Goal: Task Accomplishment & Management: Manage account settings

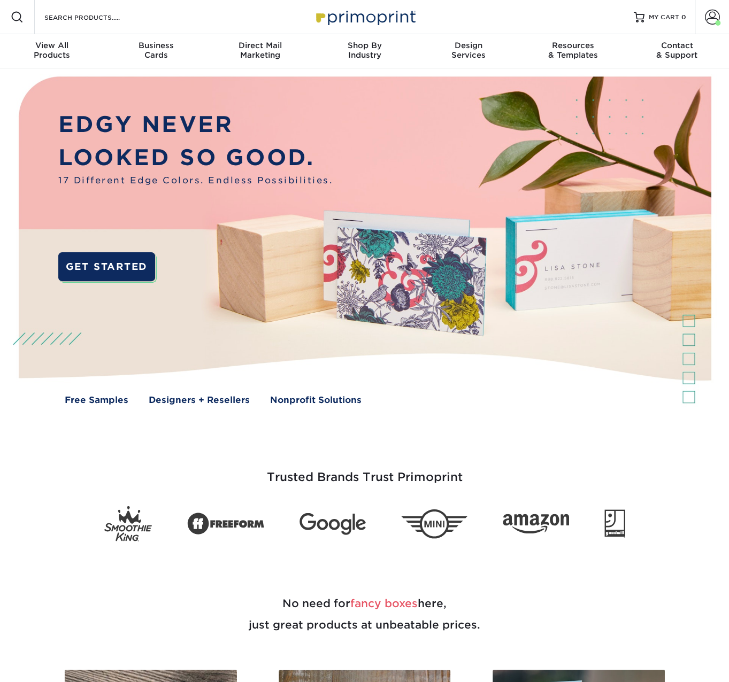
click at [707, 20] on span at bounding box center [712, 17] width 15 height 15
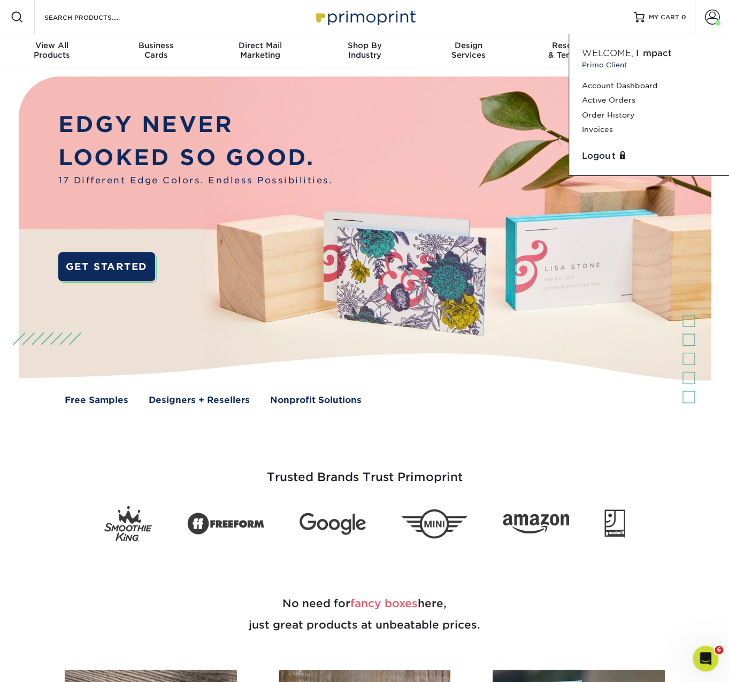
click at [628, 115] on link "Order History" at bounding box center [649, 115] width 134 height 14
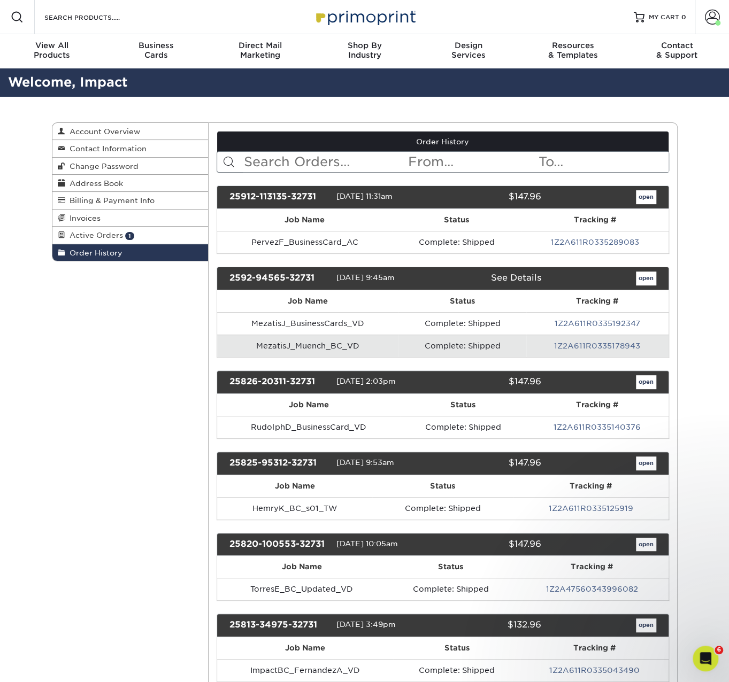
click at [292, 155] on input "text" at bounding box center [325, 162] width 164 height 20
click at [267, 161] on input "text" at bounding box center [325, 162] width 164 height 20
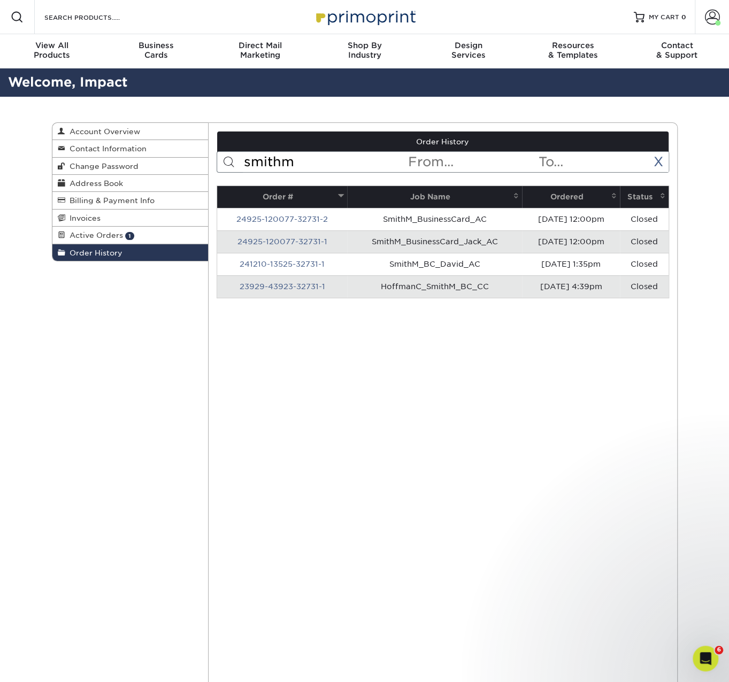
type input "smithm"
click at [290, 215] on link "24925-120077-32731-2" at bounding box center [281, 219] width 91 height 9
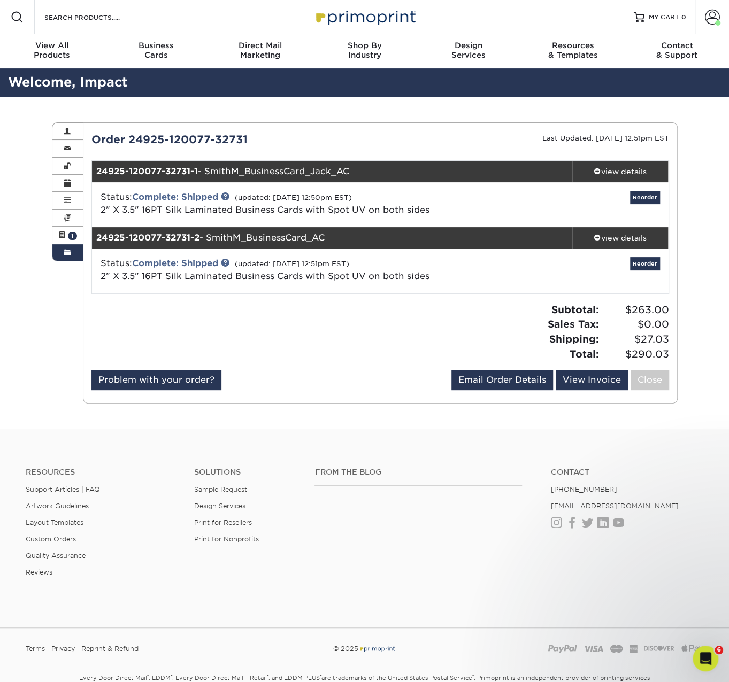
click at [607, 237] on div "view details" at bounding box center [620, 238] width 96 height 11
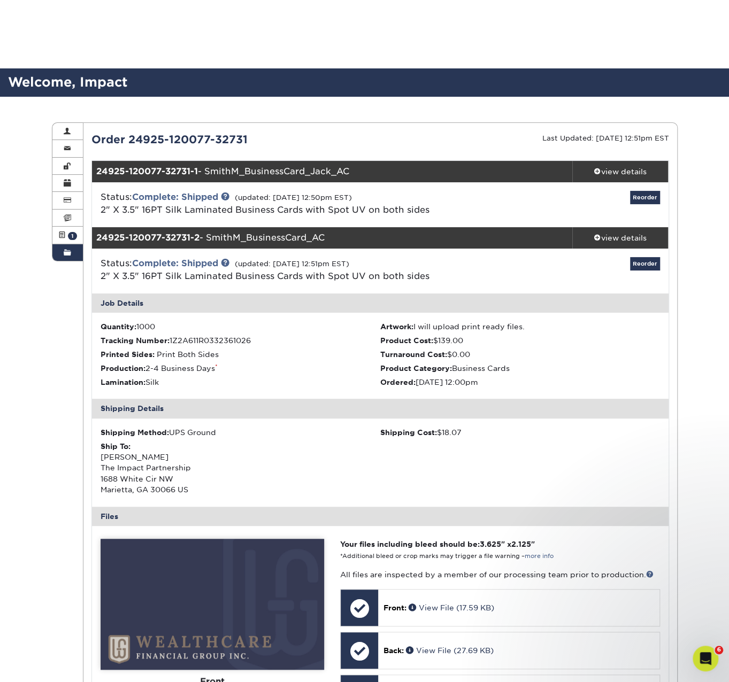
scroll to position [178, 0]
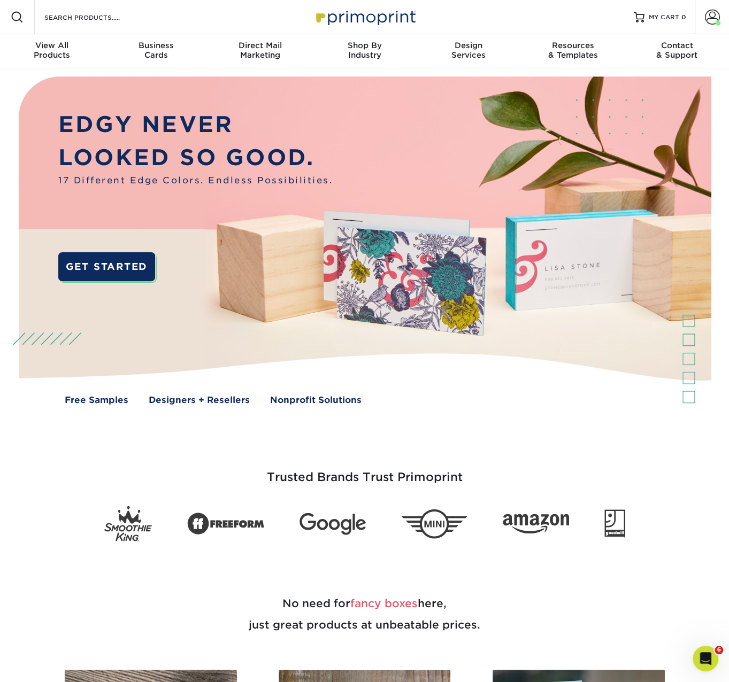
click at [711, 21] on span at bounding box center [712, 17] width 15 height 15
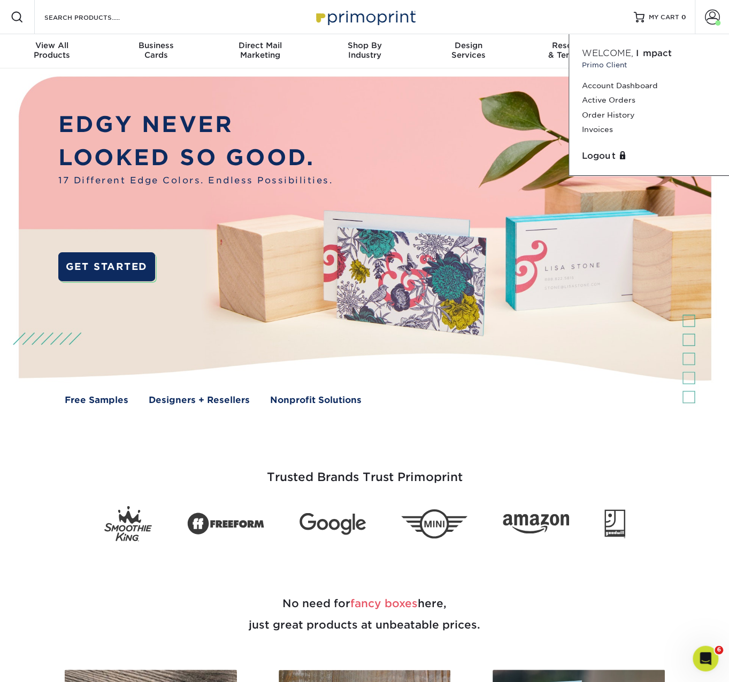
click at [607, 86] on link "Account Dashboard" at bounding box center [649, 86] width 134 height 14
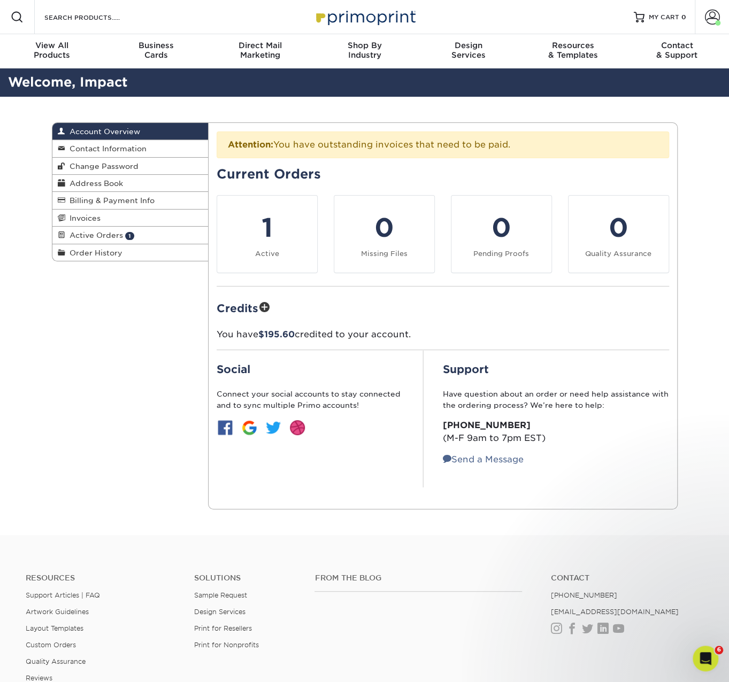
drag, startPoint x: 99, startPoint y: 252, endPoint x: 474, endPoint y: 177, distance: 381.5
click at [99, 252] on span "Order History" at bounding box center [93, 253] width 57 height 9
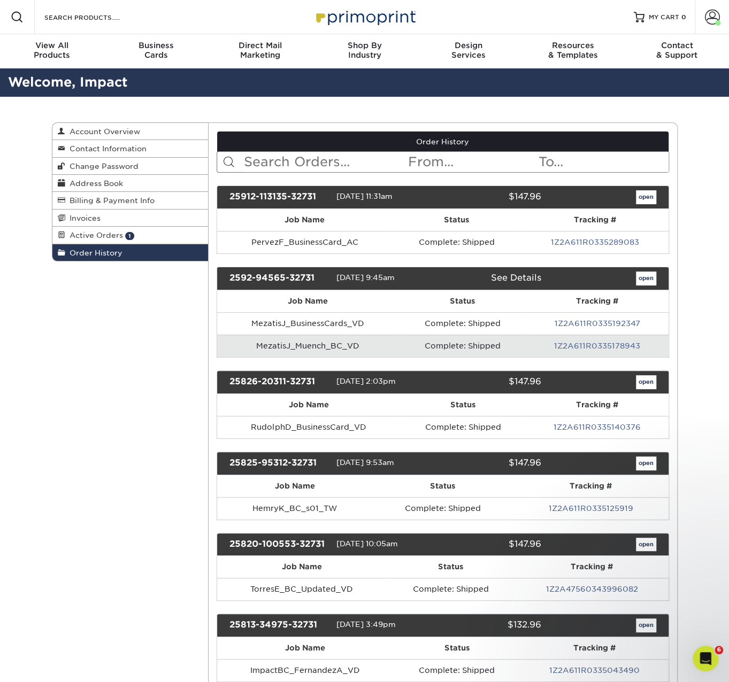
click at [333, 158] on input "text" at bounding box center [325, 162] width 164 height 20
paste input "2180235"
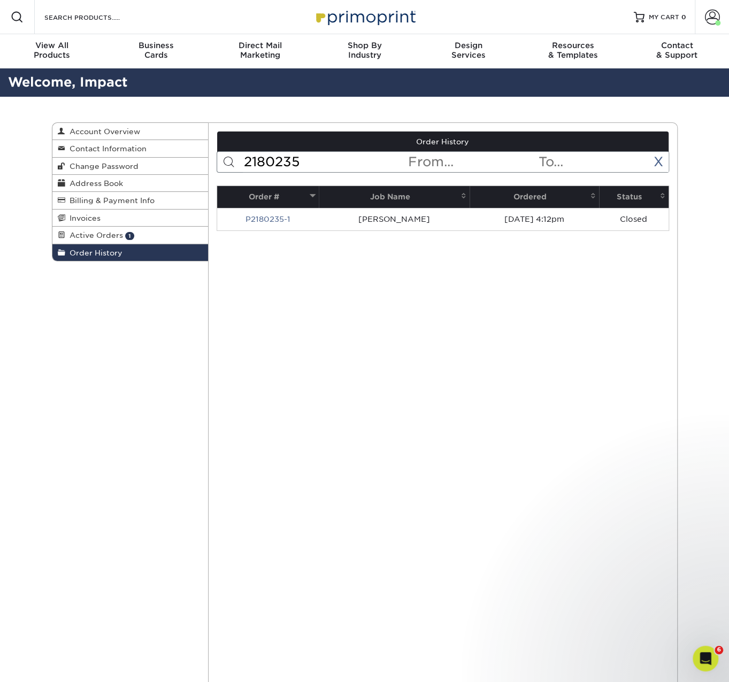
type input "2180235"
click at [274, 215] on link "P2180235-1" at bounding box center [267, 219] width 45 height 9
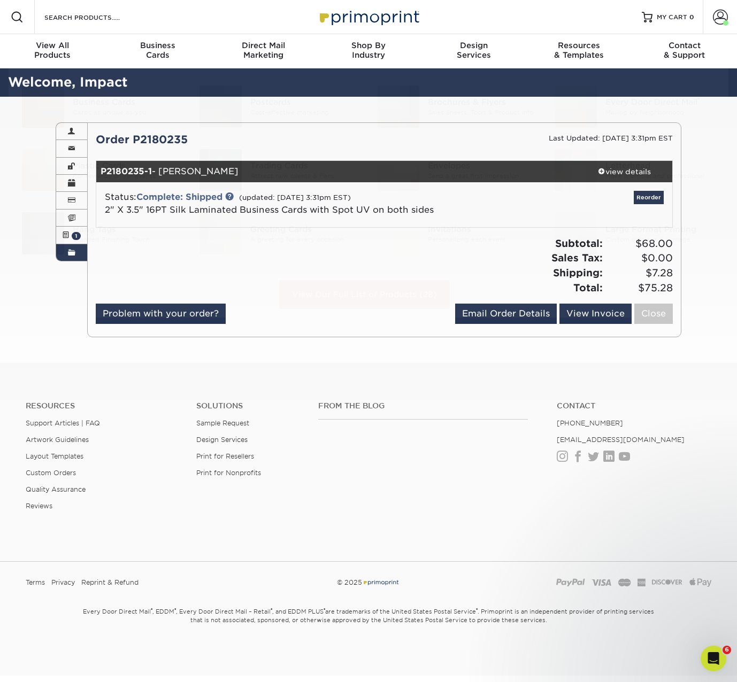
click at [358, 22] on img at bounding box center [368, 16] width 107 height 23
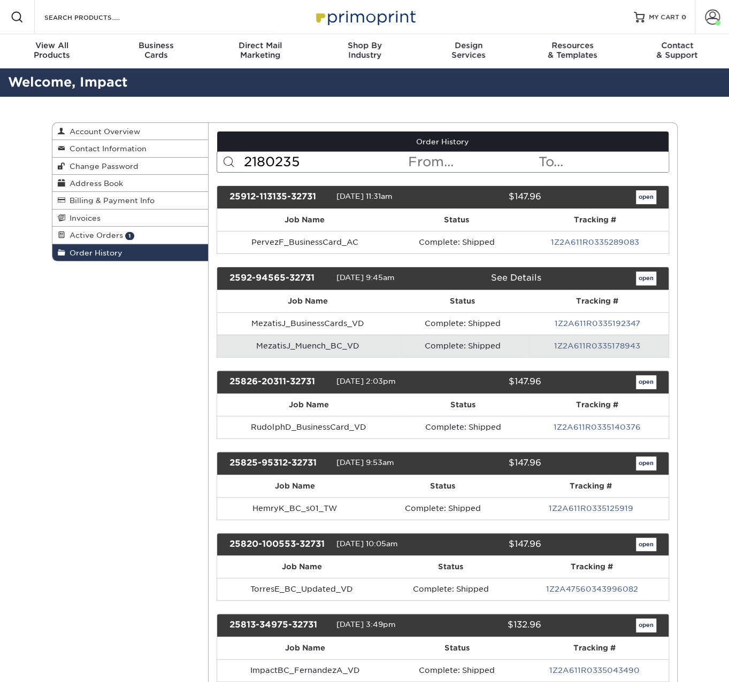
click at [329, 164] on input "2180235" at bounding box center [325, 162] width 164 height 20
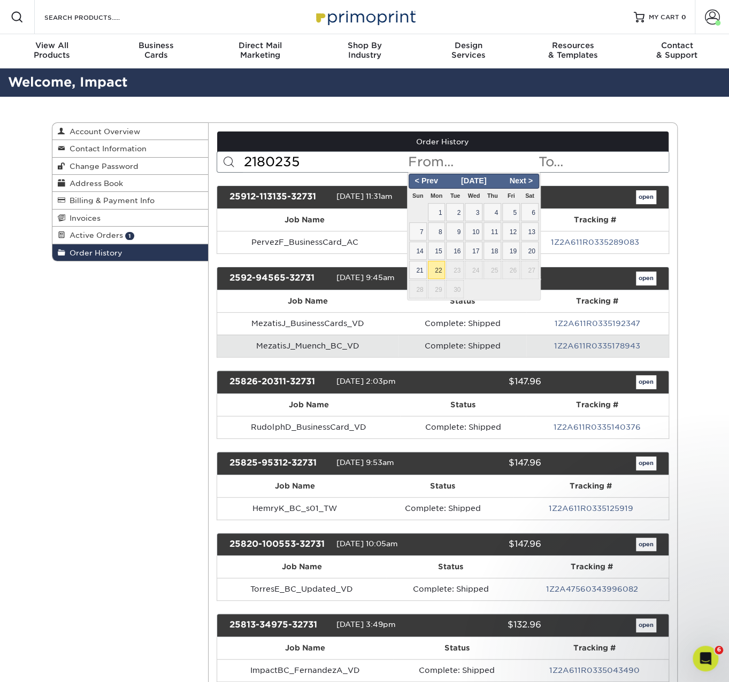
click at [446, 168] on input "text" at bounding box center [472, 162] width 130 height 20
click at [370, 165] on input "2180235" at bounding box center [325, 162] width 164 height 20
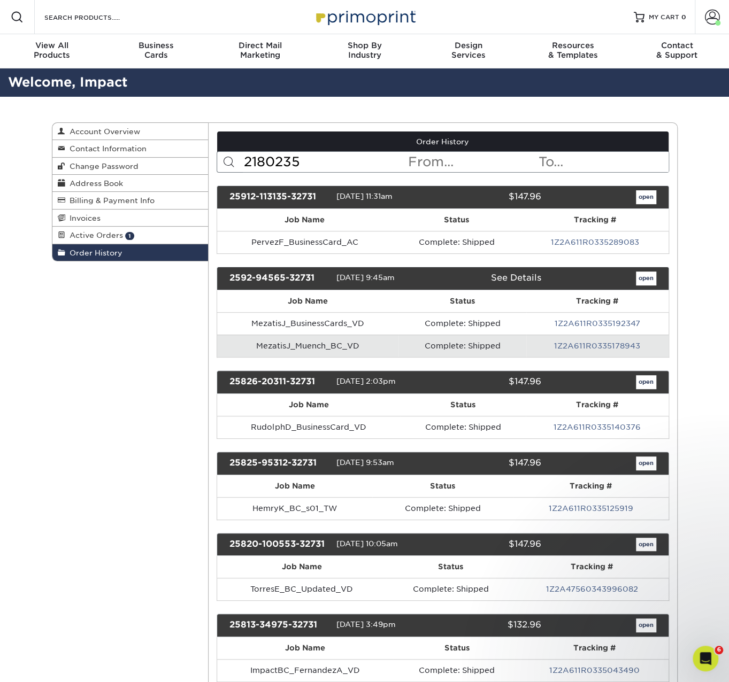
drag, startPoint x: 357, startPoint y: 165, endPoint x: 177, endPoint y: 173, distance: 179.8
click at [177, 122] on div "Order History Account Overview Contact Information Change Password Address Book…" at bounding box center [364, 122] width 625 height 0
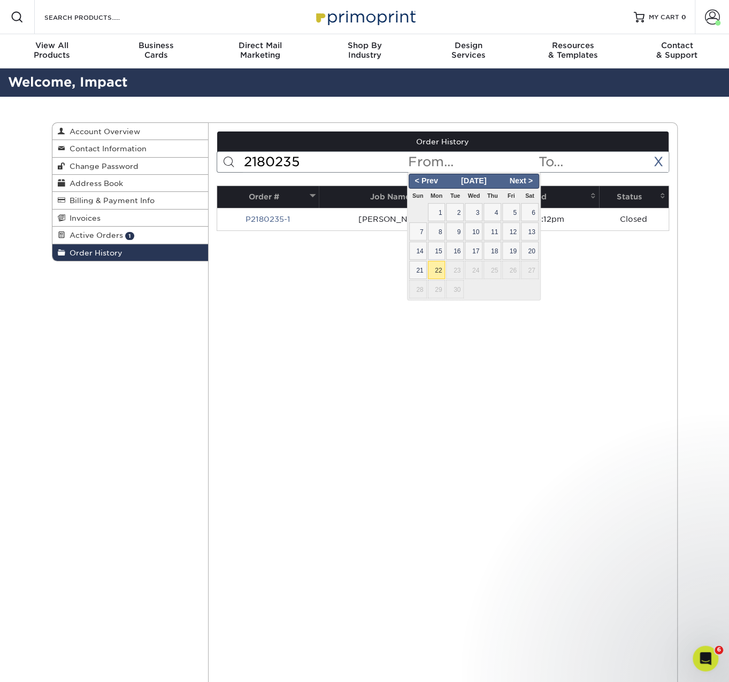
click at [281, 219] on link "P2180235-1" at bounding box center [267, 219] width 45 height 9
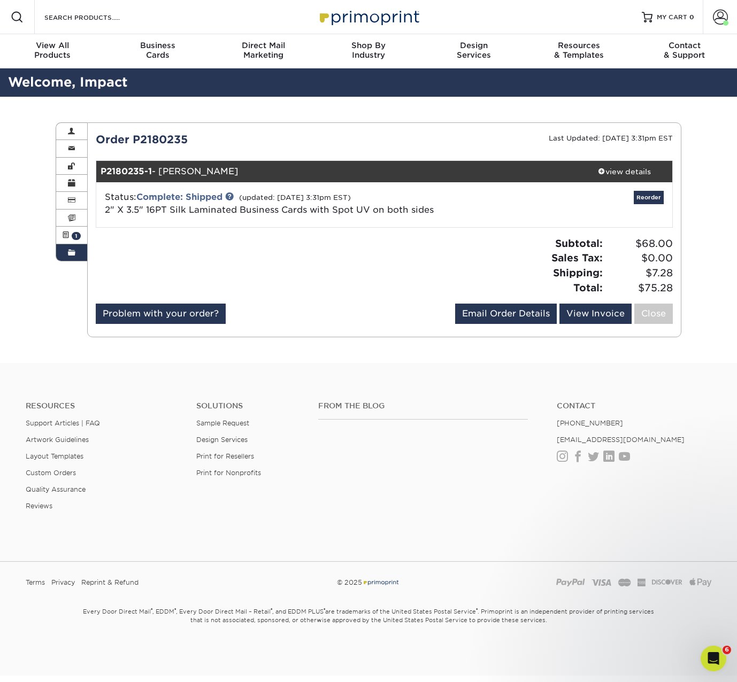
click at [124, 209] on link "2" X 3.5" 16PT Silk Laminated Business Cards with Spot UV on both sides" at bounding box center [269, 210] width 329 height 10
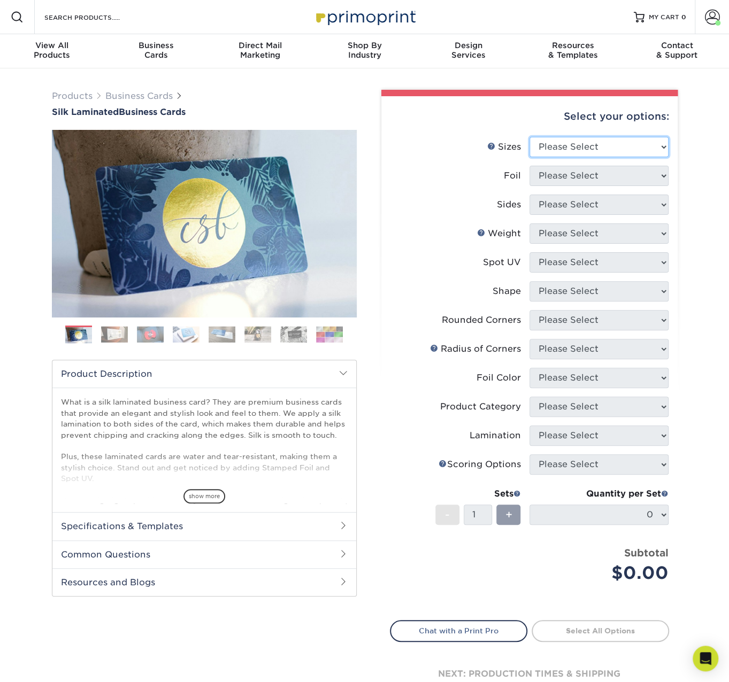
click at [557, 153] on select "Please Select 1.5" x 3.5" - Mini 1.75" x 3.5" - Mini 2" x 2" - Square 2" x 3" -…" at bounding box center [598, 147] width 139 height 20
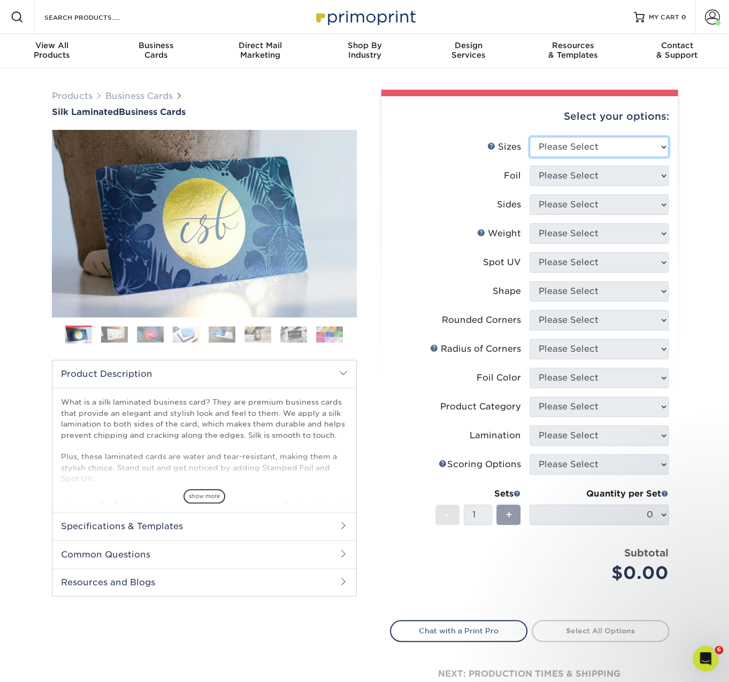
select select "2.00x3.50"
click at [529, 137] on select "Please Select 1.5" x 3.5" - Mini 1.75" x 3.5" - Mini 2" x 2" - Square 2" x 3" -…" at bounding box center [598, 147] width 139 height 20
click at [613, 175] on select "Please Select Yes No" at bounding box center [598, 176] width 139 height 20
select select "0"
click at [529, 166] on select "Please Select Yes No" at bounding box center [598, 176] width 139 height 20
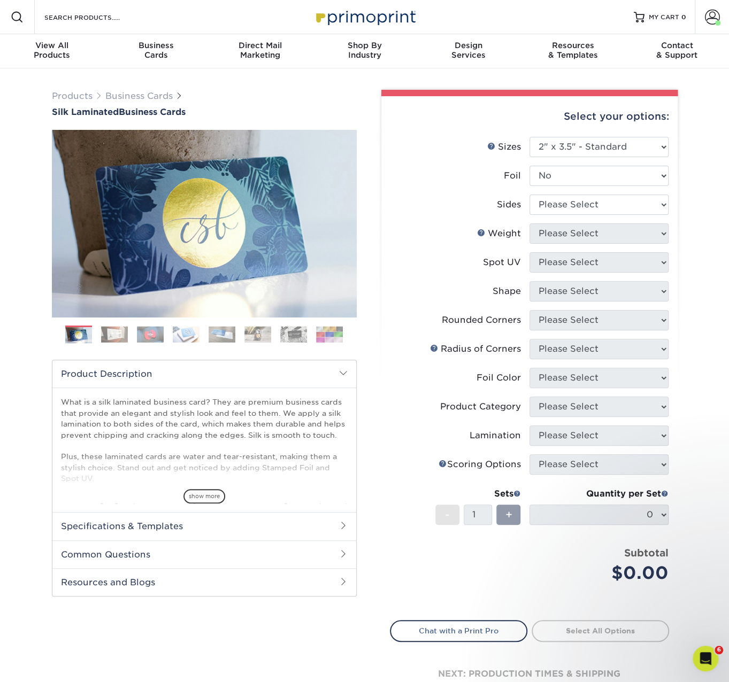
click at [607, 220] on li "Sides Please Select Print Both Sides Print Front Only" at bounding box center [529, 209] width 278 height 29
click at [610, 212] on select "Please Select Print Both Sides Print Front Only" at bounding box center [598, 205] width 139 height 20
select select "13abbda7-1d64-4f25-8bb2-c179b224825d"
click at [529, 195] on select "Please Select Print Both Sides Print Front Only" at bounding box center [598, 205] width 139 height 20
click at [612, 239] on select "Please Select 16PT" at bounding box center [598, 233] width 139 height 20
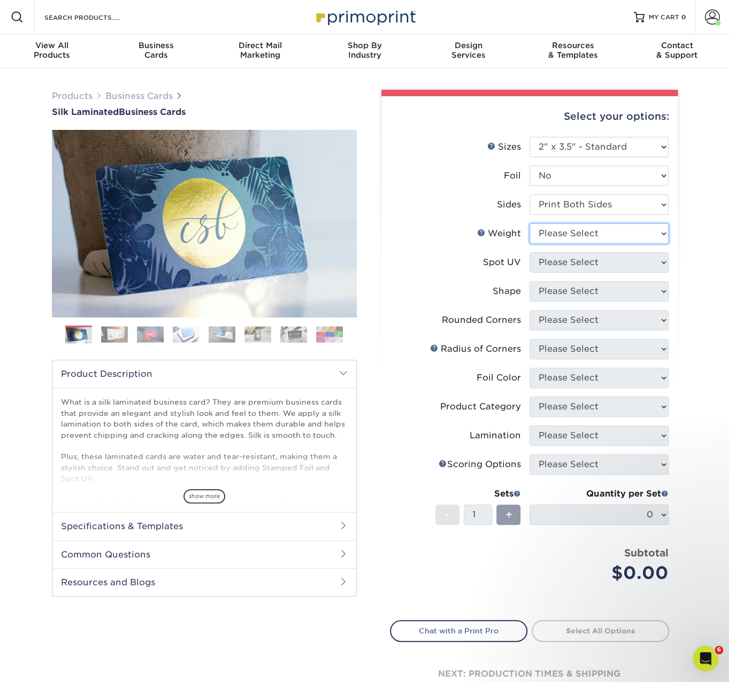
select select "16PT"
click at [529, 223] on select "Please Select 16PT" at bounding box center [598, 233] width 139 height 20
click at [610, 277] on li "Spot UV Please Select No Spot UV Front and Back (Both Sides) Front Only Back On…" at bounding box center [529, 266] width 278 height 29
click at [609, 268] on select "Please Select No Spot UV Front and Back (Both Sides) Front Only Back Only" at bounding box center [598, 262] width 139 height 20
select select "0"
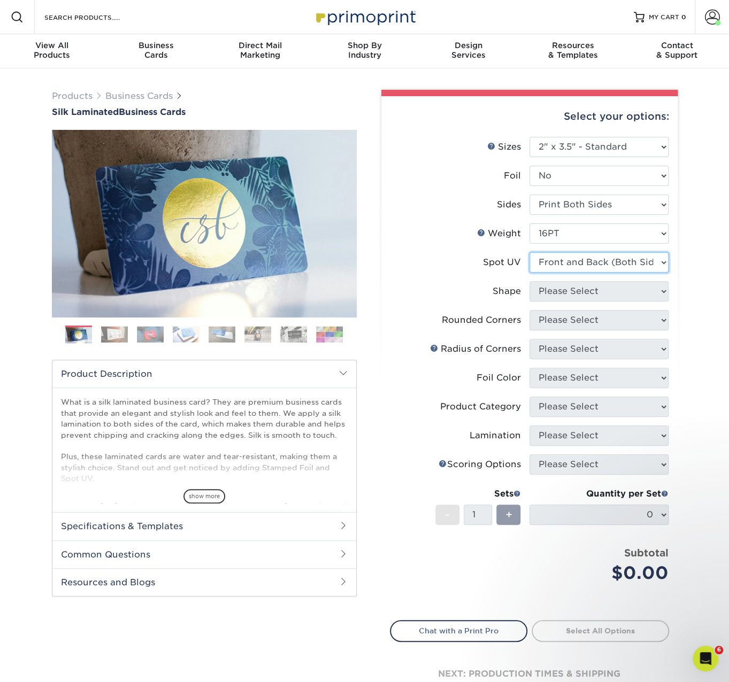
click at [529, 252] on select "Please Select No Spot UV Front and Back (Both Sides) Front Only Back Only" at bounding box center [598, 262] width 139 height 20
click at [580, 293] on select "Please Select Standard" at bounding box center [598, 291] width 139 height 20
select select "standard"
click at [529, 281] on select "Please Select Standard" at bounding box center [598, 291] width 139 height 20
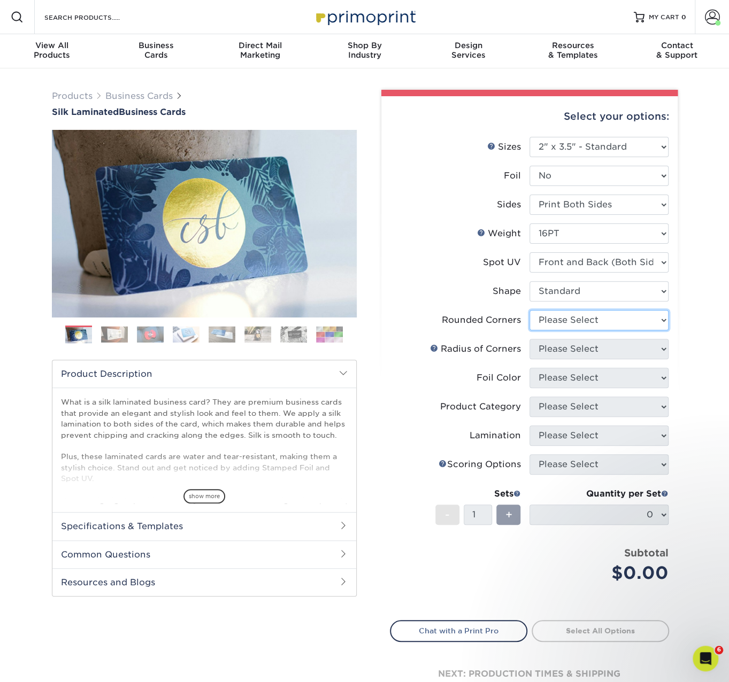
click at [566, 330] on li "Rounded Corners Please Select Yes - Round 2 Corners Yes - Round 4 Corners No" at bounding box center [529, 324] width 278 height 29
select select "0"
click at [529, 310] on select "Please Select Yes - Round 2 Corners Yes - Round 4 Corners No" at bounding box center [598, 320] width 139 height 20
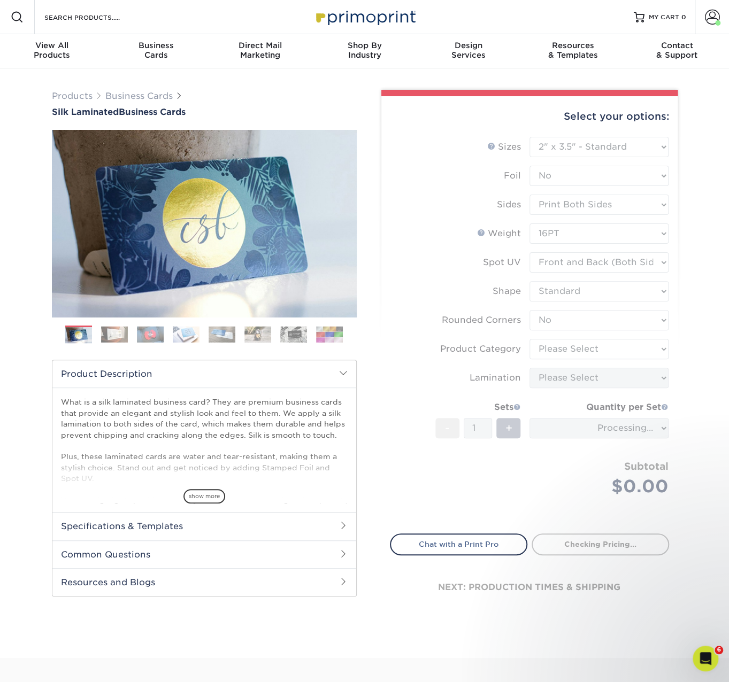
click at [560, 355] on form "Sizes Help Sizes Please Select 1.5" x 3.5" - Mini 1.75" x 3.5" - Mini 2" x 2" -…" at bounding box center [529, 329] width 279 height 384
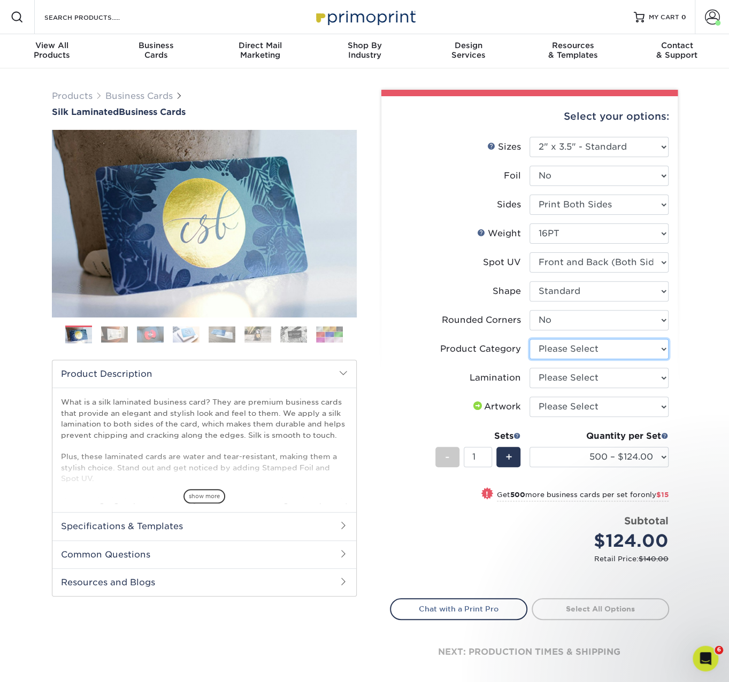
click at [583, 352] on select "Please Select Business Cards" at bounding box center [598, 349] width 139 height 20
select select "3b5148f1-0588-4f88-a218-97bcfdce65c1"
click at [529, 339] on select "Please Select Business Cards" at bounding box center [598, 349] width 139 height 20
drag, startPoint x: 564, startPoint y: 380, endPoint x: 568, endPoint y: 388, distance: 8.6
click at [564, 380] on select "Please Select Silk" at bounding box center [598, 378] width 139 height 20
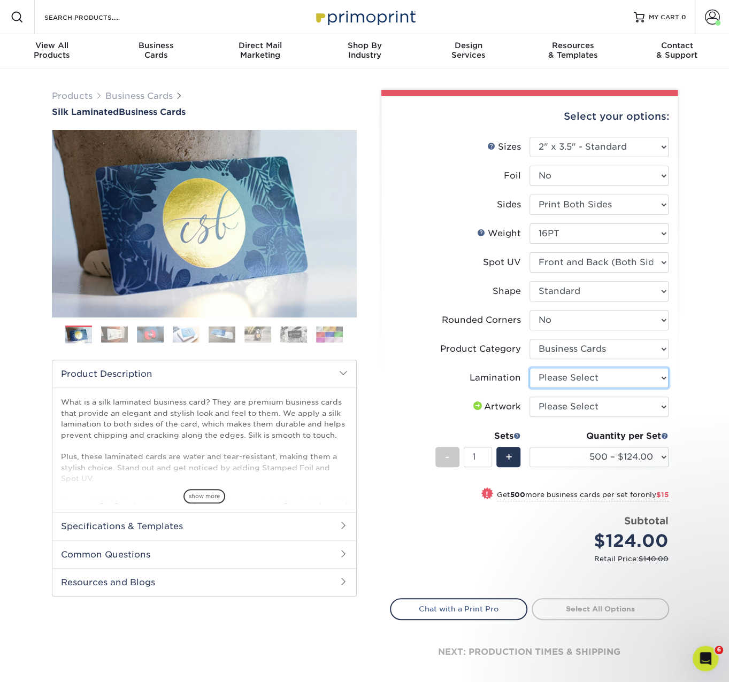
select select "ccacb42f-45f7-42d3-bbd3-7c8421cf37f0"
click at [529, 368] on select "Please Select Silk" at bounding box center [598, 378] width 139 height 20
drag, startPoint x: 553, startPoint y: 406, endPoint x: 555, endPoint y: 417, distance: 11.5
click at [553, 406] on select "Please Select I will upload files I need a design - $100" at bounding box center [598, 407] width 139 height 20
select select "upload"
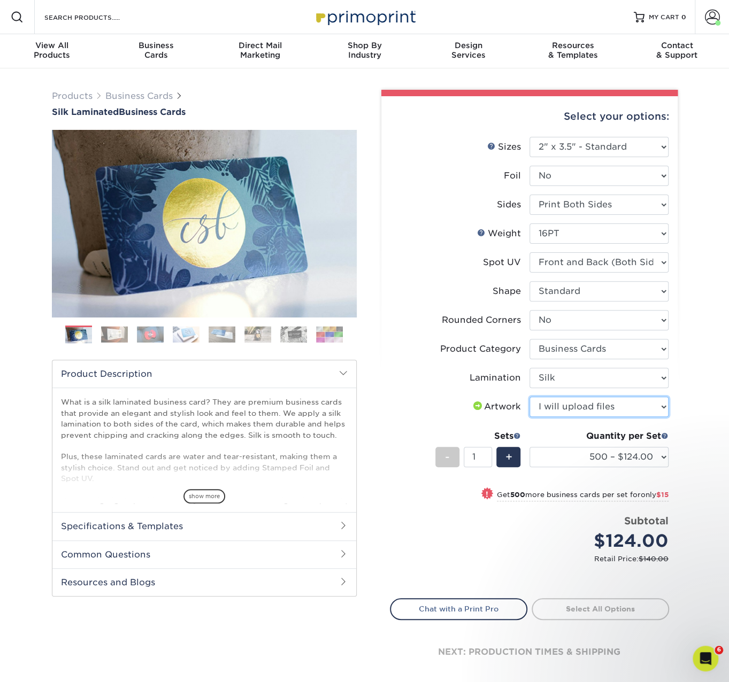
click at [529, 397] on select "Please Select I will upload files I need a design - $100" at bounding box center [598, 407] width 139 height 20
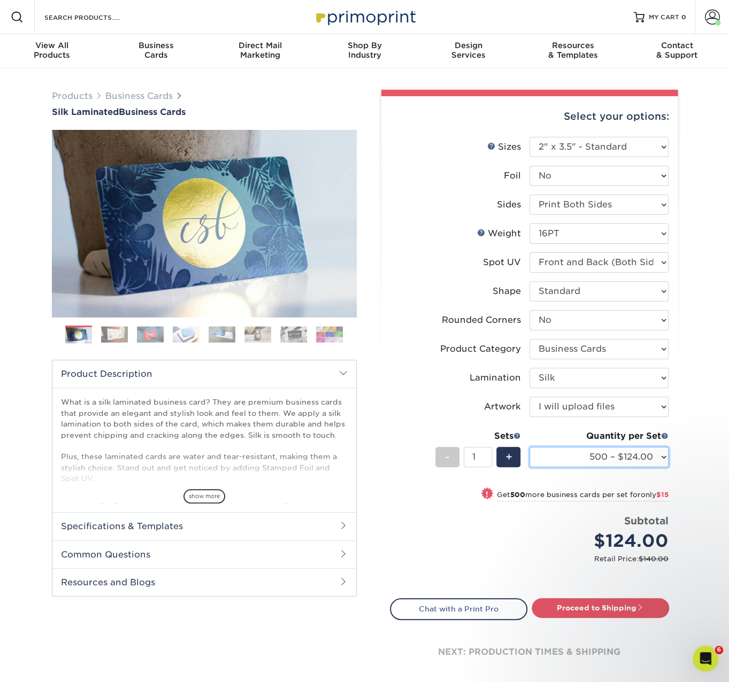
drag, startPoint x: 604, startPoint y: 460, endPoint x: 605, endPoint y: 468, distance: 8.6
click at [603, 460] on select "500 – $124.00 1000 – $139.00 2500 – $341.00 5000 – $571.00 10000 – $1028.00" at bounding box center [598, 457] width 139 height 20
select select "1000 – $139.00"
click at [529, 447] on select "500 – $124.00 1000 – $139.00 2500 – $341.00 5000 – $571.00 10000 – $1028.00" at bounding box center [598, 457] width 139 height 20
click at [612, 607] on link "Proceed to Shipping" at bounding box center [599, 607] width 137 height 19
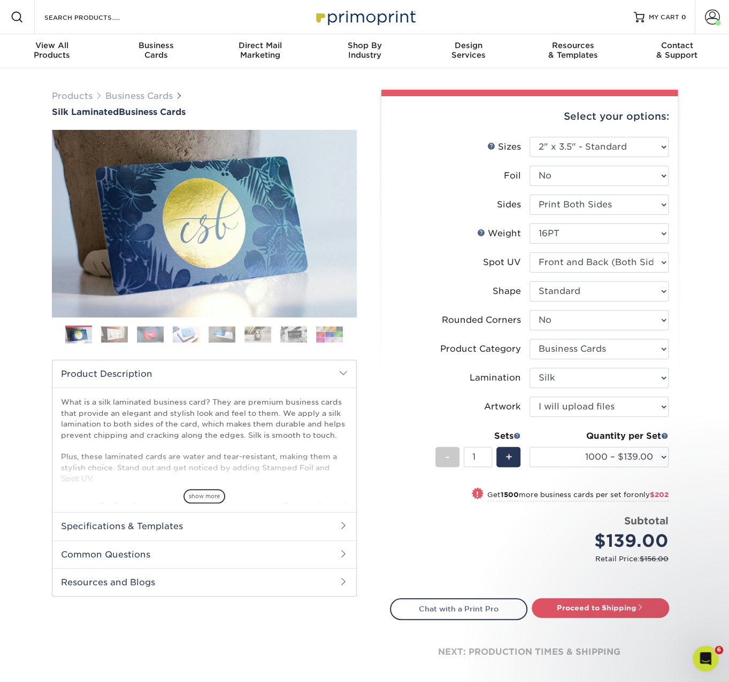
type input "Set 1"
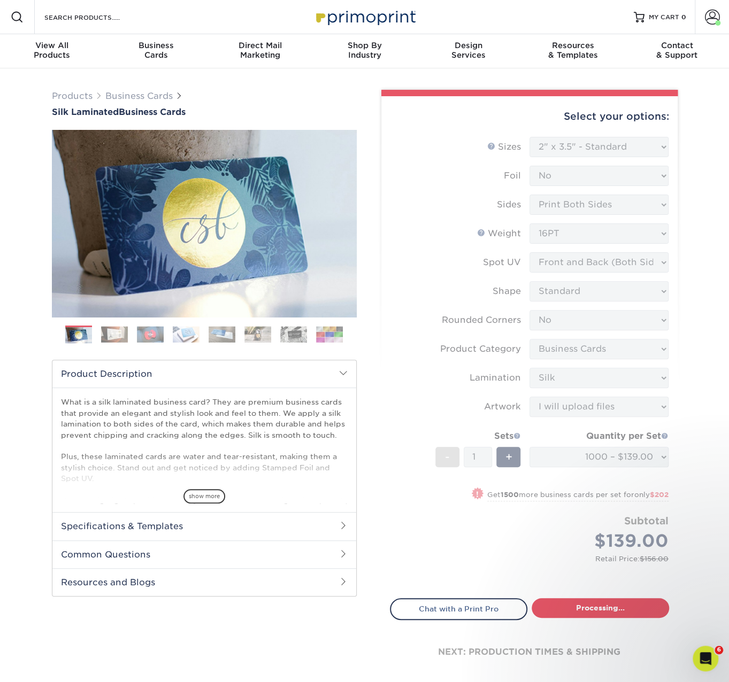
select select "cb454609-49fa-4780-9579-c9522ab991d3"
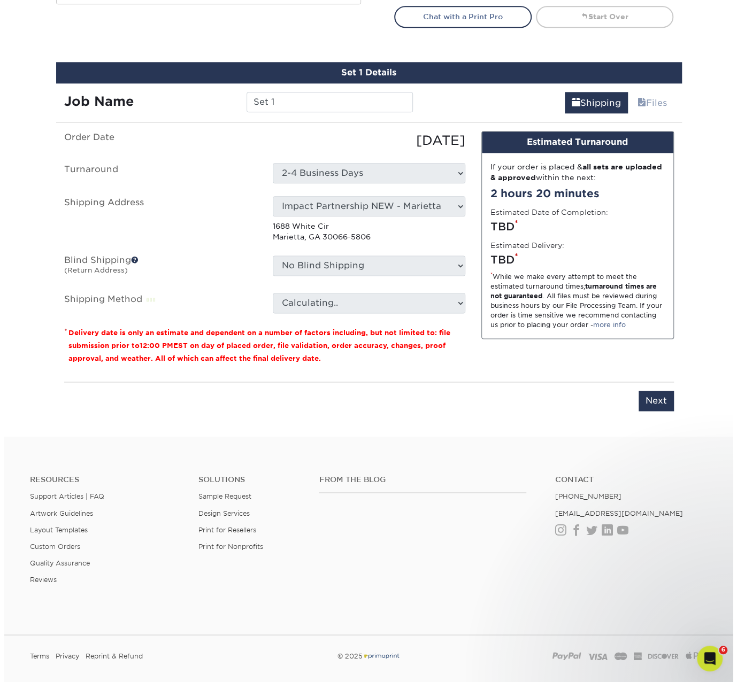
scroll to position [627, 0]
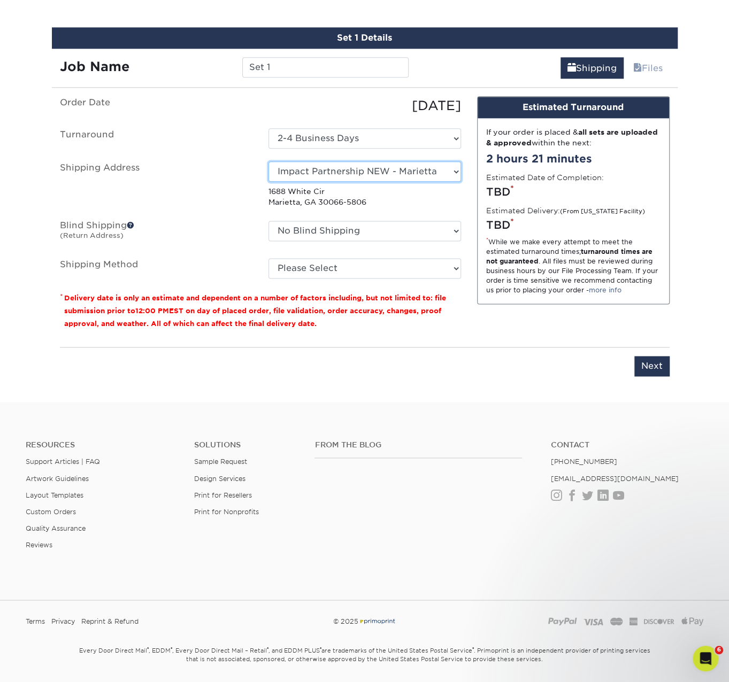
drag, startPoint x: 339, startPoint y: 172, endPoint x: 335, endPoint y: 176, distance: 6.1
click at [339, 172] on select "Select One Andrew Hansen - Palm Spring, Suite 3 John McNamara - 7350 W. College…" at bounding box center [364, 171] width 192 height 20
click at [378, 172] on select "Select One Andrew Hansen - Palm Spring, Suite 3 John McNamara - 7350 W. College…" at bounding box center [364, 171] width 192 height 20
select select "100287"
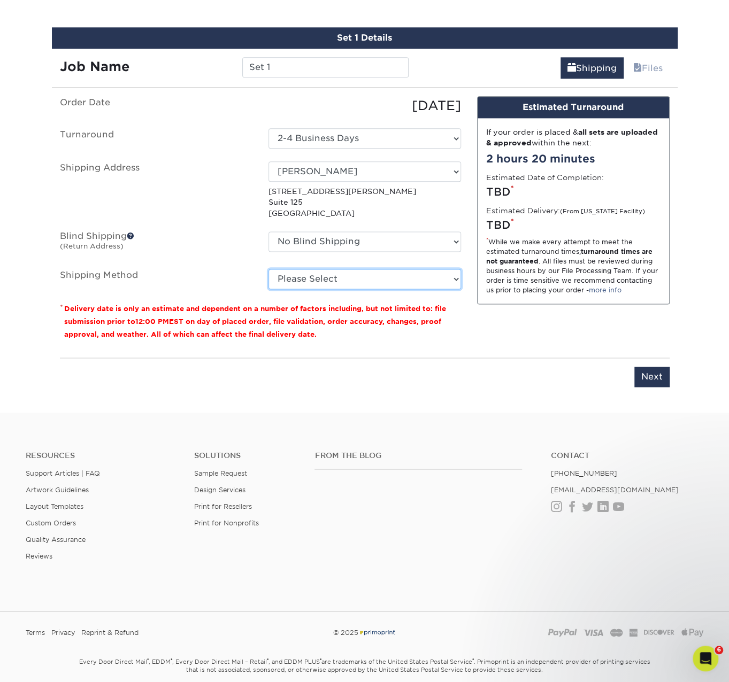
click at [336, 285] on select "Please Select Ground Shipping (+$8.96) 3 Day Shipping Service (+$15.34) 2 Day A…" at bounding box center [364, 279] width 192 height 20
select select "03"
click at [268, 269] on select "Please Select Ground Shipping (+$8.96) 3 Day Shipping Service (+$15.34) 2 Day A…" at bounding box center [364, 279] width 192 height 20
click at [679, 429] on div "Resources Support Articles | FAQ Artwork Guidelines Layout Templates Custom Ord…" at bounding box center [364, 514] width 729 height 177
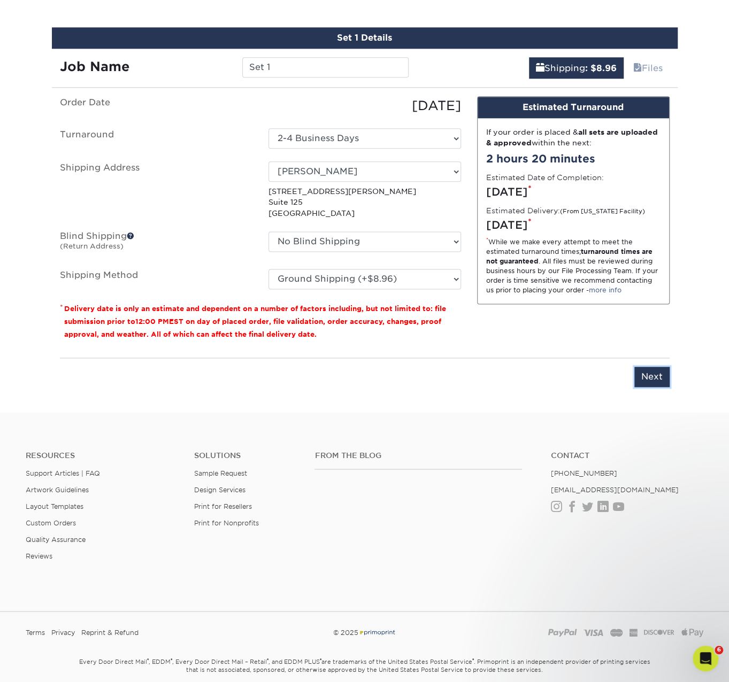
click at [646, 375] on input "Next" at bounding box center [651, 377] width 35 height 20
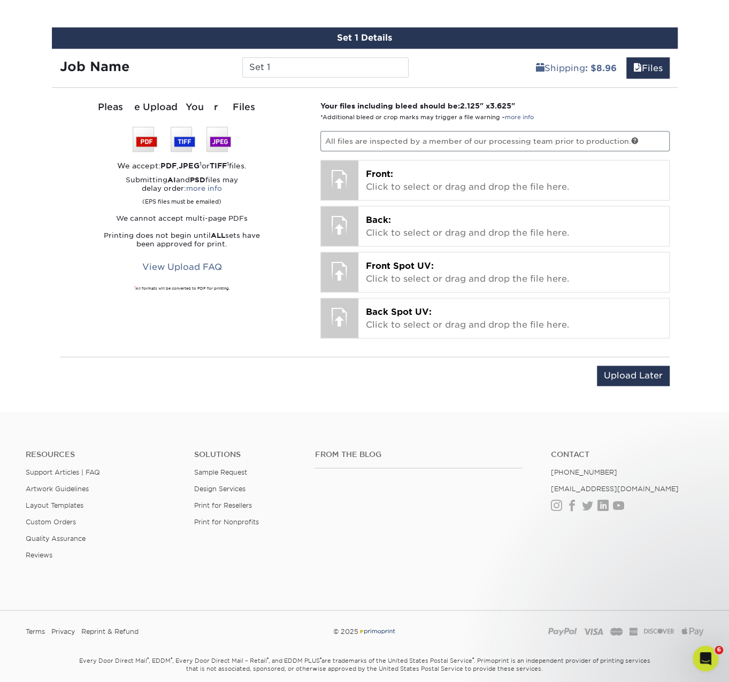
click at [638, 361] on div "Upload Later Save & Continue Continue" at bounding box center [364, 378] width 609 height 42
click at [635, 377] on input "Upload Later" at bounding box center [633, 376] width 73 height 20
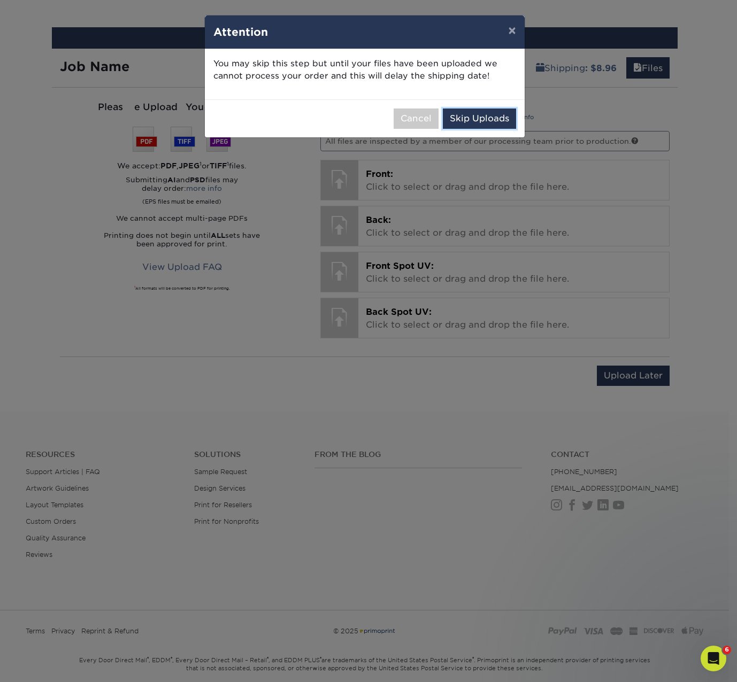
click at [473, 127] on button "Skip Uploads" at bounding box center [479, 119] width 73 height 20
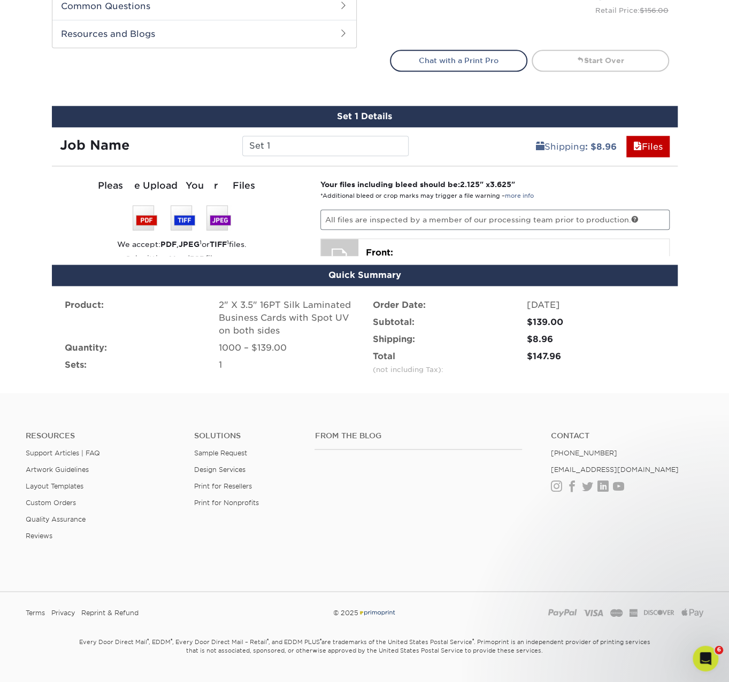
scroll to position [540, 0]
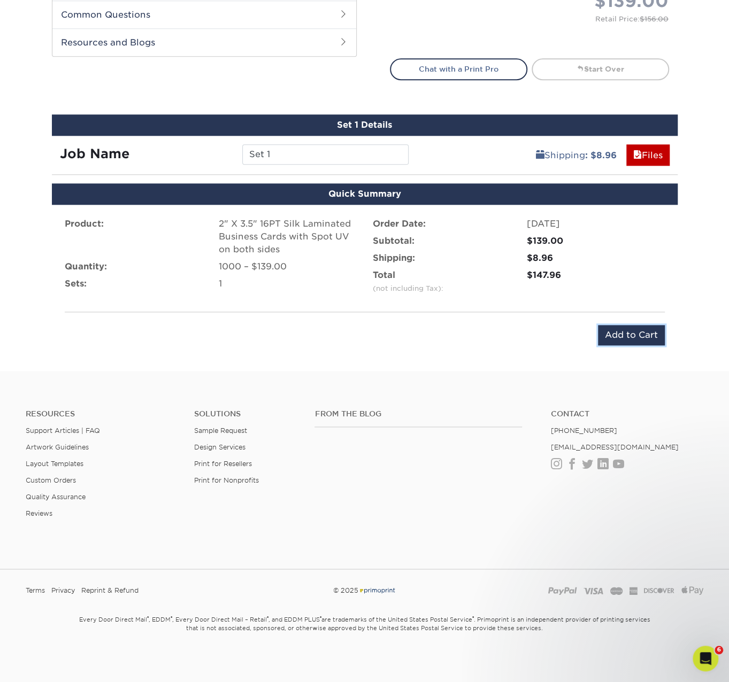
click at [621, 329] on input "Add to Cart" at bounding box center [631, 335] width 67 height 20
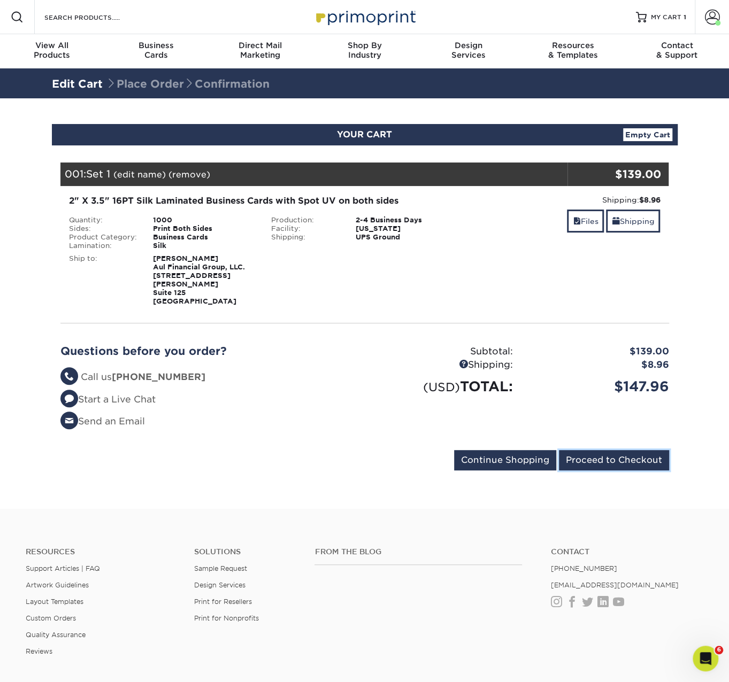
click at [573, 457] on input "Proceed to Checkout" at bounding box center [614, 460] width 110 height 20
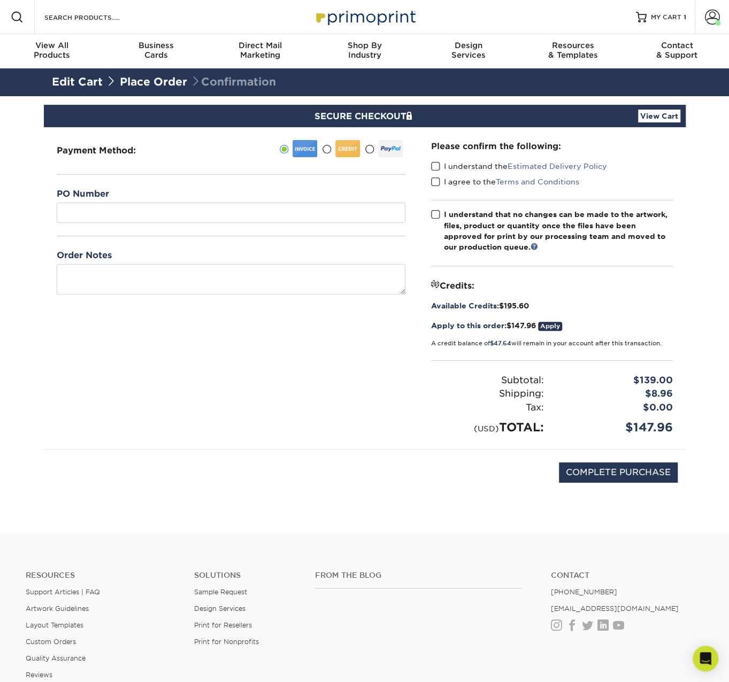
drag, startPoint x: 605, startPoint y: 417, endPoint x: 679, endPoint y: 430, distance: 75.8
click at [679, 430] on div "$147.96" at bounding box center [616, 428] width 129 height 18
drag, startPoint x: 668, startPoint y: 422, endPoint x: 609, endPoint y: 425, distance: 58.9
click at [609, 425] on div "$147.96" at bounding box center [616, 428] width 129 height 18
drag, startPoint x: 679, startPoint y: 426, endPoint x: 628, endPoint y: 429, distance: 50.9
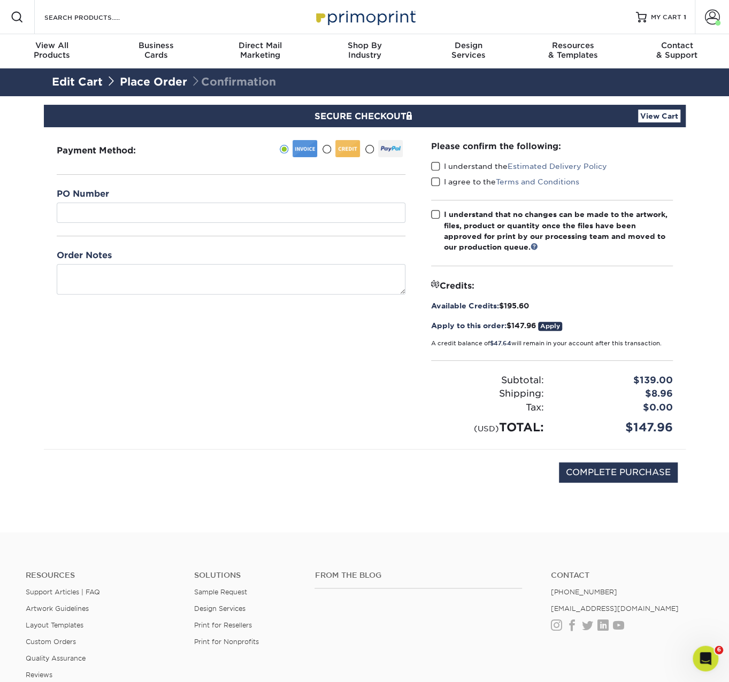
click at [628, 429] on div "$147.96" at bounding box center [616, 428] width 129 height 18
drag, startPoint x: 619, startPoint y: 424, endPoint x: 703, endPoint y: 437, distance: 85.4
click at [703, 437] on section "SECURE CHECKOUT View Cart Payment Method: $" at bounding box center [364, 314] width 729 height 436
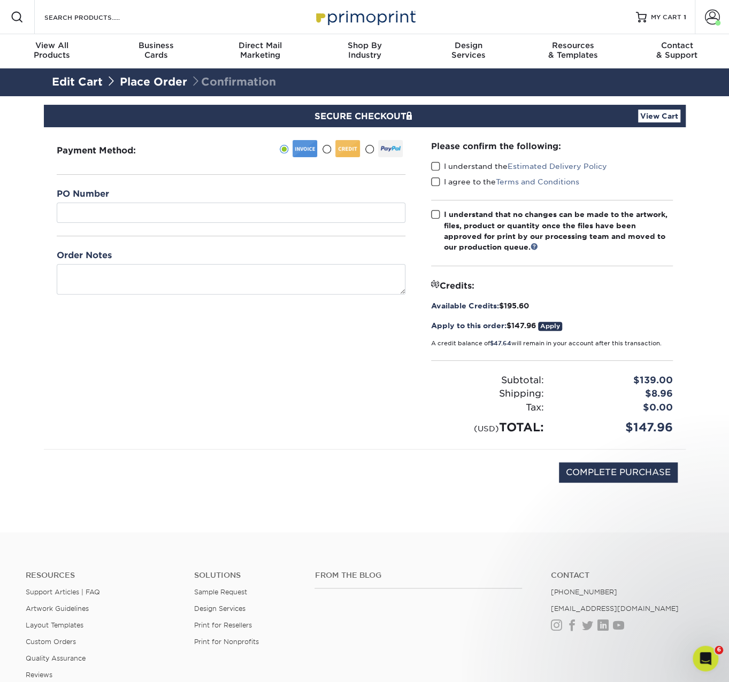
drag, startPoint x: 672, startPoint y: 427, endPoint x: 629, endPoint y: 427, distance: 43.3
click at [629, 427] on div "$147.96" at bounding box center [616, 428] width 129 height 18
drag, startPoint x: 628, startPoint y: 427, endPoint x: 672, endPoint y: 427, distance: 44.9
click at [672, 427] on div "$147.96" at bounding box center [616, 428] width 129 height 18
drag, startPoint x: 594, startPoint y: 400, endPoint x: 582, endPoint y: 339, distance: 62.8
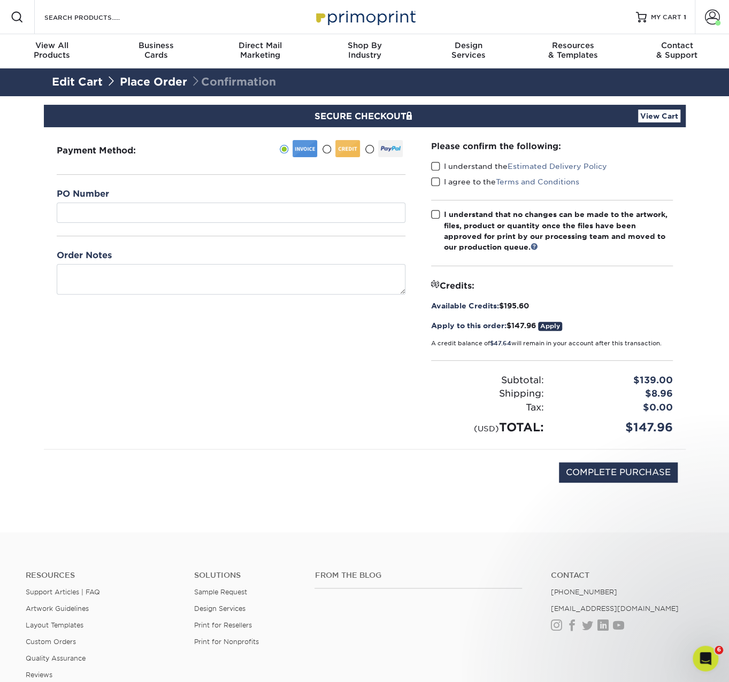
click at [692, 401] on section "SECURE CHECKOUT View Cart Payment Method: $" at bounding box center [364, 314] width 729 height 436
drag, startPoint x: 507, startPoint y: 322, endPoint x: 531, endPoint y: 321, distance: 23.5
click at [531, 321] on div "Apply to this order: $147.96 Apply" at bounding box center [552, 325] width 242 height 11
click at [663, 110] on link "View Cart" at bounding box center [659, 116] width 42 height 13
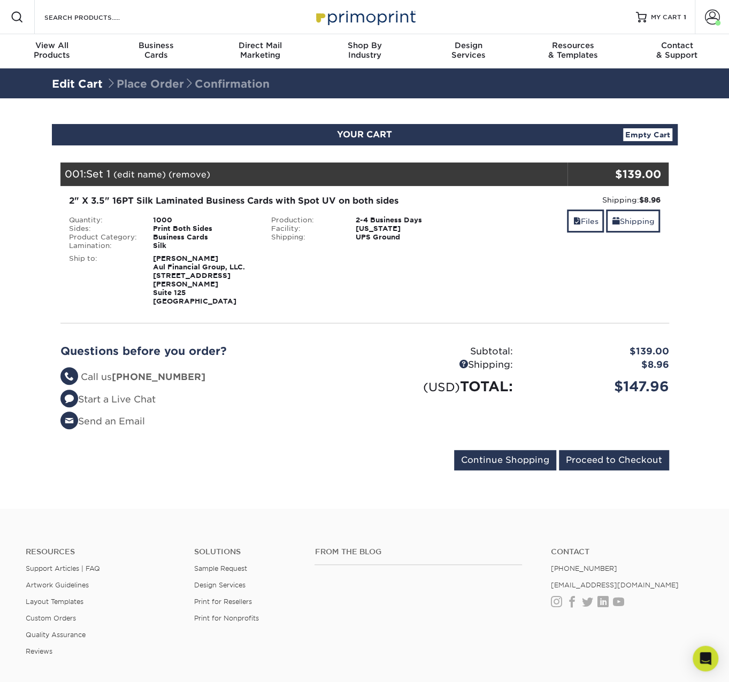
click at [188, 174] on link "(remove)" at bounding box center [189, 174] width 42 height 10
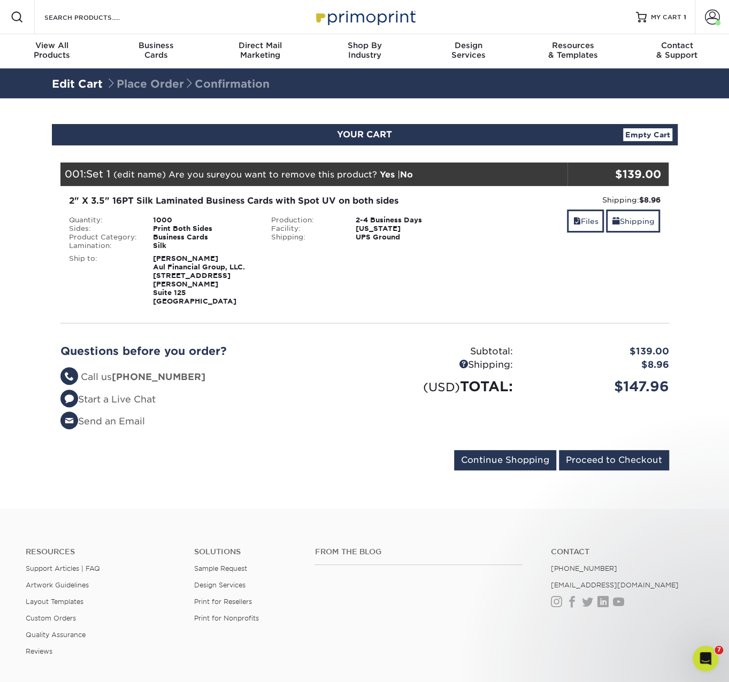
click at [384, 174] on link "Yes" at bounding box center [387, 174] width 15 height 10
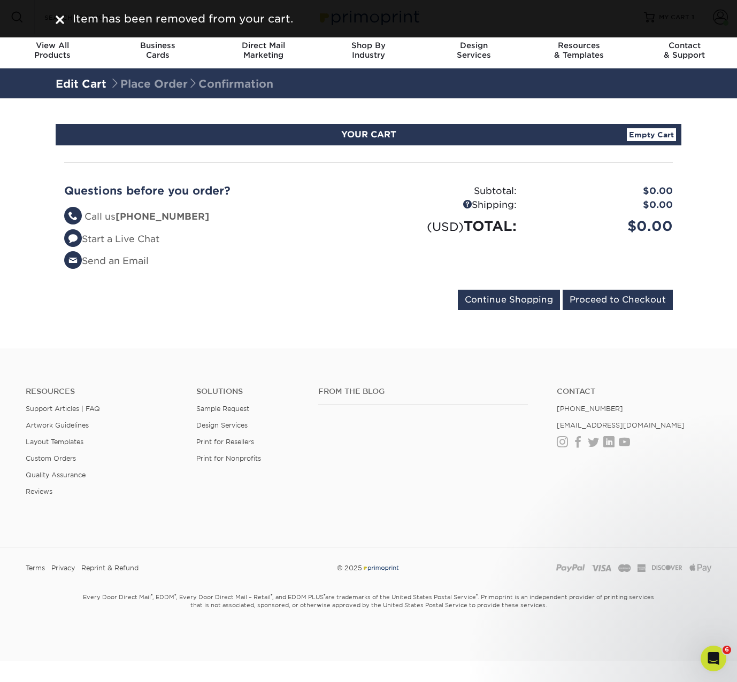
click at [55, 19] on div "Item has been removed from your cart." at bounding box center [368, 19] width 641 height 16
click at [701, 108] on section "YOUR CART Empty Cart Your Cart is Empty View Account Active Orders Order Histor…" at bounding box center [368, 223] width 737 height 250
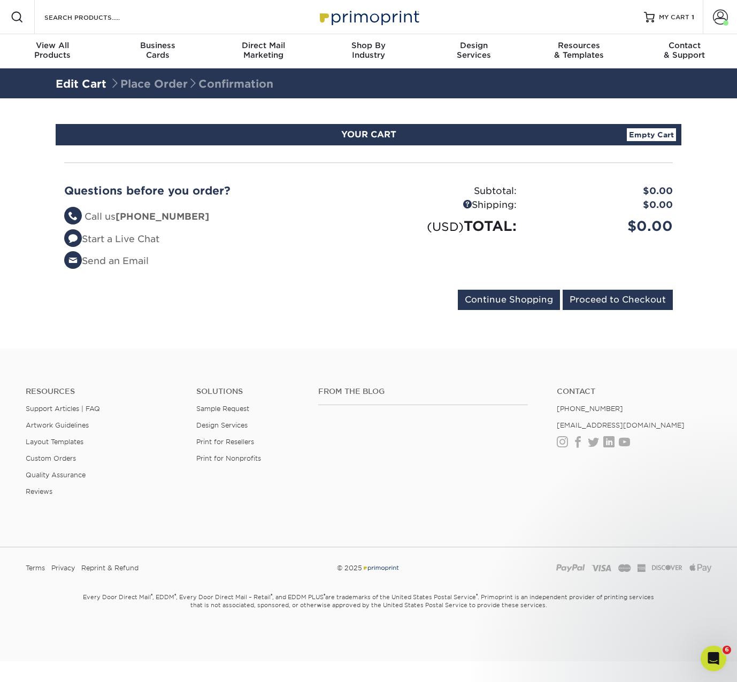
click at [724, 17] on span at bounding box center [720, 17] width 15 height 15
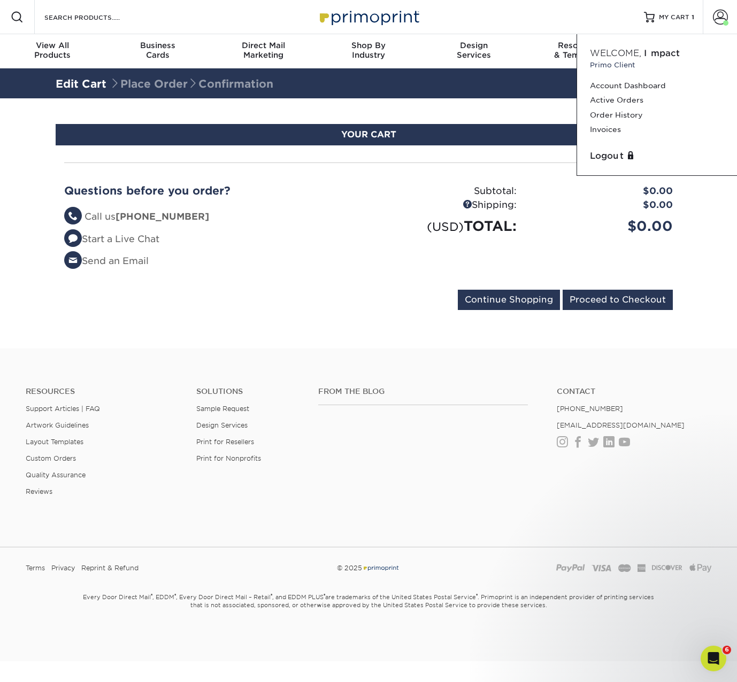
click at [621, 86] on link "Account Dashboard" at bounding box center [657, 86] width 134 height 14
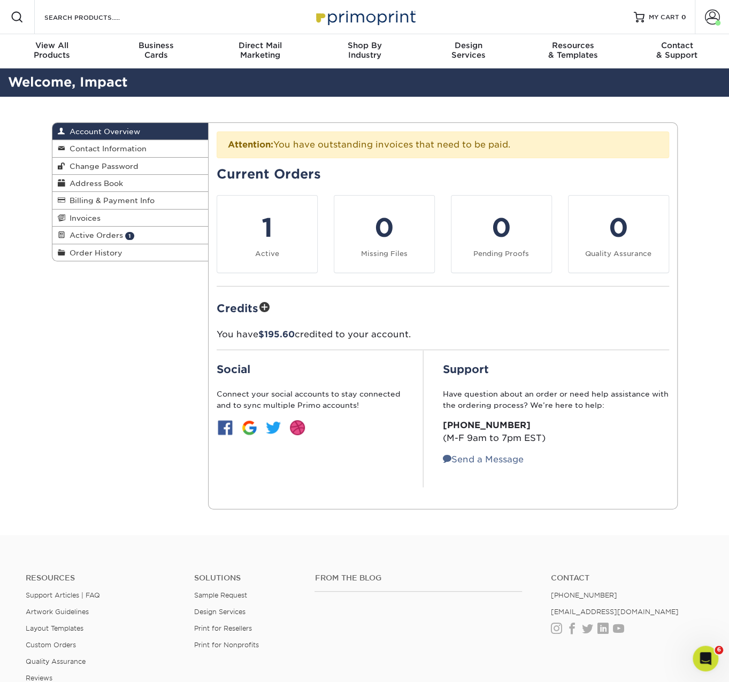
drag, startPoint x: 115, startPoint y: 180, endPoint x: 511, endPoint y: 320, distance: 419.8
click at [115, 180] on span "Address Book" at bounding box center [94, 183] width 58 height 9
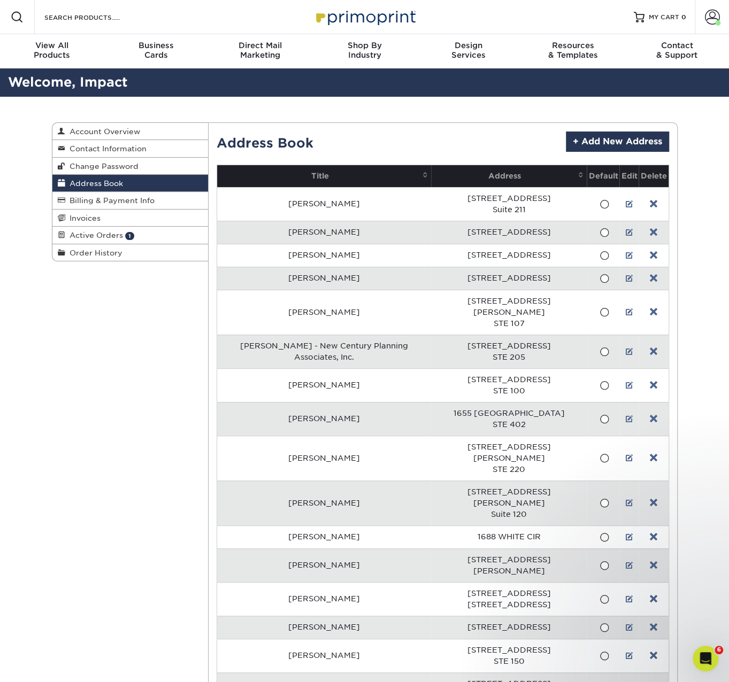
click at [451, 139] on div "Address Book + Add New Address" at bounding box center [442, 141] width 452 height 20
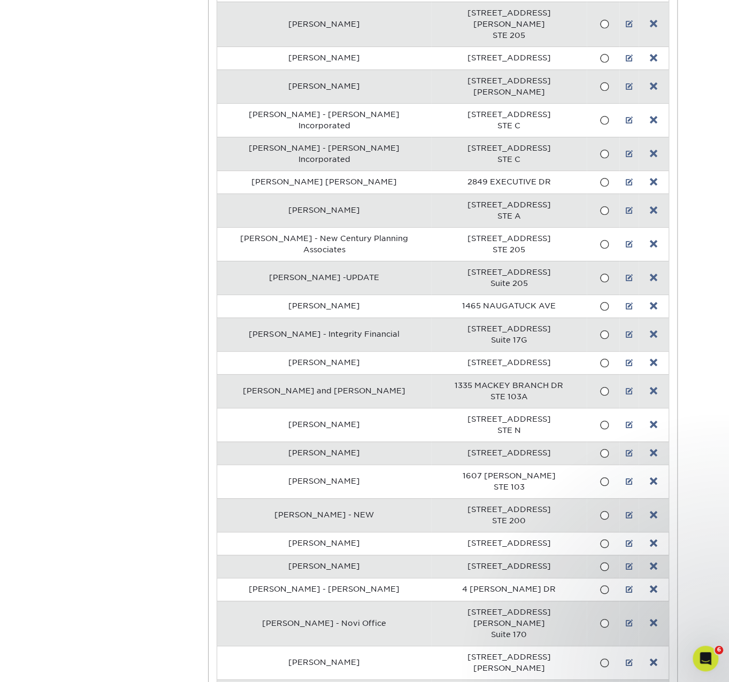
scroll to position [17640, 0]
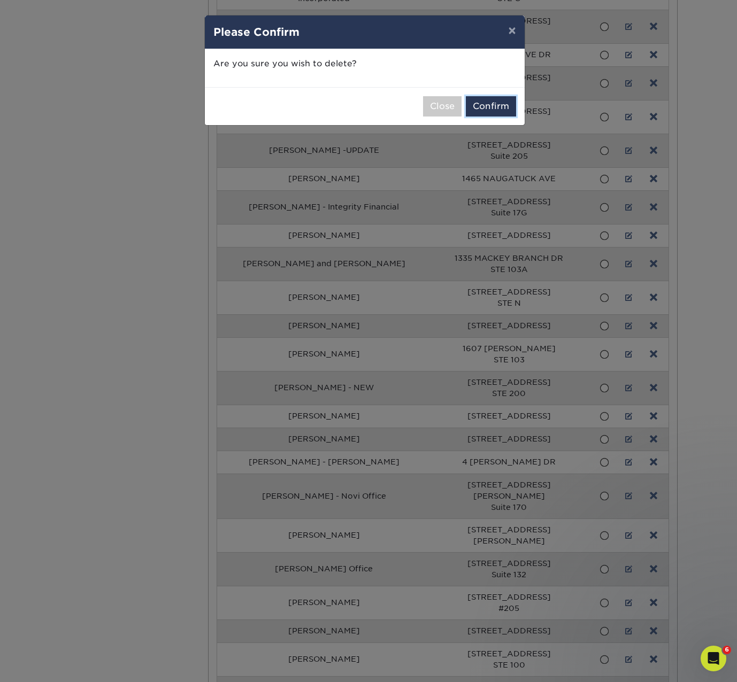
click at [492, 101] on button "Confirm" at bounding box center [491, 106] width 50 height 20
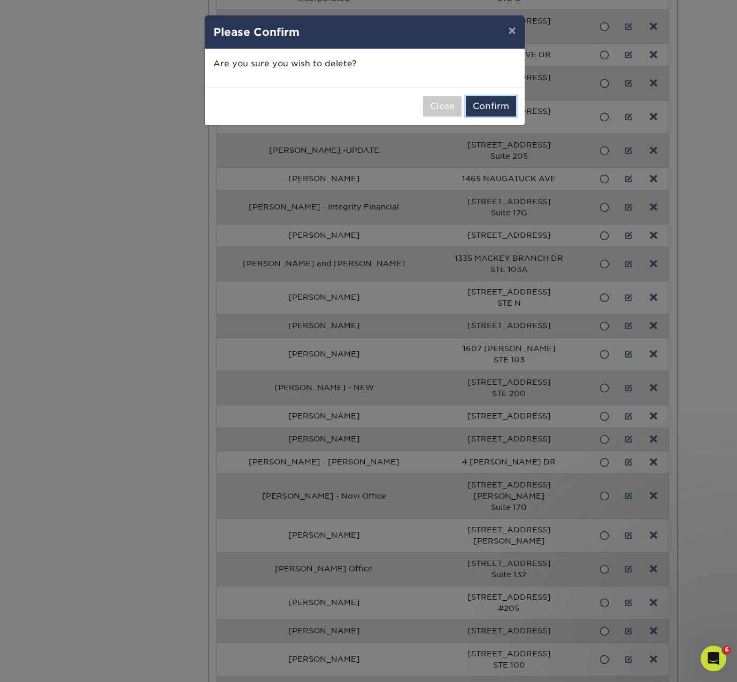
click at [488, 101] on button "Confirm" at bounding box center [491, 106] width 50 height 20
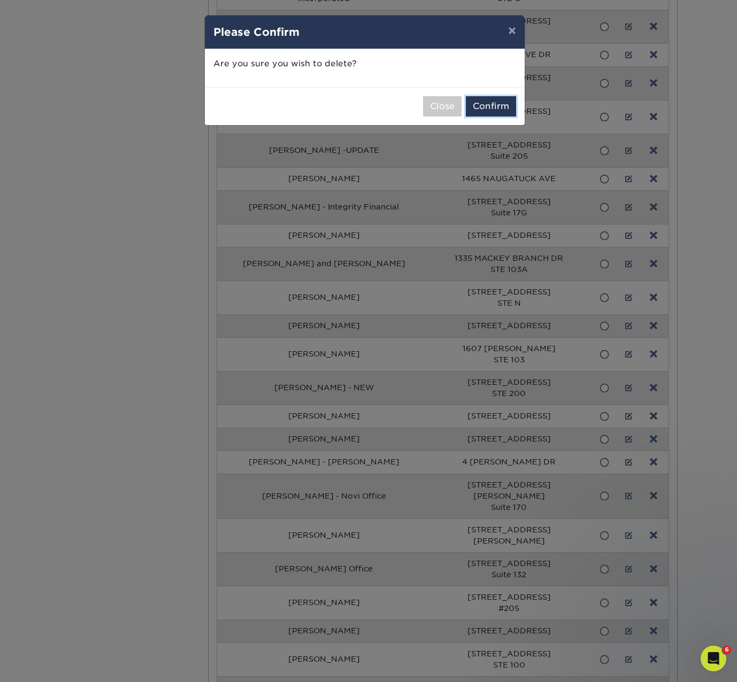
click at [485, 101] on button "Confirm" at bounding box center [491, 106] width 50 height 20
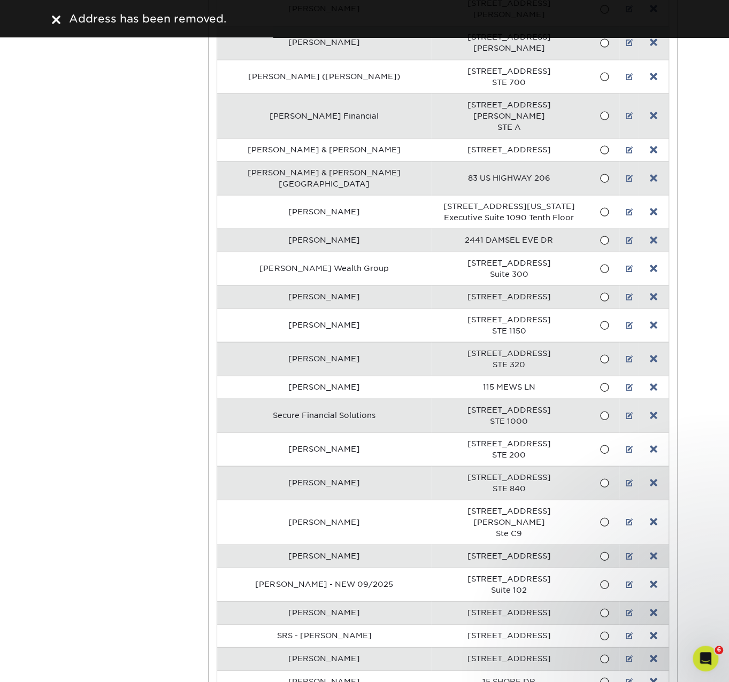
scroll to position [18531, 0]
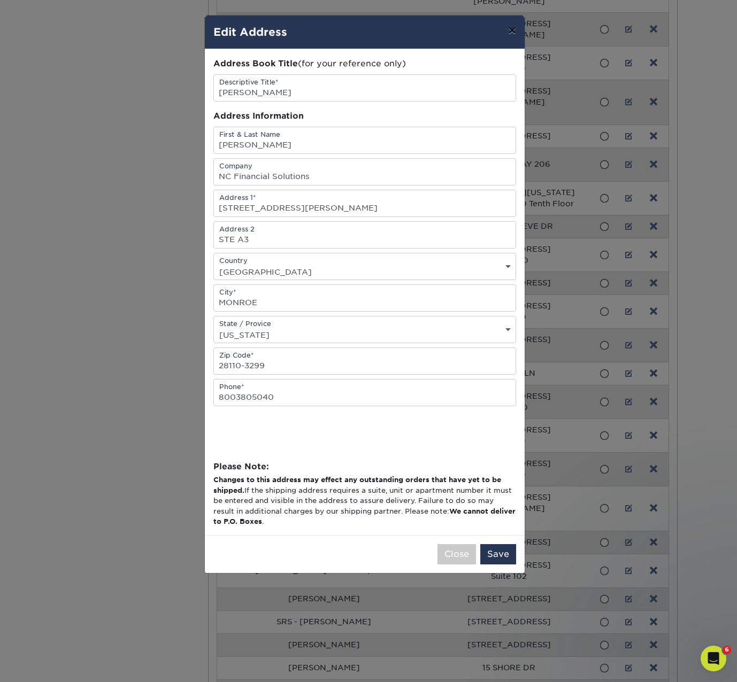
click at [513, 29] on button "×" at bounding box center [511, 31] width 25 height 30
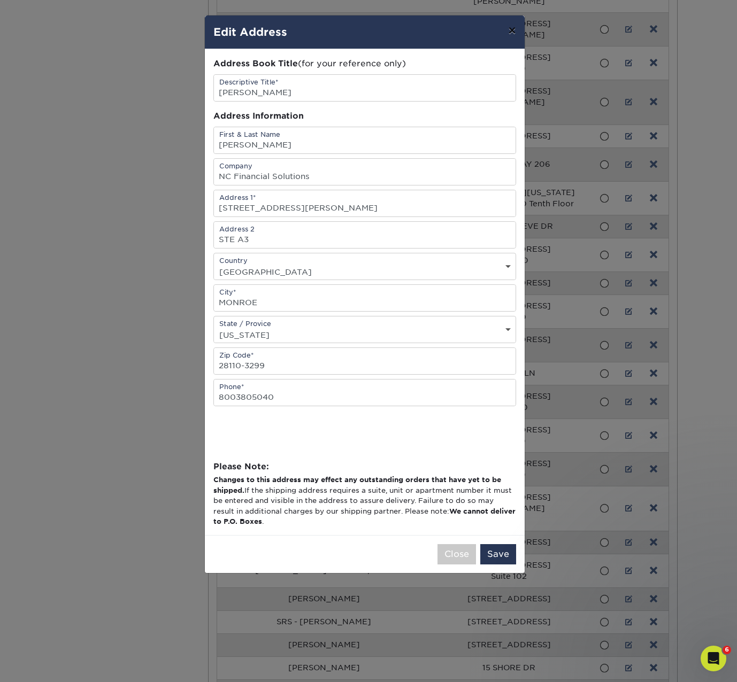
click at [514, 30] on button "×" at bounding box center [511, 31] width 25 height 30
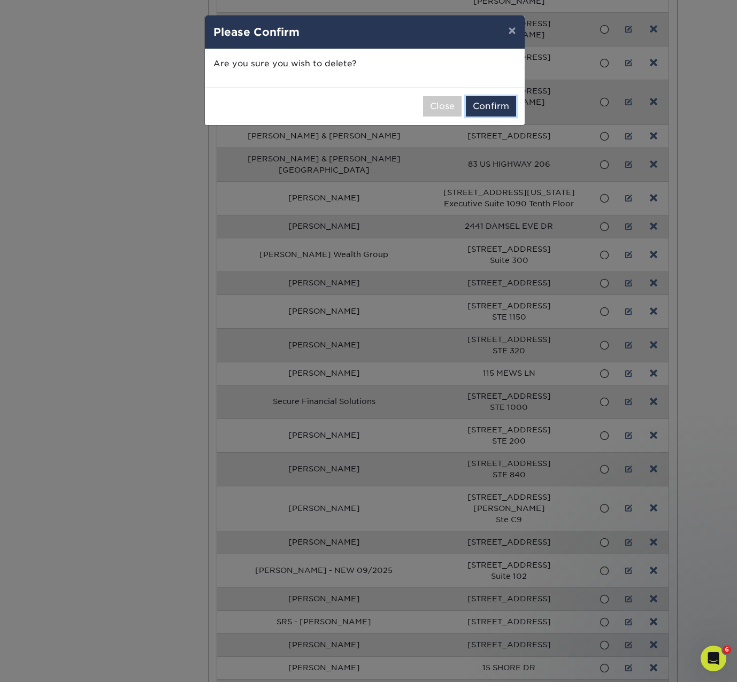
click at [500, 105] on button "Confirm" at bounding box center [491, 106] width 50 height 20
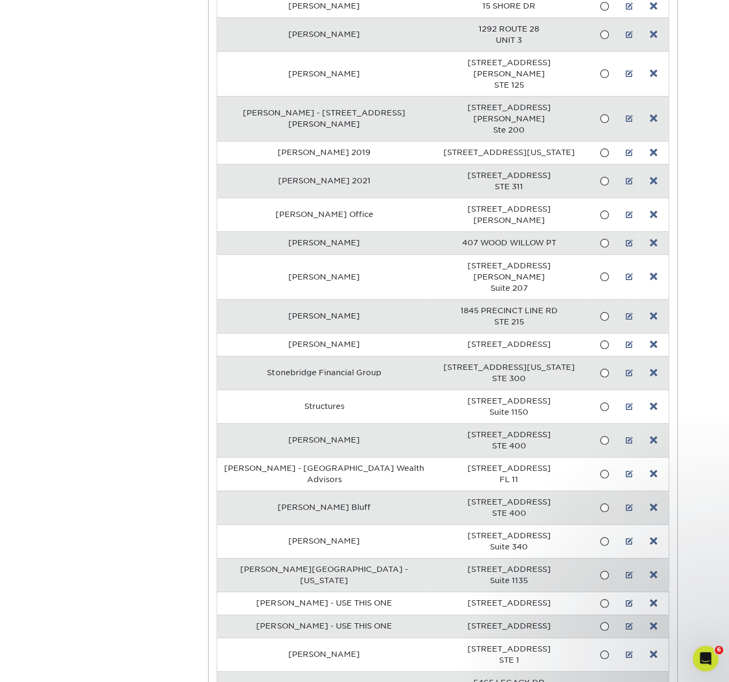
scroll to position [19370, 0]
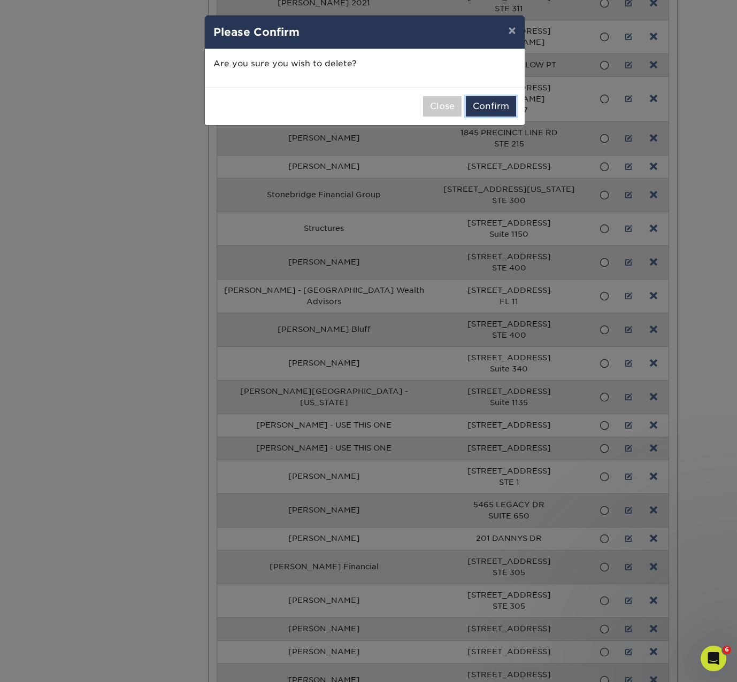
click at [488, 101] on button "Confirm" at bounding box center [491, 106] width 50 height 20
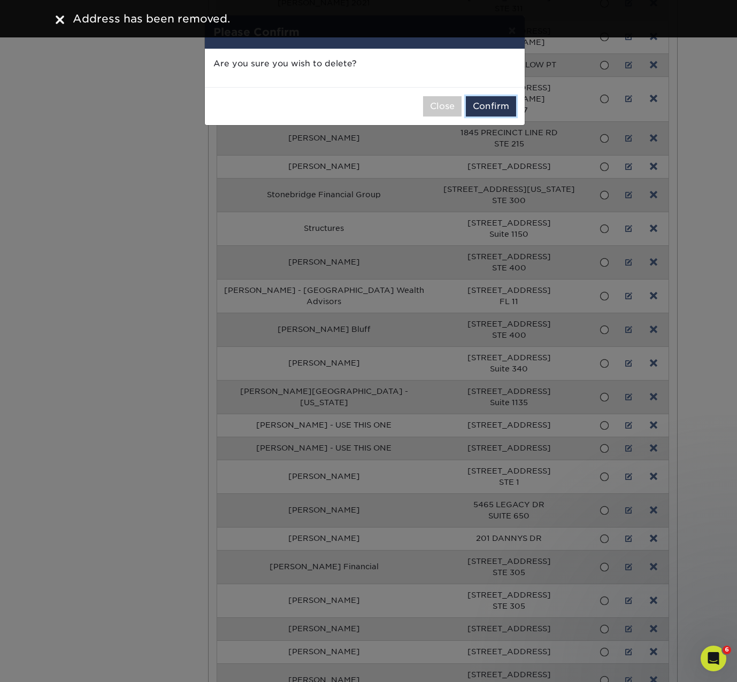
click at [495, 99] on button "Confirm" at bounding box center [491, 106] width 50 height 20
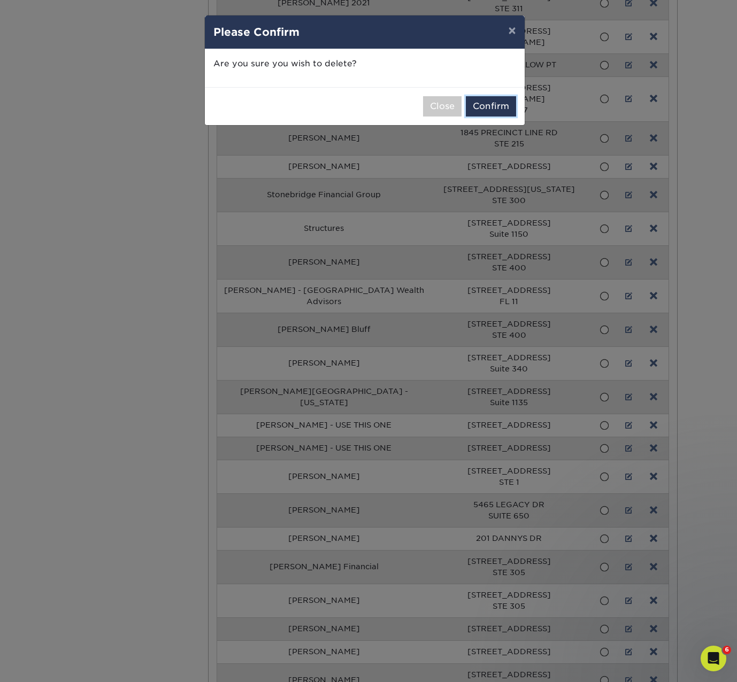
click at [497, 107] on button "Confirm" at bounding box center [491, 106] width 50 height 20
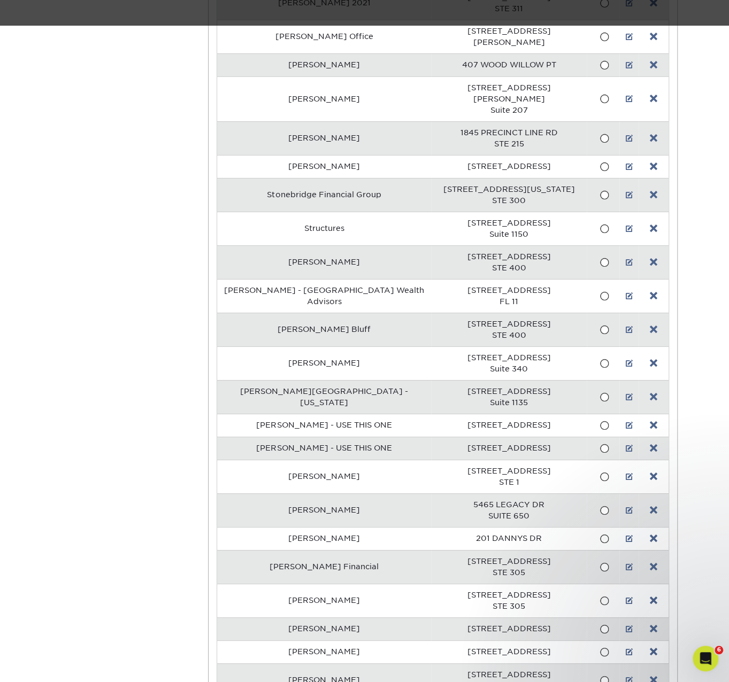
scroll to position [19192, 0]
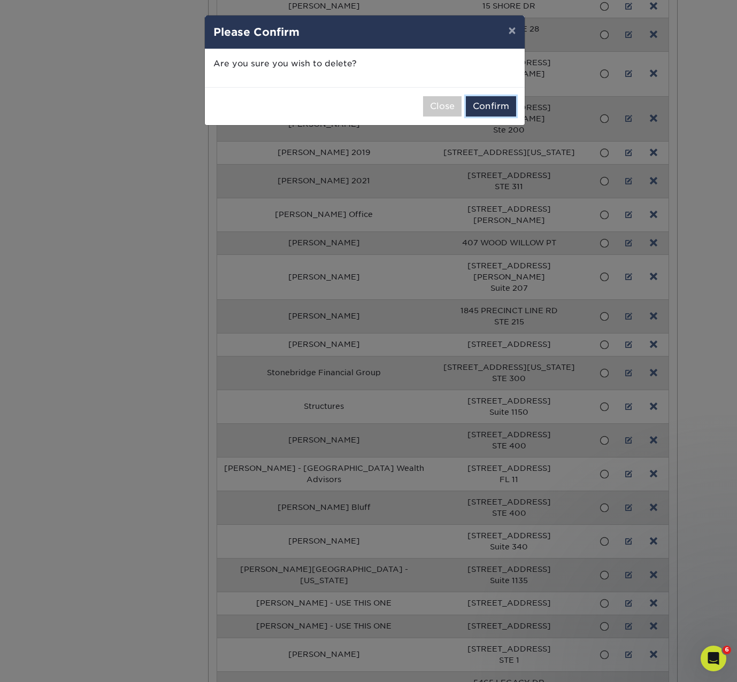
click at [496, 103] on button "Confirm" at bounding box center [491, 106] width 50 height 20
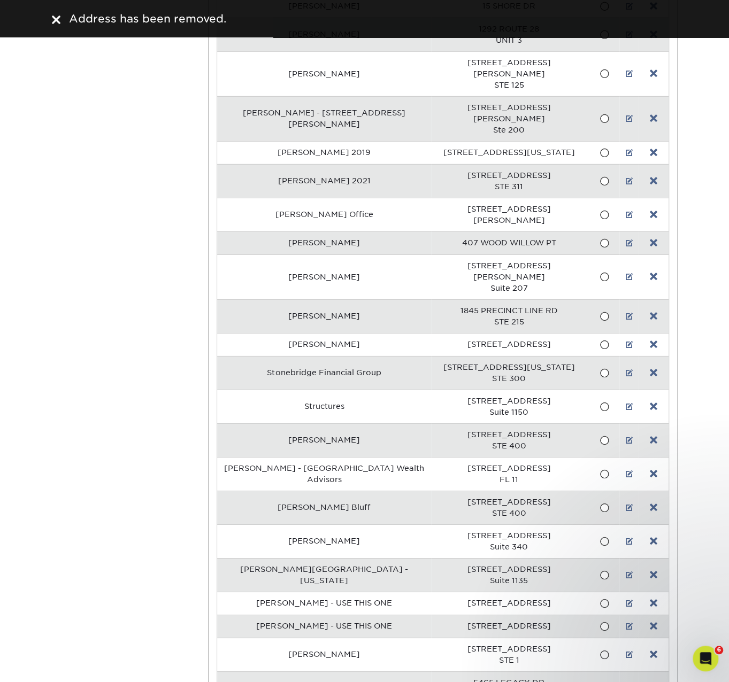
scroll to position [19014, 0]
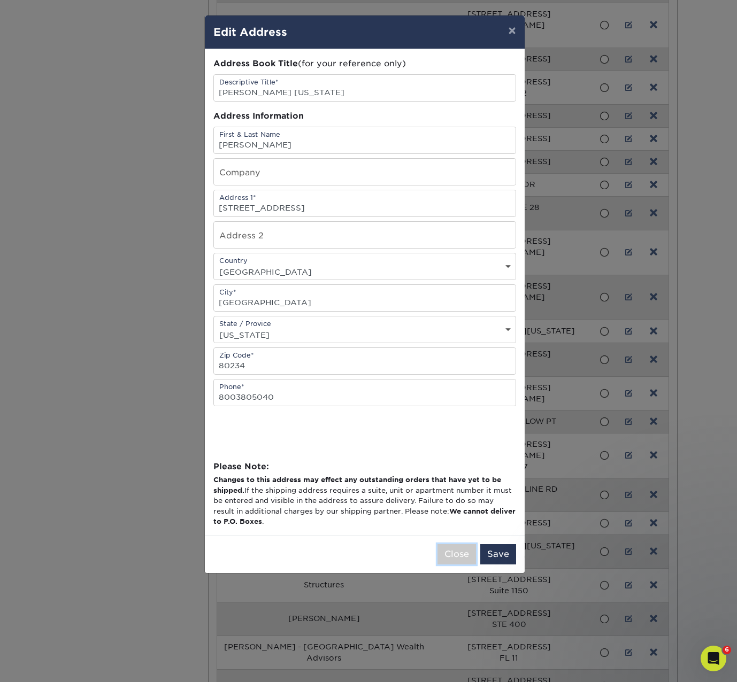
click at [454, 551] on button "Close" at bounding box center [456, 554] width 38 height 20
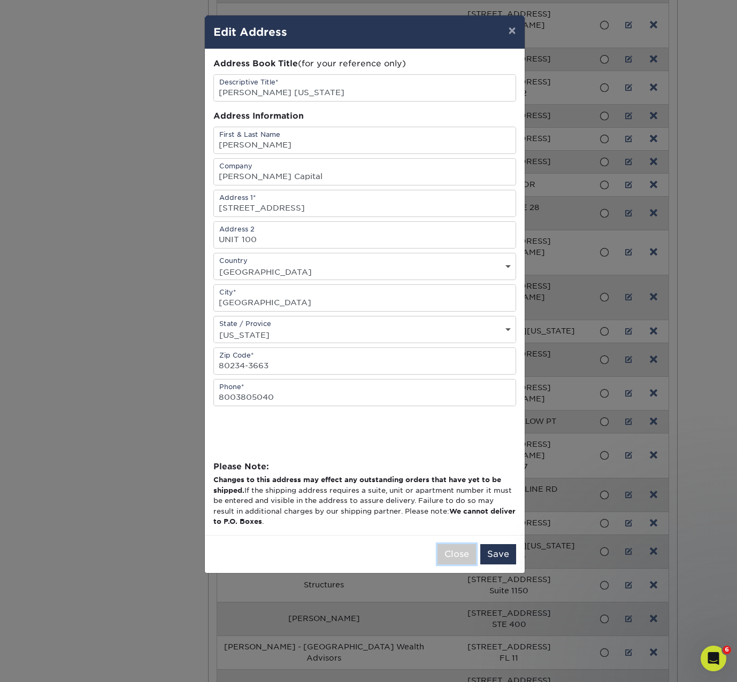
click at [460, 556] on button "Close" at bounding box center [456, 554] width 38 height 20
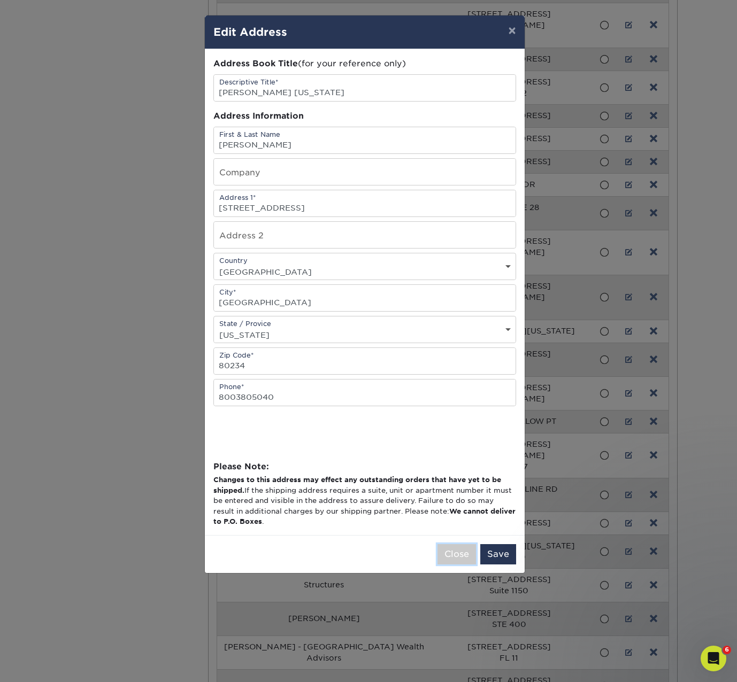
click at [447, 545] on button "Close" at bounding box center [456, 554] width 38 height 20
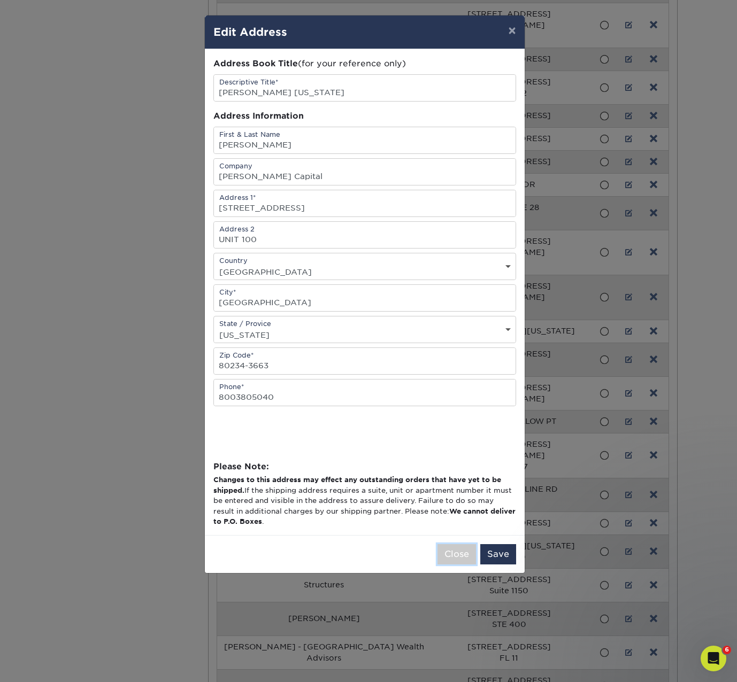
click at [446, 550] on button "Close" at bounding box center [456, 554] width 38 height 20
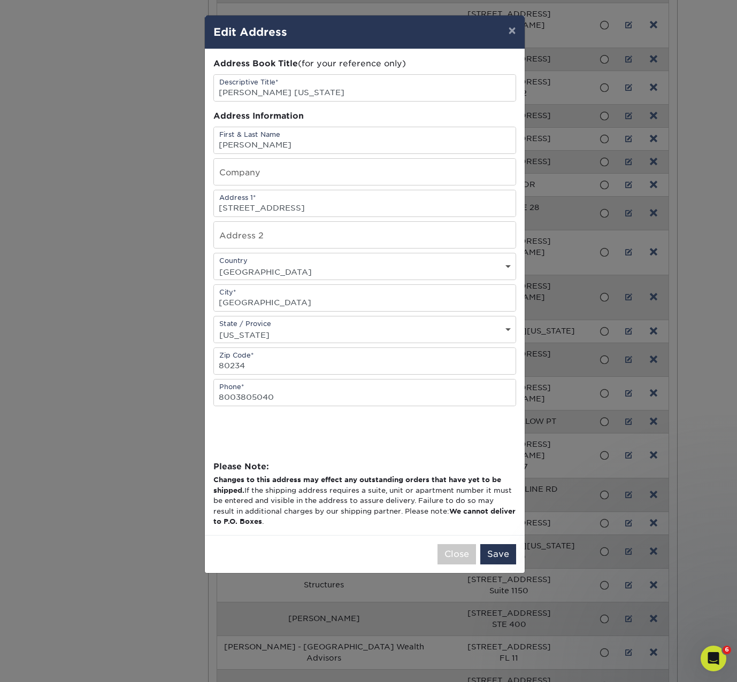
click at [427, 553] on div "Close Save" at bounding box center [365, 554] width 320 height 38
click at [467, 544] on button "Close" at bounding box center [456, 554] width 38 height 20
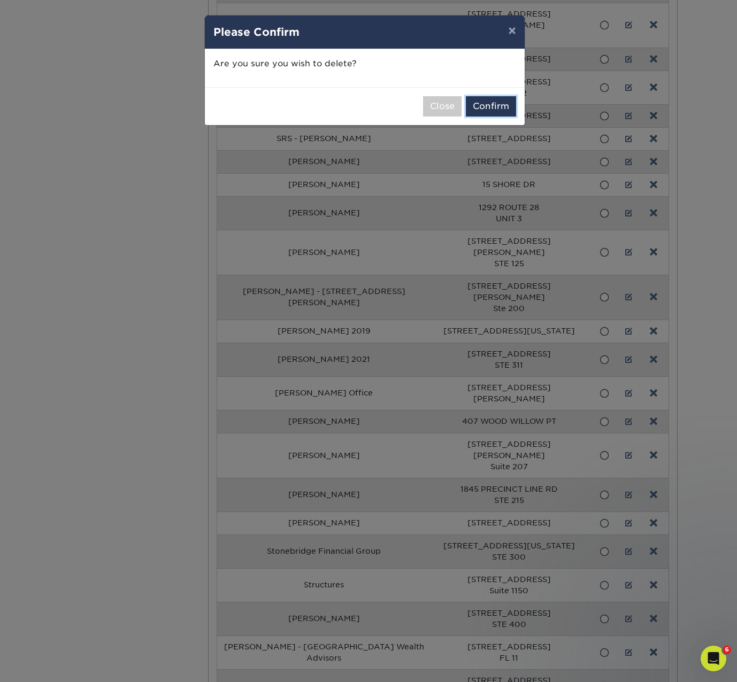
click at [504, 113] on button "Confirm" at bounding box center [491, 106] width 50 height 20
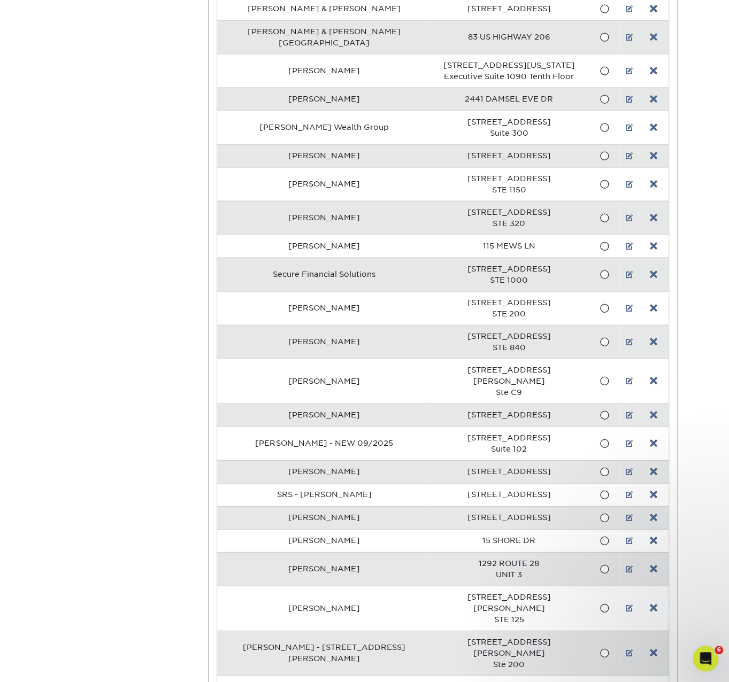
scroll to position [18479, 0]
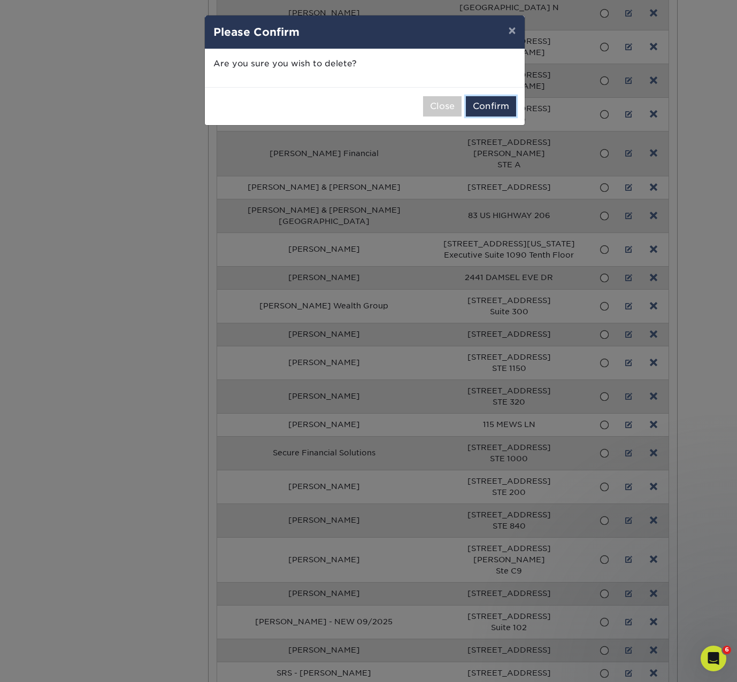
click at [508, 101] on button "Confirm" at bounding box center [491, 106] width 50 height 20
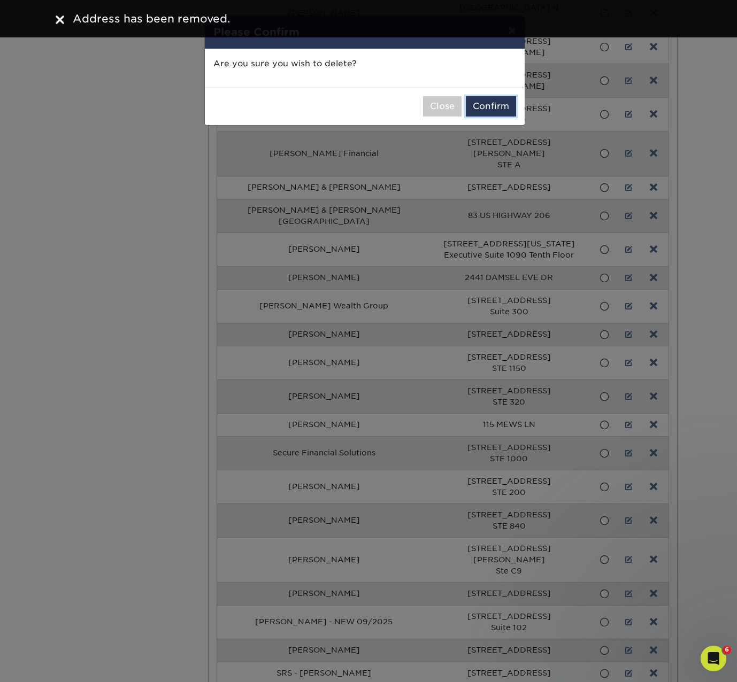
click at [500, 104] on button "Confirm" at bounding box center [491, 106] width 50 height 20
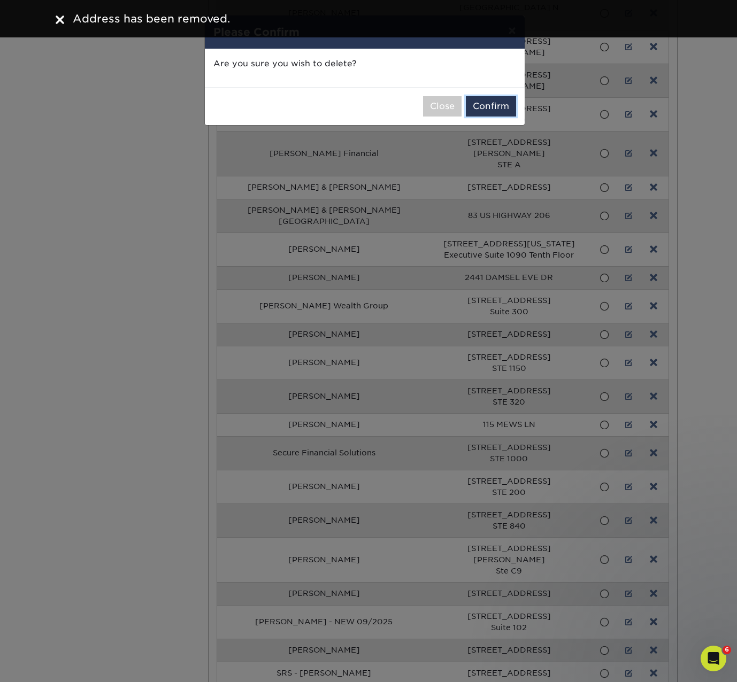
click at [493, 100] on button "Confirm" at bounding box center [491, 106] width 50 height 20
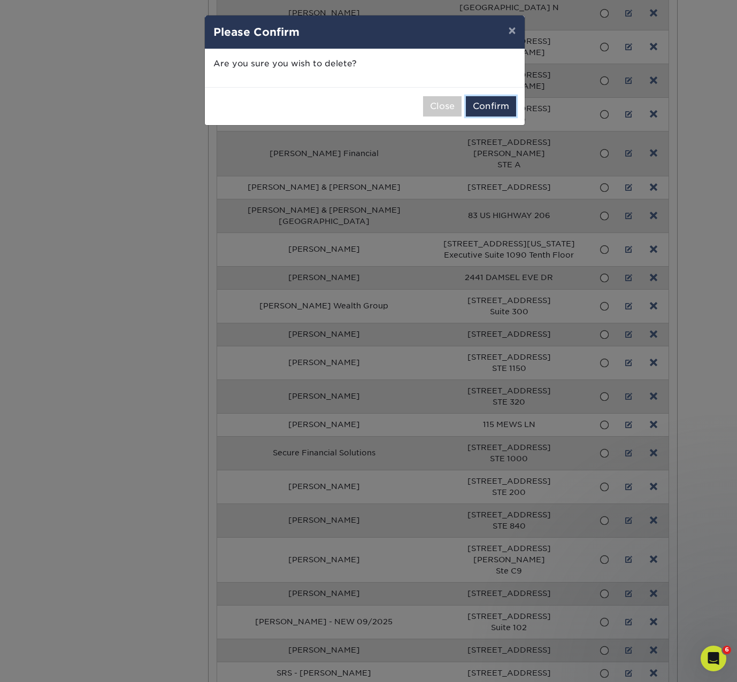
click at [496, 111] on button "Confirm" at bounding box center [491, 106] width 50 height 20
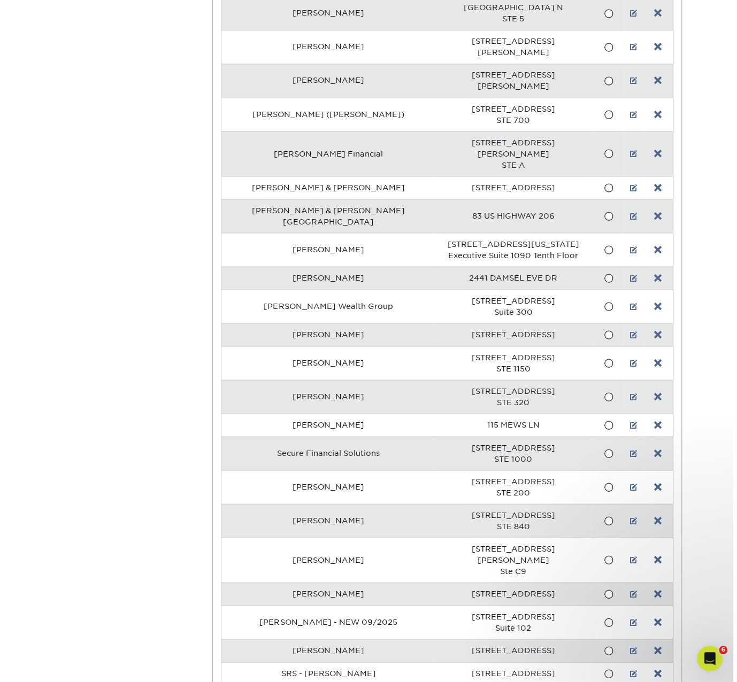
scroll to position [18301, 0]
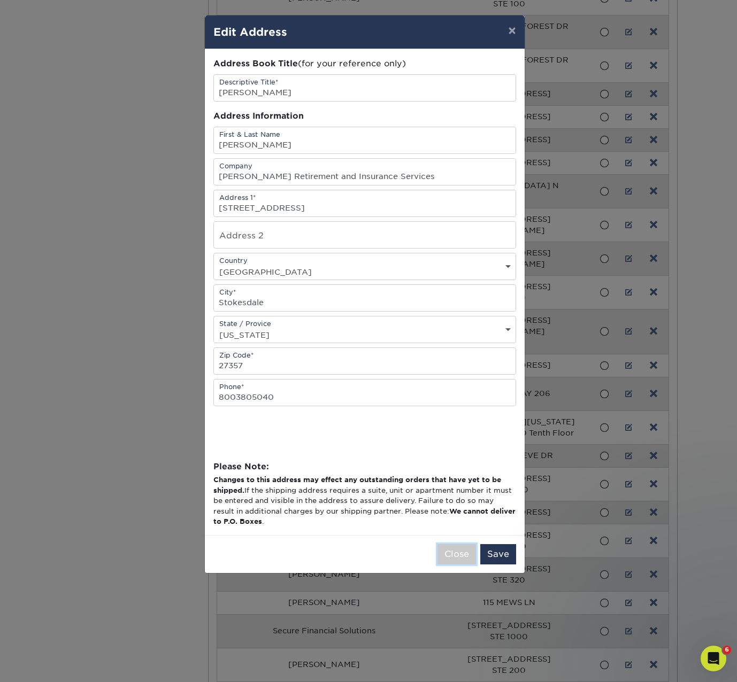
click at [447, 554] on button "Close" at bounding box center [456, 554] width 38 height 20
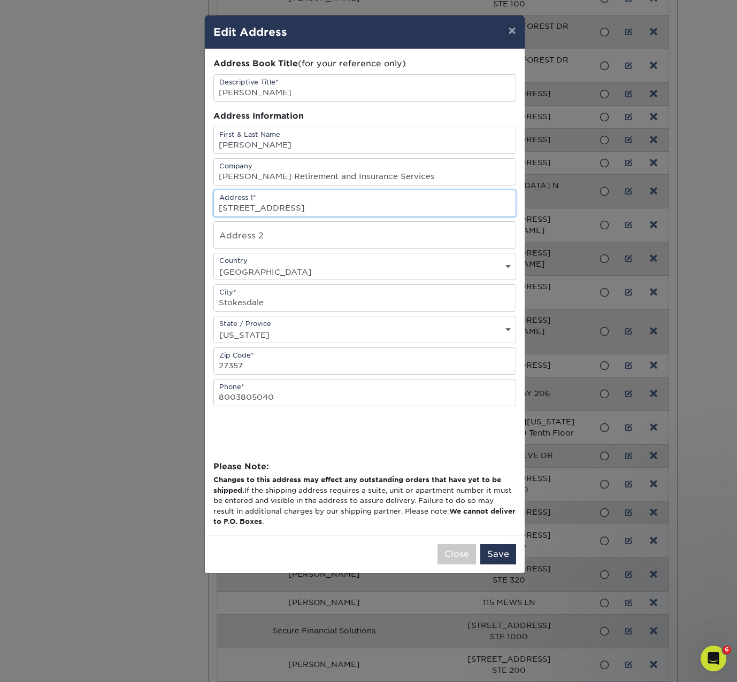
scroll to position [0, 0]
drag, startPoint x: 294, startPoint y: 207, endPoint x: 327, endPoint y: 210, distance: 33.2
click at [327, 210] on input "7251 US Hwy. 158, Suite A" at bounding box center [364, 203] width 301 height 26
type input "7251 US Hwy. 158,"
type input "Suite A"
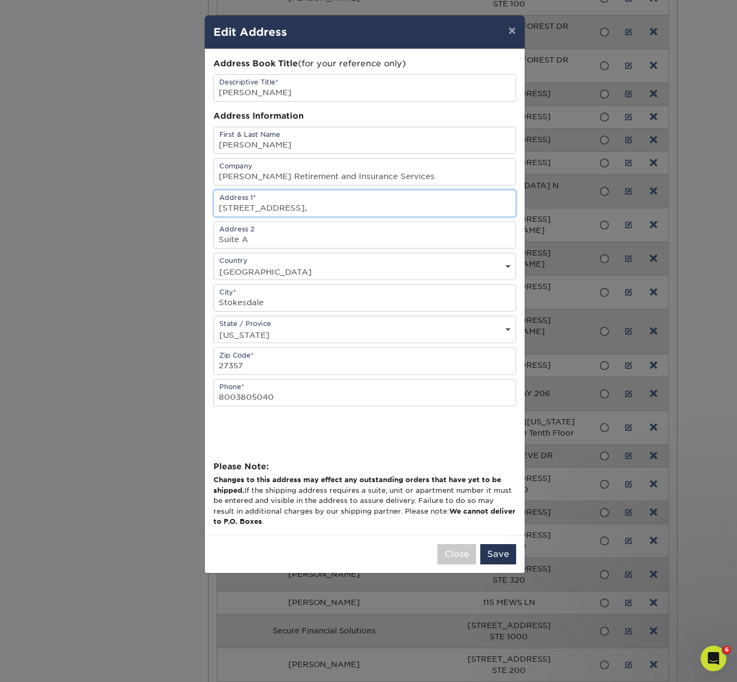
click at [308, 207] on input "7251 US Hwy. 158," at bounding box center [364, 203] width 301 height 26
type input "7251 US Hwy. 158"
click at [498, 547] on button "Save" at bounding box center [498, 554] width 36 height 20
click at [504, 551] on button "Save" at bounding box center [498, 554] width 36 height 20
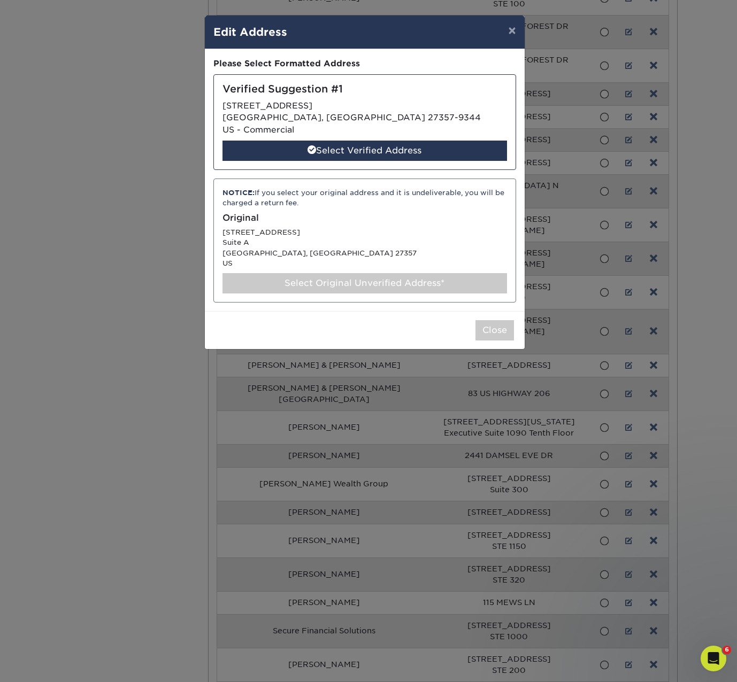
click at [363, 152] on div "Select Verified Address" at bounding box center [364, 151] width 284 height 20
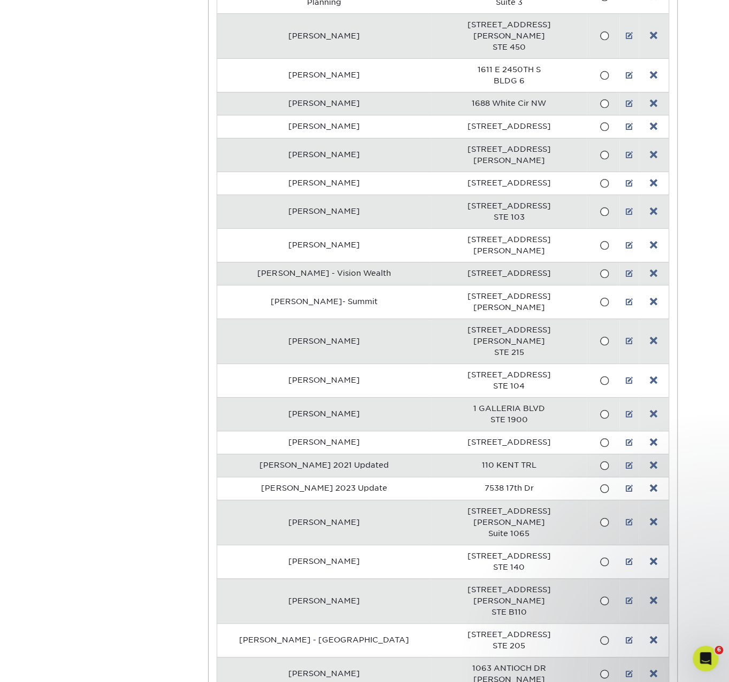
click at [655, 438] on link at bounding box center [652, 442] width 7 height 9
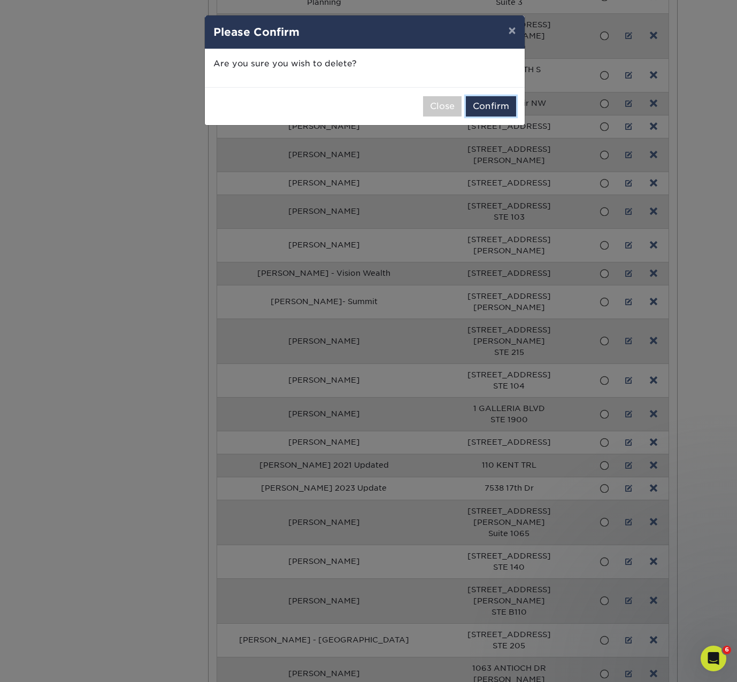
click at [499, 104] on button "Confirm" at bounding box center [491, 106] width 50 height 20
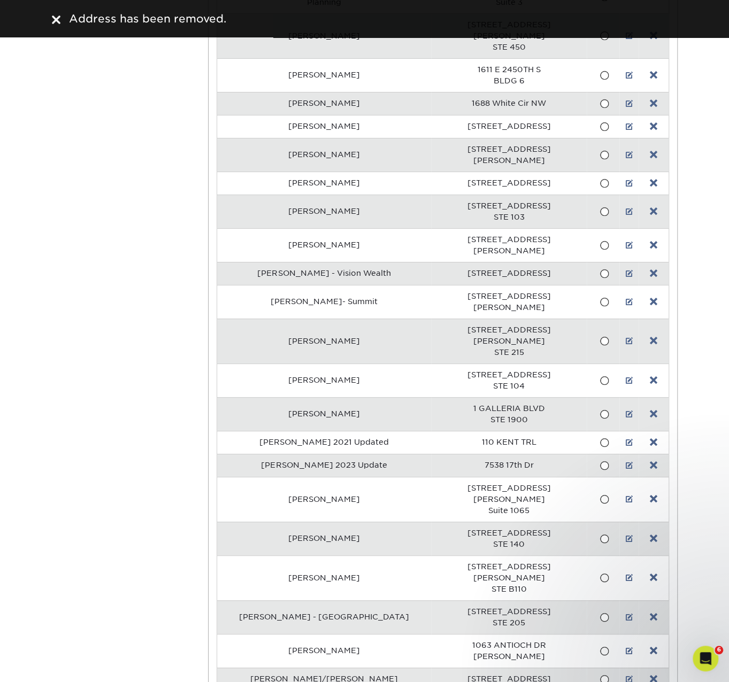
click at [656, 438] on link at bounding box center [652, 442] width 7 height 9
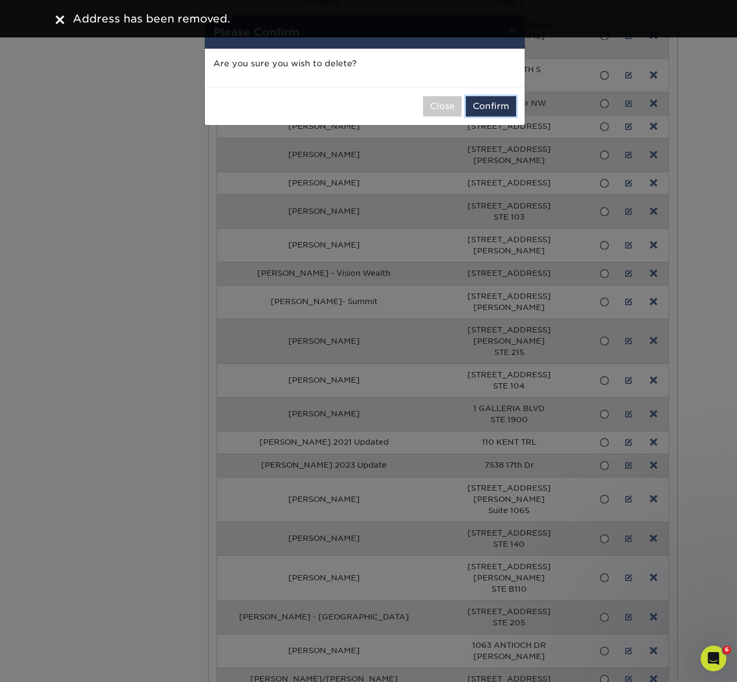
click at [496, 104] on button "Confirm" at bounding box center [491, 106] width 50 height 20
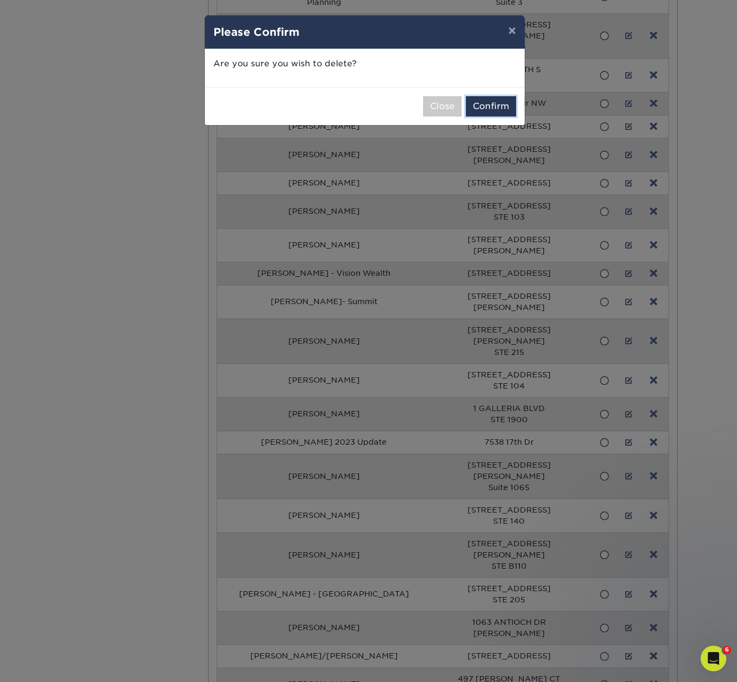
click at [495, 109] on button "Confirm" at bounding box center [491, 106] width 50 height 20
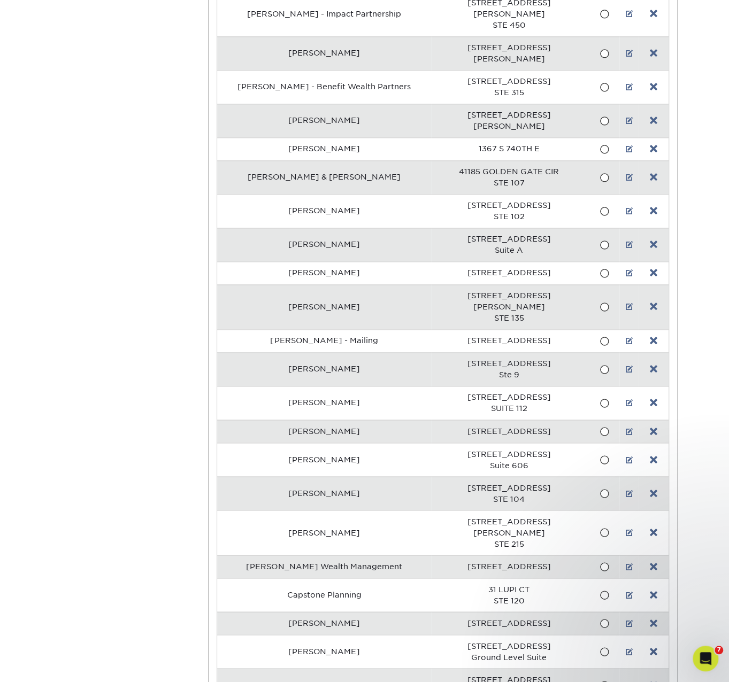
scroll to position [2851, 0]
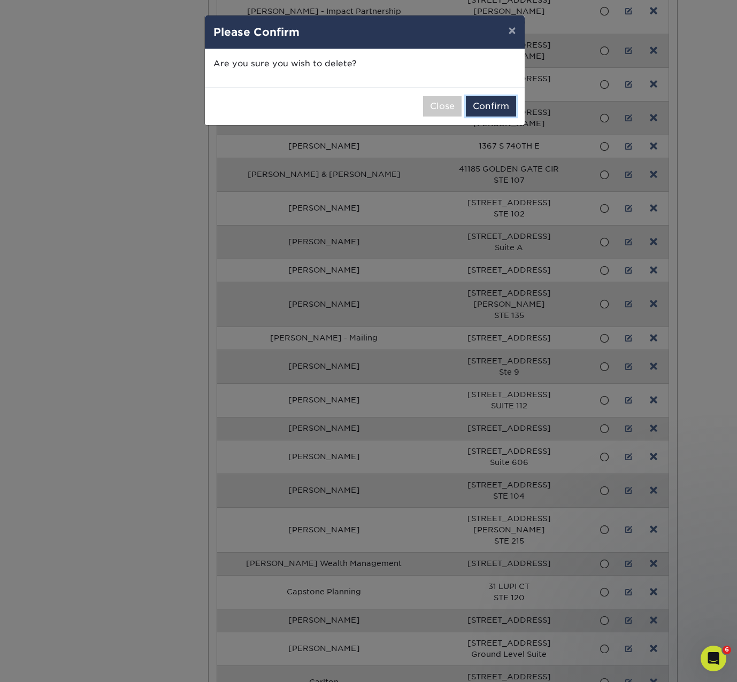
click at [492, 106] on button "Confirm" at bounding box center [491, 106] width 50 height 20
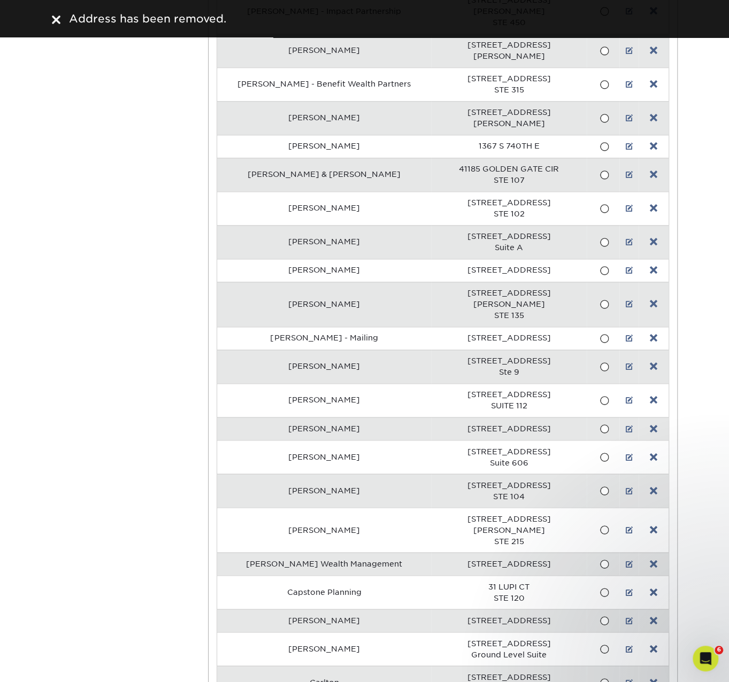
scroll to position [3029, 0]
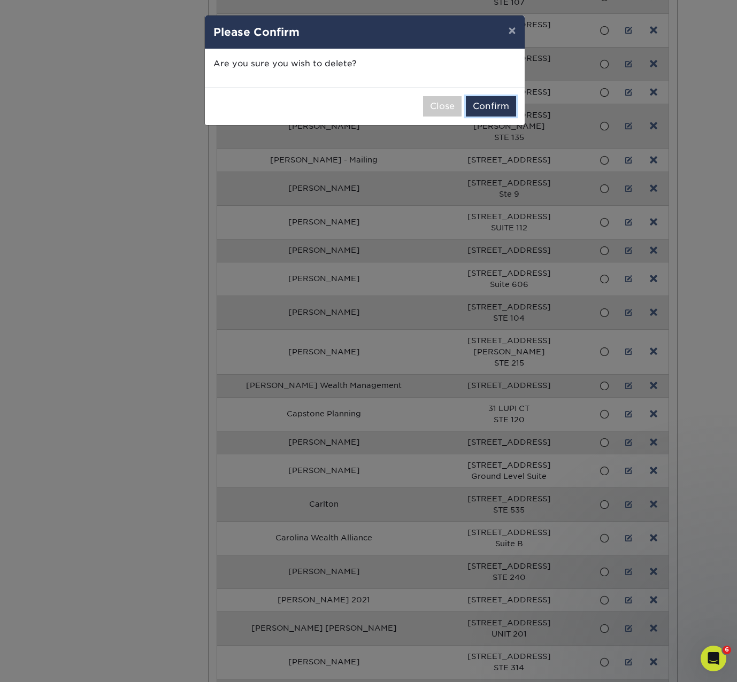
click at [499, 105] on button "Confirm" at bounding box center [491, 106] width 50 height 20
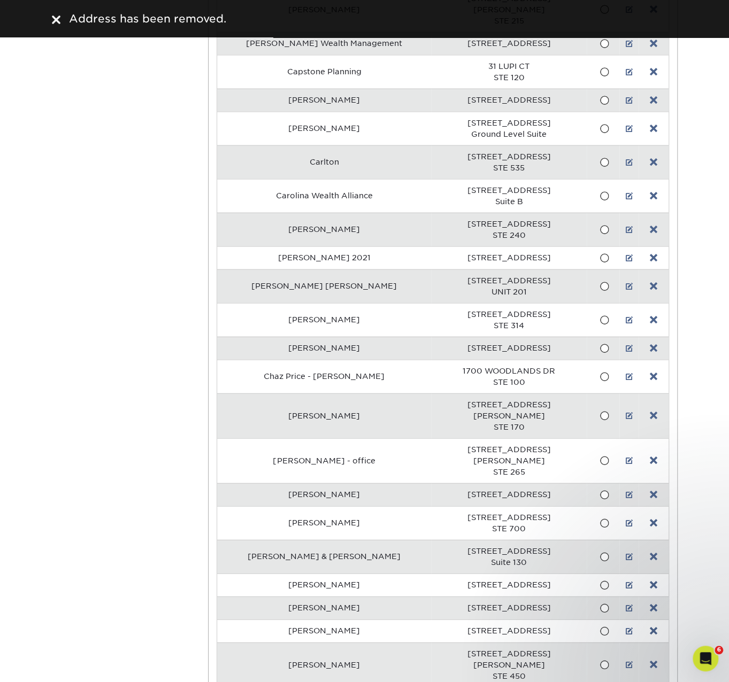
scroll to position [3385, 0]
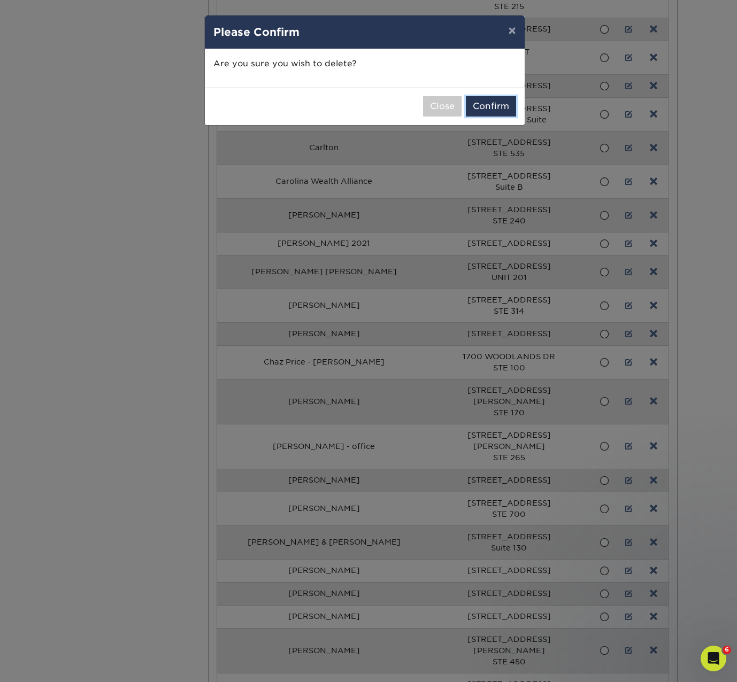
click at [496, 106] on button "Confirm" at bounding box center [491, 106] width 50 height 20
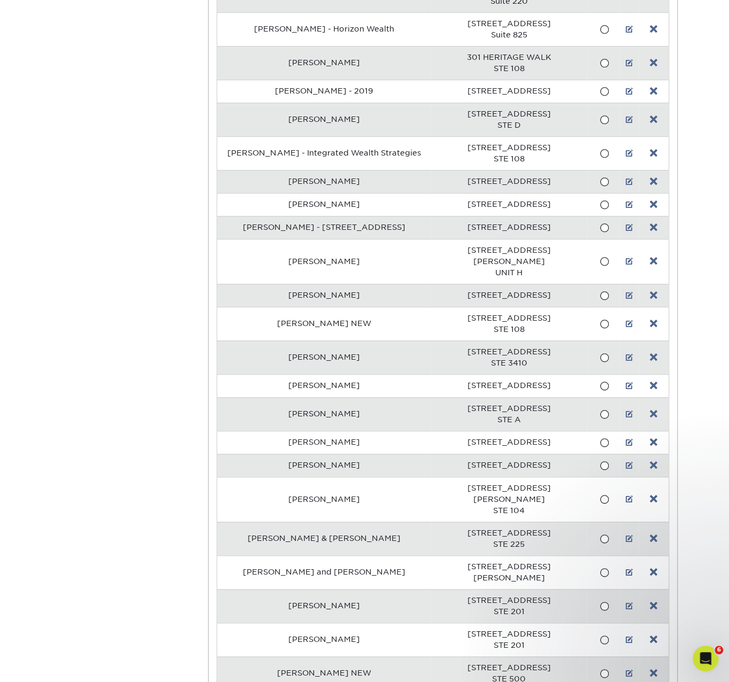
scroll to position [4632, 0]
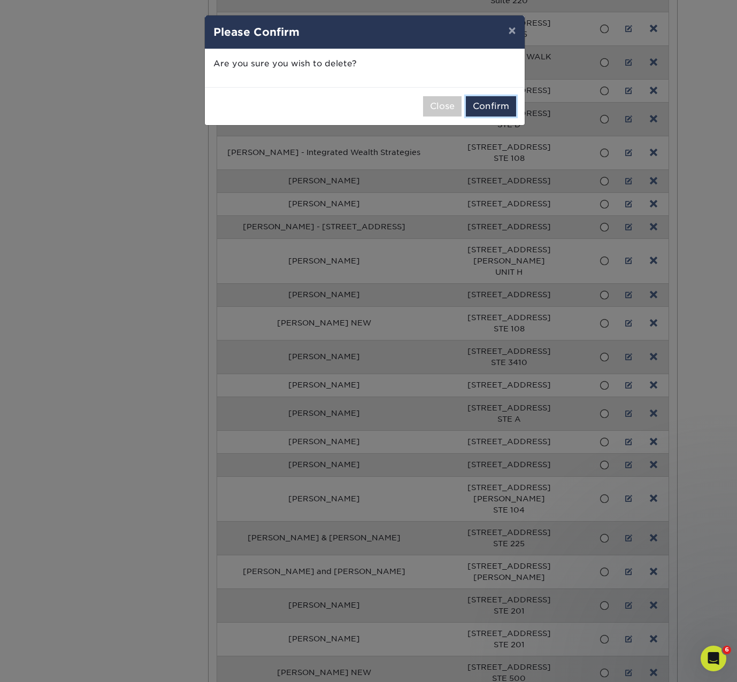
click at [488, 97] on button "Confirm" at bounding box center [491, 106] width 50 height 20
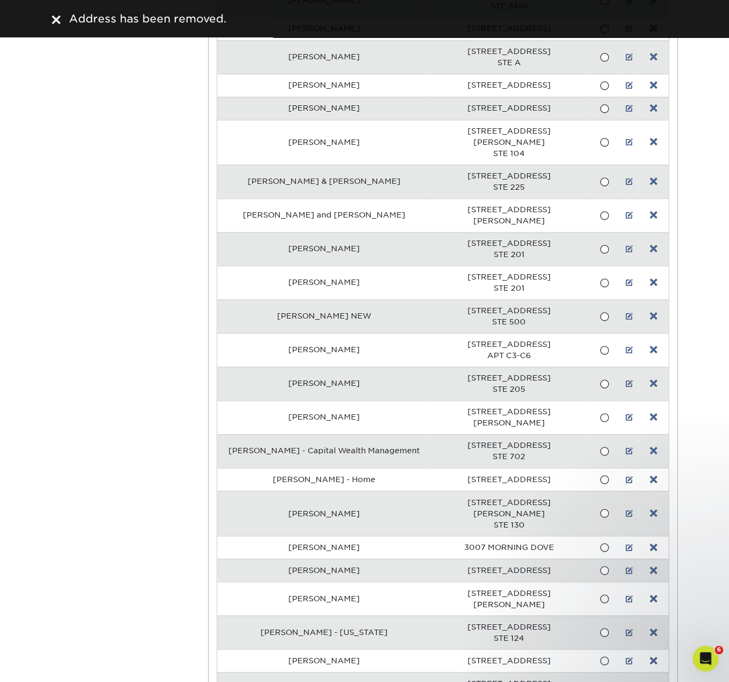
scroll to position [5167, 0]
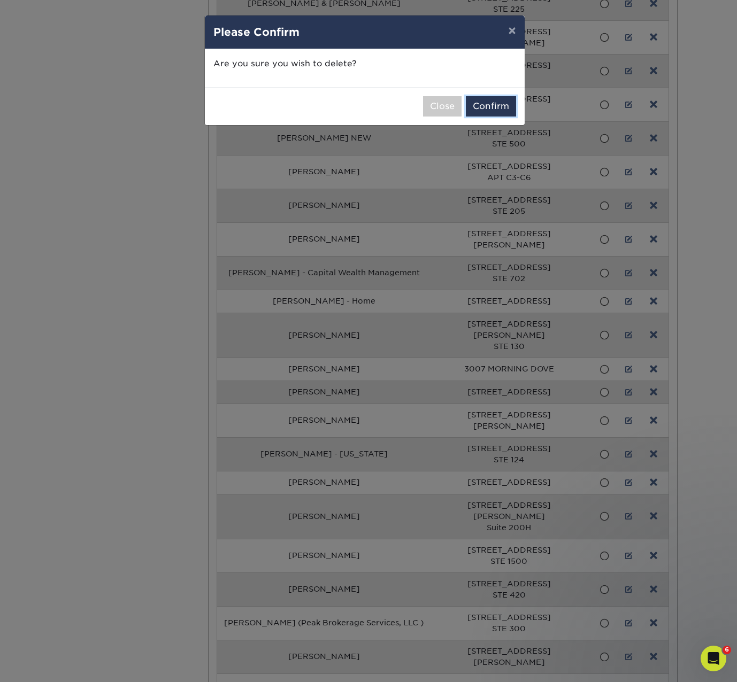
click at [475, 114] on button "Confirm" at bounding box center [491, 106] width 50 height 20
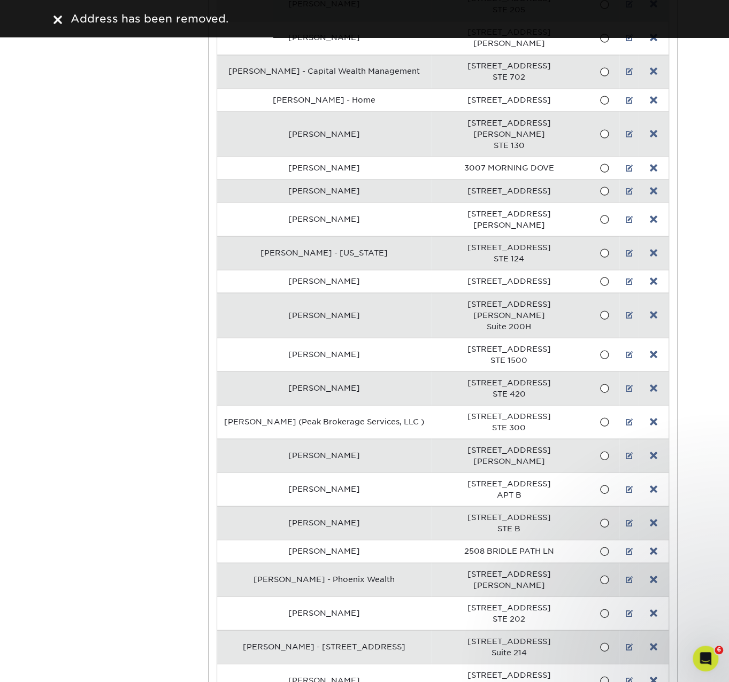
scroll to position [5524, 0]
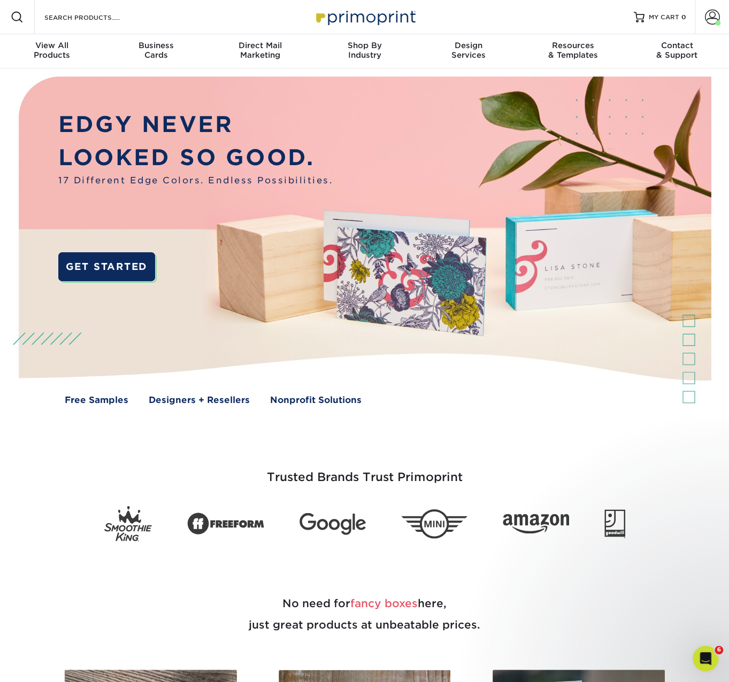
click at [672, 468] on h3 "Trusted Brands Trust Primoprint" at bounding box center [364, 471] width 625 height 52
click at [720, 18] on link "Account" at bounding box center [711, 17] width 34 height 34
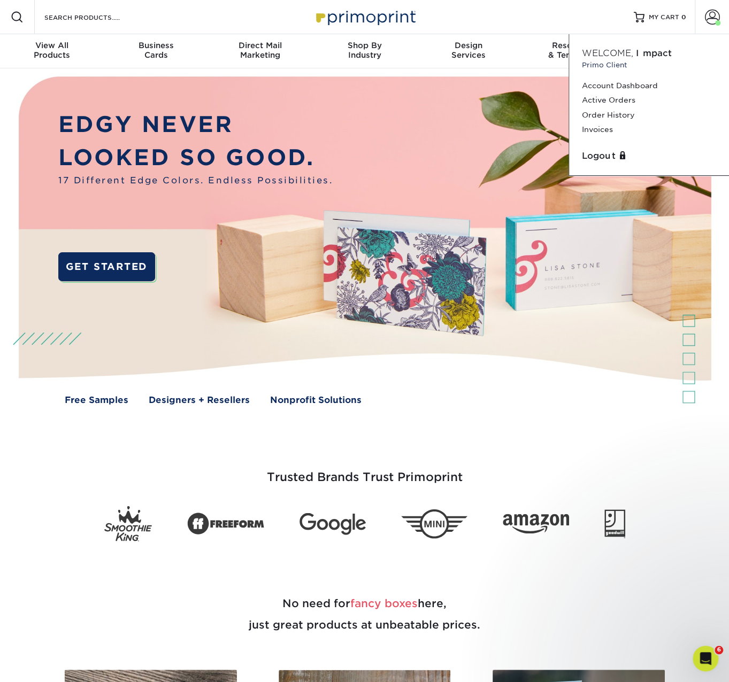
click at [598, 86] on link "Account Dashboard" at bounding box center [649, 86] width 134 height 14
click at [591, 114] on link "Order History" at bounding box center [649, 115] width 134 height 14
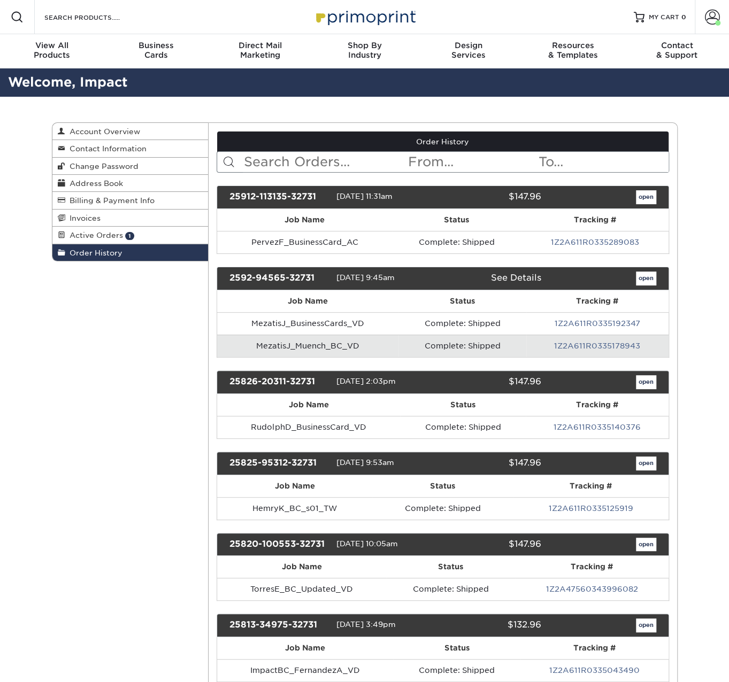
drag, startPoint x: 365, startPoint y: 161, endPoint x: 455, endPoint y: 189, distance: 94.7
click at [365, 161] on input "text" at bounding box center [325, 162] width 164 height 20
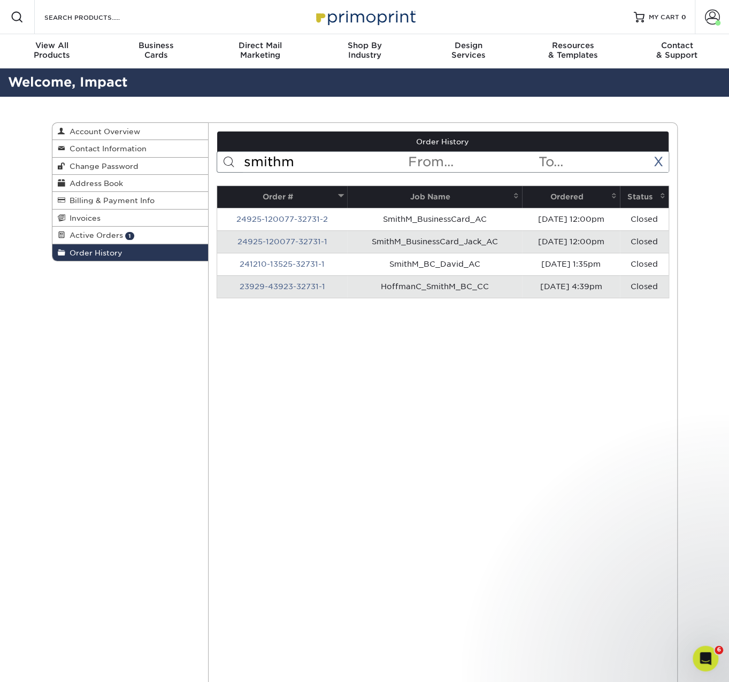
type input "smithm"
click at [297, 226] on td "24925-120077-32731-2" at bounding box center [282, 219] width 130 height 22
click at [297, 215] on link "24925-120077-32731-2" at bounding box center [281, 219] width 91 height 9
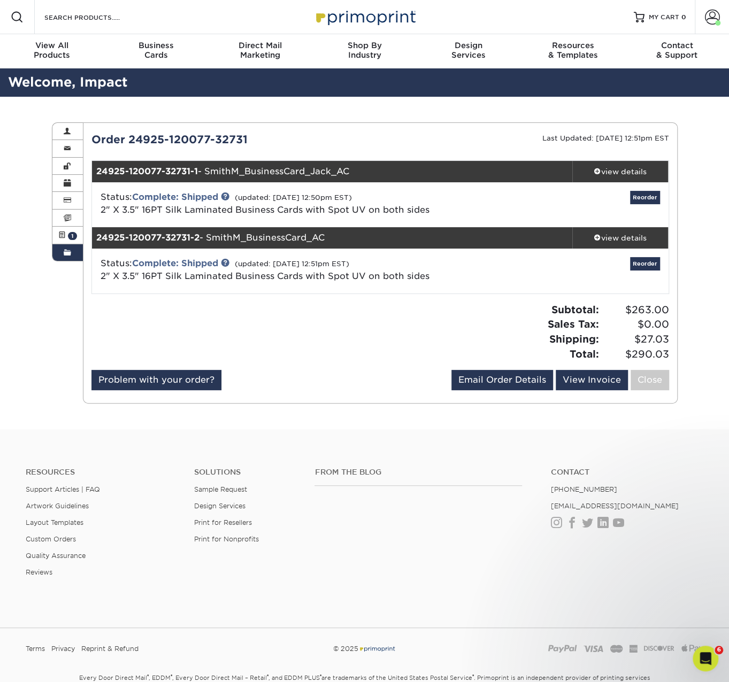
click at [177, 213] on link "2" X 3.5" 16PT Silk Laminated Business Cards with Spot UV on both sides" at bounding box center [264, 210] width 329 height 10
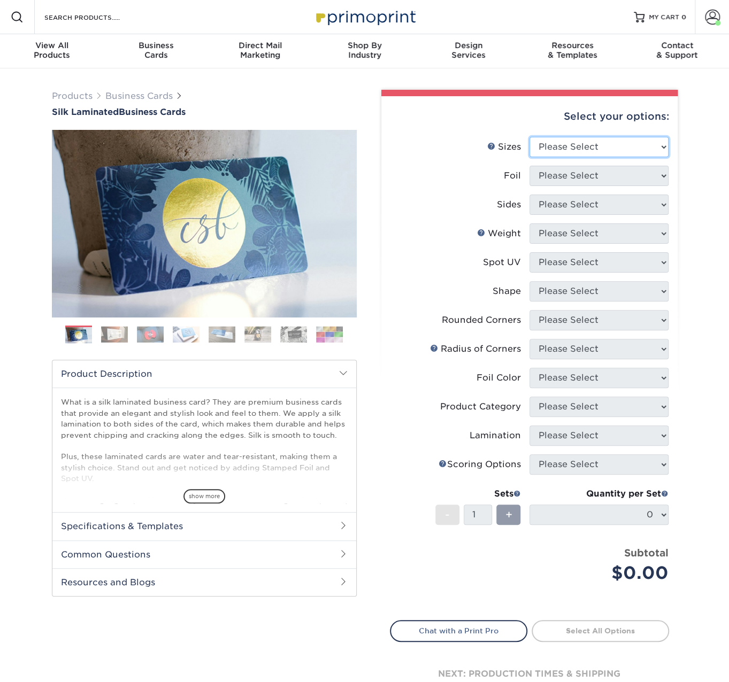
drag, startPoint x: 573, startPoint y: 145, endPoint x: 574, endPoint y: 151, distance: 6.6
click at [573, 145] on select "Please Select 1.5" x 3.5" - Mini 1.75" x 3.5" - Mini 2" x 2" - Square 2" x 3" -…" at bounding box center [598, 147] width 139 height 20
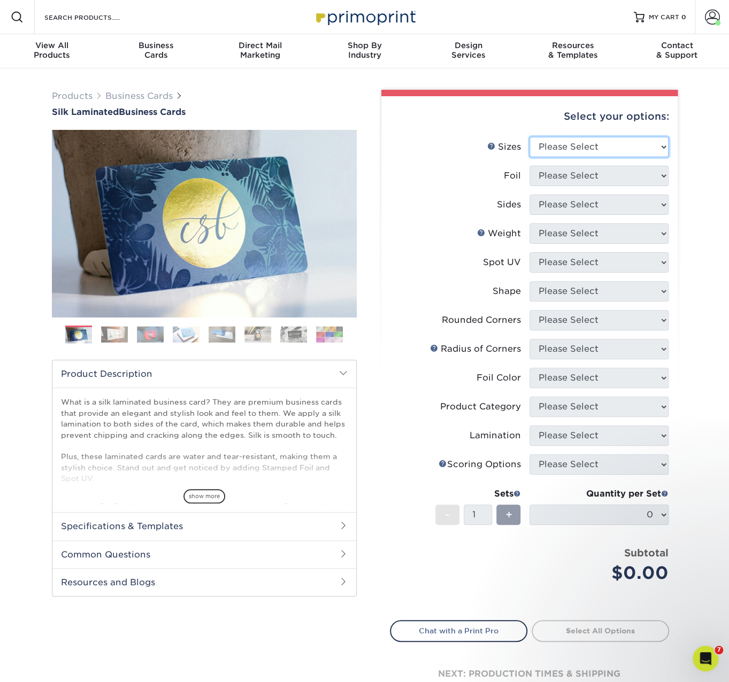
select select "2.00x3.50"
click at [529, 137] on select "Please Select 1.5" x 3.5" - Mini 1.75" x 3.5" - Mini 2" x 2" - Square 2" x 3" -…" at bounding box center [598, 147] width 139 height 20
click at [575, 181] on select "Please Select Yes No" at bounding box center [598, 176] width 139 height 20
select select "0"
click at [529, 166] on select "Please Select Yes No" at bounding box center [598, 176] width 139 height 20
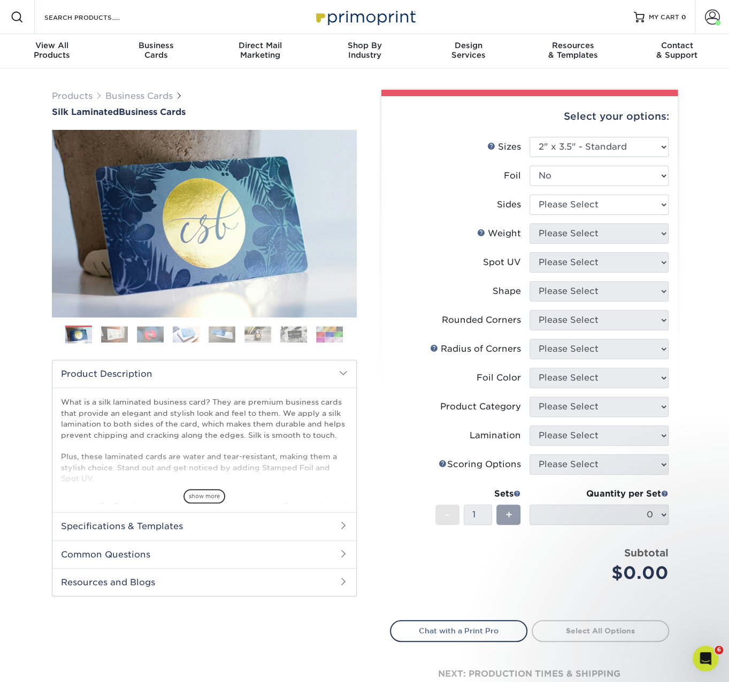
click at [573, 215] on li "Sides Please Select Print Both Sides Print Front Only" at bounding box center [529, 209] width 278 height 29
click at [575, 213] on select "Please Select Print Both Sides Print Front Only" at bounding box center [598, 205] width 139 height 20
select select "13abbda7-1d64-4f25-8bb2-c179b224825d"
click at [529, 195] on select "Please Select Print Both Sides Print Front Only" at bounding box center [598, 205] width 139 height 20
click at [570, 237] on select "Please Select 16PT" at bounding box center [598, 233] width 139 height 20
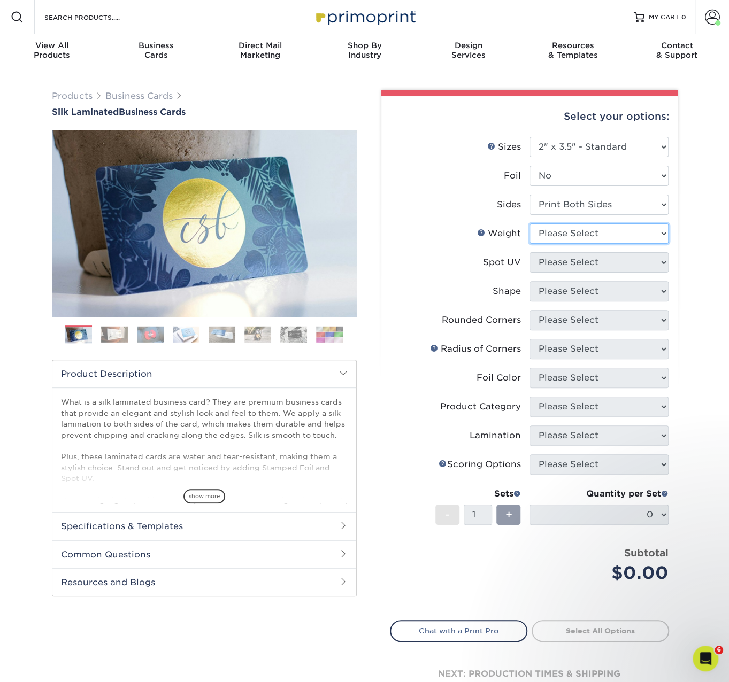
select select "16PT"
click at [529, 223] on select "Please Select 16PT" at bounding box center [598, 233] width 139 height 20
drag, startPoint x: 564, startPoint y: 262, endPoint x: 563, endPoint y: 273, distance: 10.7
click at [564, 262] on select "Please Select No Spot UV Front and Back (Both Sides) Front Only Back Only" at bounding box center [598, 262] width 139 height 20
select select "0"
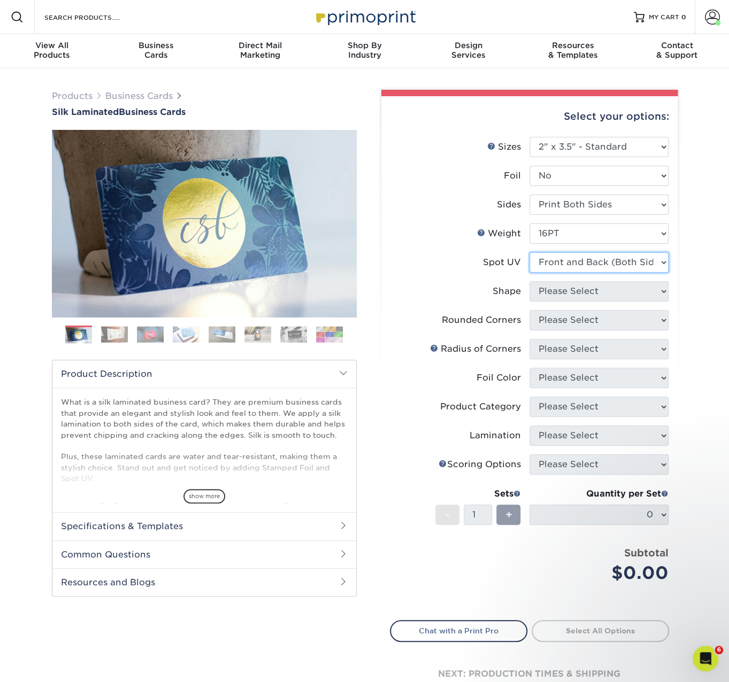
click at [529, 252] on select "Please Select No Spot UV Front and Back (Both Sides) Front Only Back Only" at bounding box center [598, 262] width 139 height 20
click at [569, 308] on li "Shape Please Select Standard" at bounding box center [529, 295] width 278 height 29
drag, startPoint x: 570, startPoint y: 296, endPoint x: 571, endPoint y: 301, distance: 5.9
click at [570, 296] on select "Please Select Standard" at bounding box center [598, 291] width 139 height 20
select select "standard"
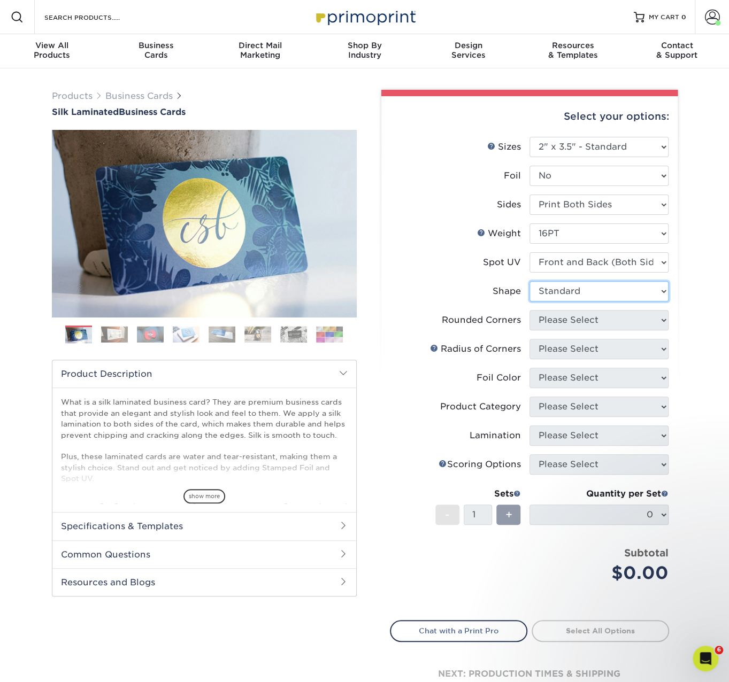
click at [529, 281] on select "Please Select Standard" at bounding box center [598, 291] width 139 height 20
click at [571, 322] on select "Please Select Yes - Round 2 Corners Yes - Round 4 Corners No" at bounding box center [598, 320] width 139 height 20
select select "0"
click at [529, 310] on select "Please Select Yes - Round 2 Corners Yes - Round 4 Corners No" at bounding box center [598, 320] width 139 height 20
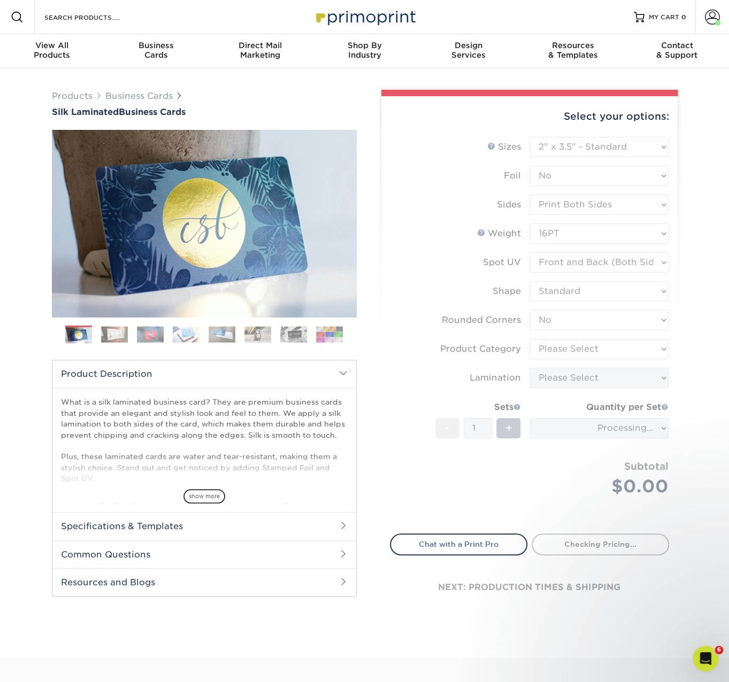
click at [564, 358] on form "Sizes Help Sizes Please Select 1.5" x 3.5" - Mini 1.75" x 3.5" - Mini 2" x 2" -…" at bounding box center [529, 329] width 279 height 384
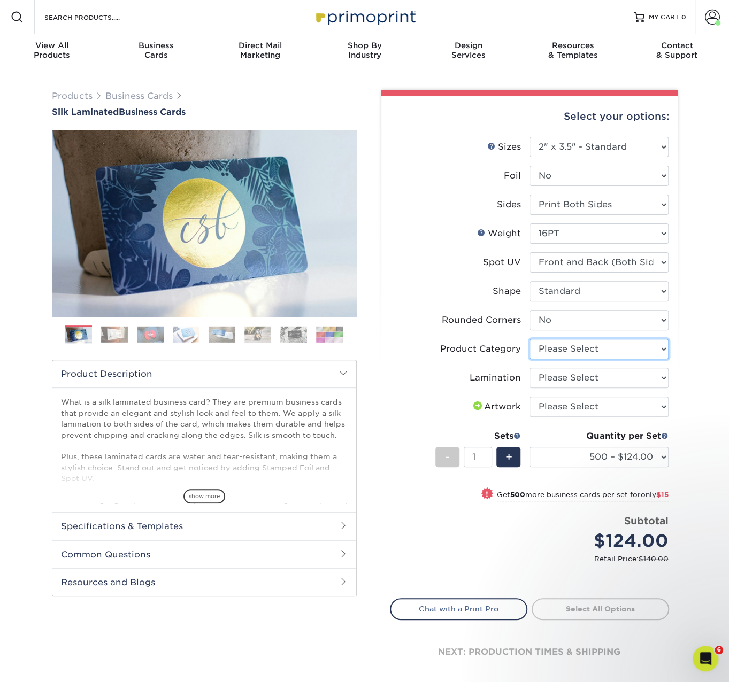
click at [555, 349] on select "Please Select Business Cards" at bounding box center [598, 349] width 139 height 20
select select "3b5148f1-0588-4f88-a218-97bcfdce65c1"
click at [529, 339] on select "Please Select Business Cards" at bounding box center [598, 349] width 139 height 20
click at [562, 378] on select "Please Select Silk" at bounding box center [598, 378] width 139 height 20
select select "ccacb42f-45f7-42d3-bbd3-7c8421cf37f0"
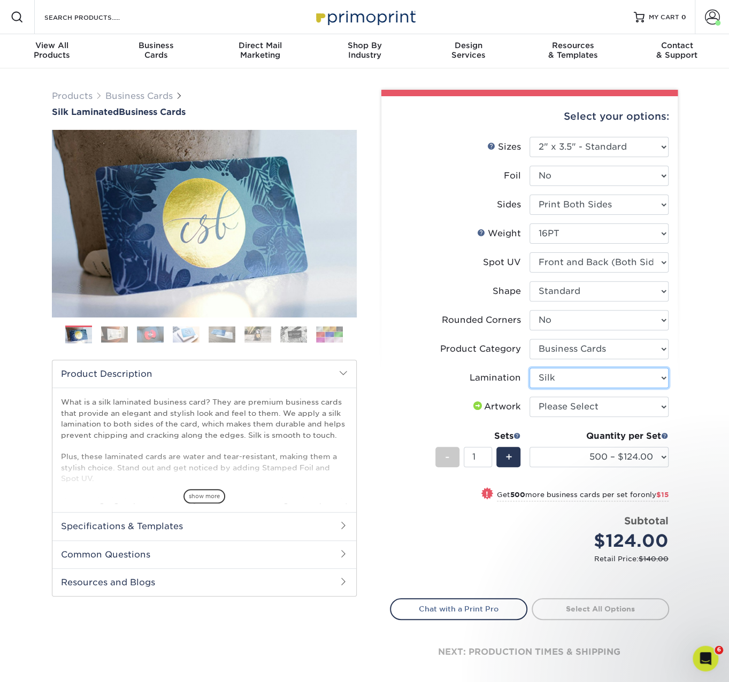
click at [529, 368] on select "Please Select Silk" at bounding box center [598, 378] width 139 height 20
drag, startPoint x: 557, startPoint y: 411, endPoint x: 555, endPoint y: 417, distance: 6.6
click at [556, 411] on select "Please Select I will upload files I need a design - $100" at bounding box center [598, 407] width 139 height 20
select select "upload"
click at [529, 397] on select "Please Select I will upload files I need a design - $100" at bounding box center [598, 407] width 139 height 20
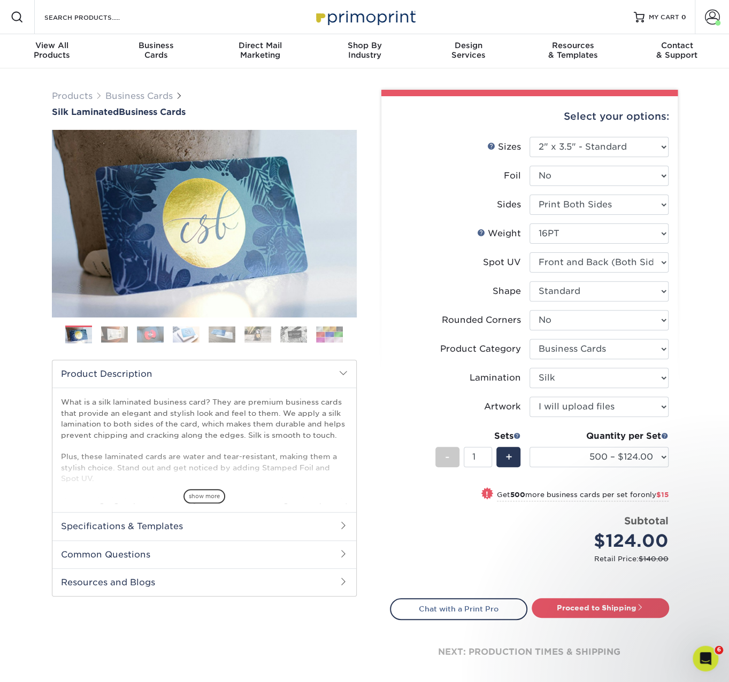
click at [507, 560] on small "Retail Price: $140.00" at bounding box center [533, 559] width 270 height 10
click at [486, 73] on div "Products Business Cards Silk Laminated Business Cards Previous Next" at bounding box center [364, 395] width 729 height 654
click at [576, 611] on link "Proceed to Shipping" at bounding box center [599, 607] width 137 height 19
type input "Set 1"
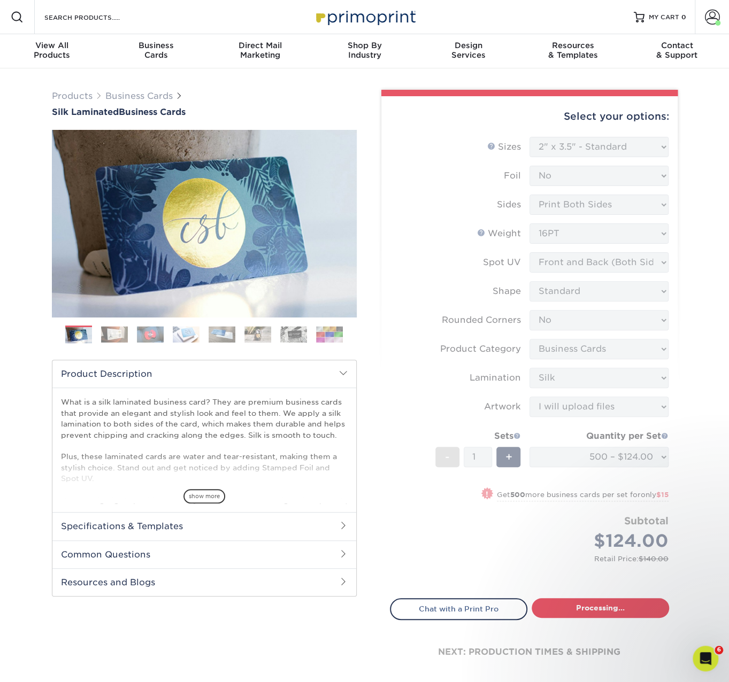
select select "a02e7c76-bdf4-4cc9-8b1d-1aa03151ab1e"
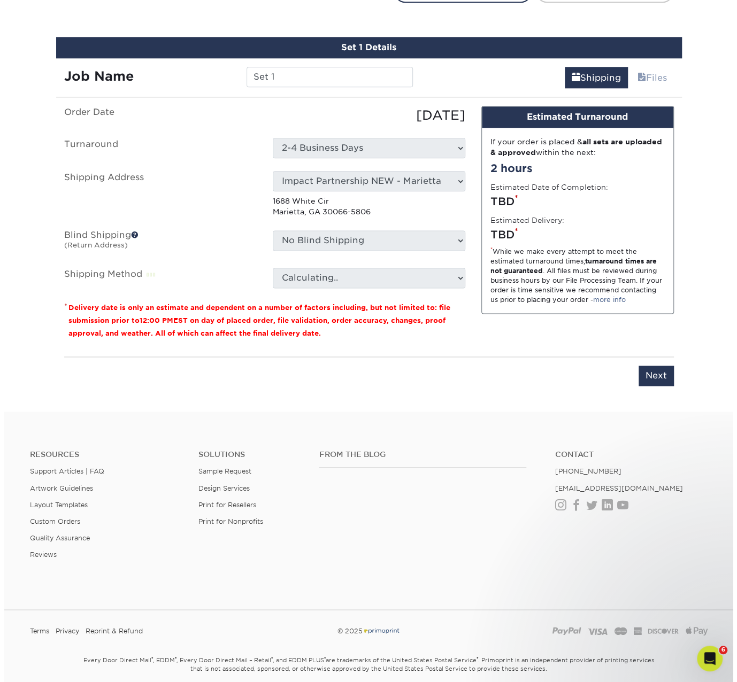
scroll to position [627, 0]
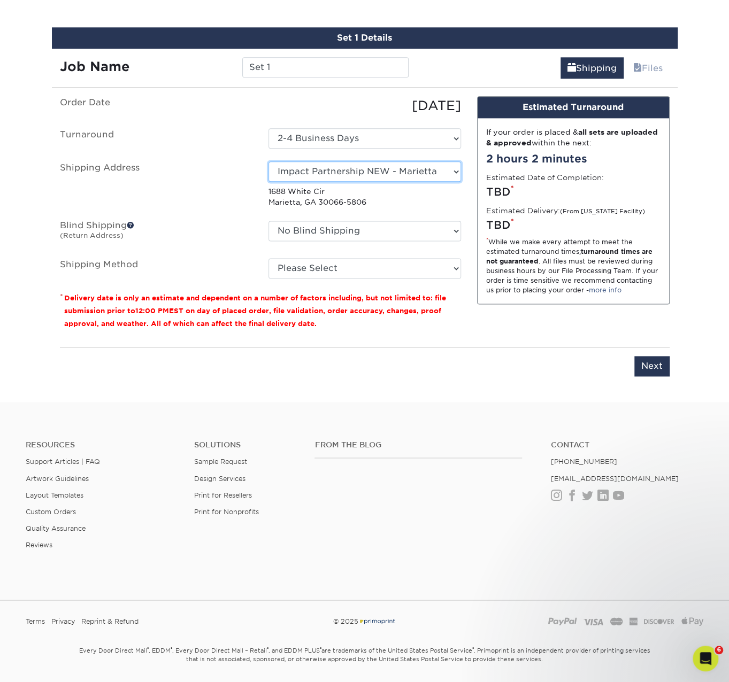
click at [378, 178] on select "Select One [PERSON_NAME] - Palm Spring, Suite 3 [PERSON_NAME] - 7350 W. College…" at bounding box center [364, 171] width 192 height 20
select select "276917"
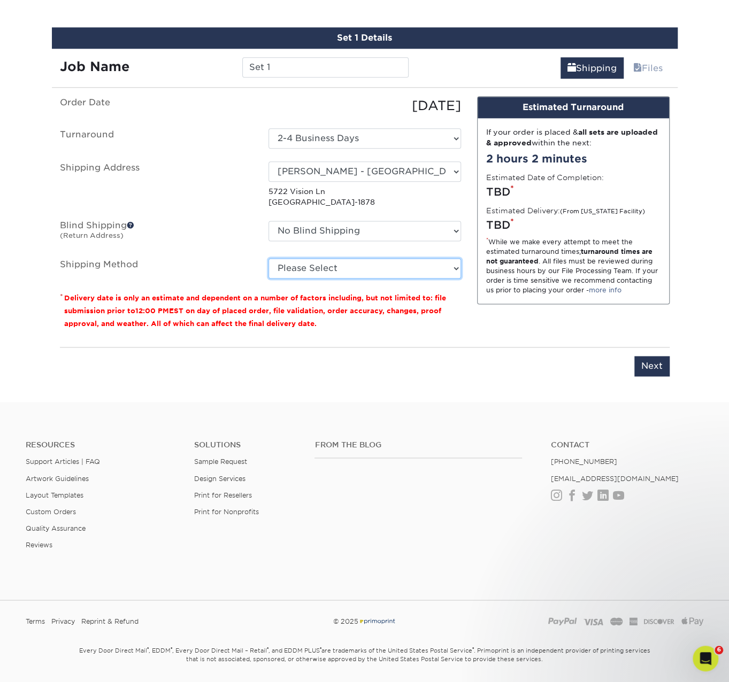
drag, startPoint x: 389, startPoint y: 262, endPoint x: 382, endPoint y: 267, distance: 8.9
click at [389, 262] on select "Please Select Ground Shipping (+$8.96) 3 Day Shipping Service (+$20.06) 2 Day A…" at bounding box center [364, 268] width 192 height 20
select select "03"
click at [268, 258] on select "Please Select Ground Shipping (+$8.96) 3 Day Shipping Service (+$20.06) 2 Day A…" at bounding box center [364, 268] width 192 height 20
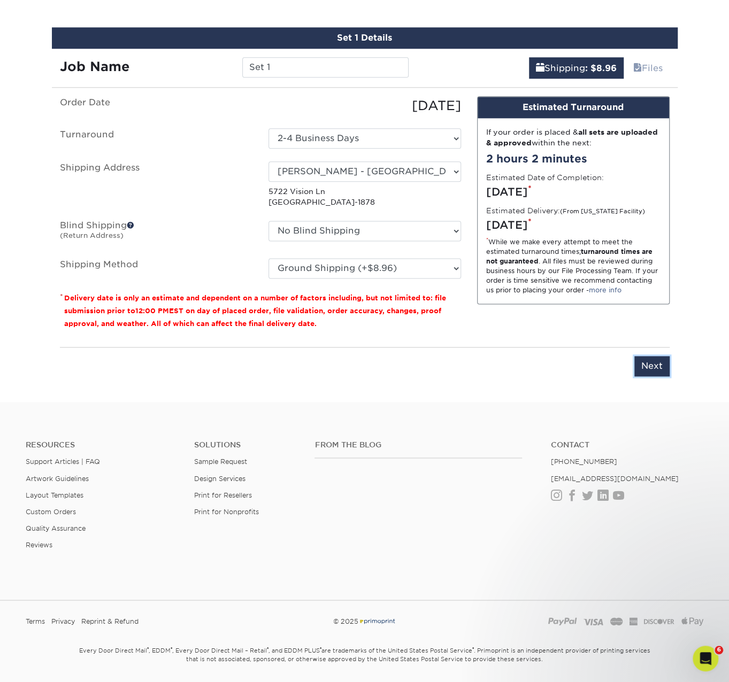
click at [650, 369] on input "Next" at bounding box center [651, 366] width 35 height 20
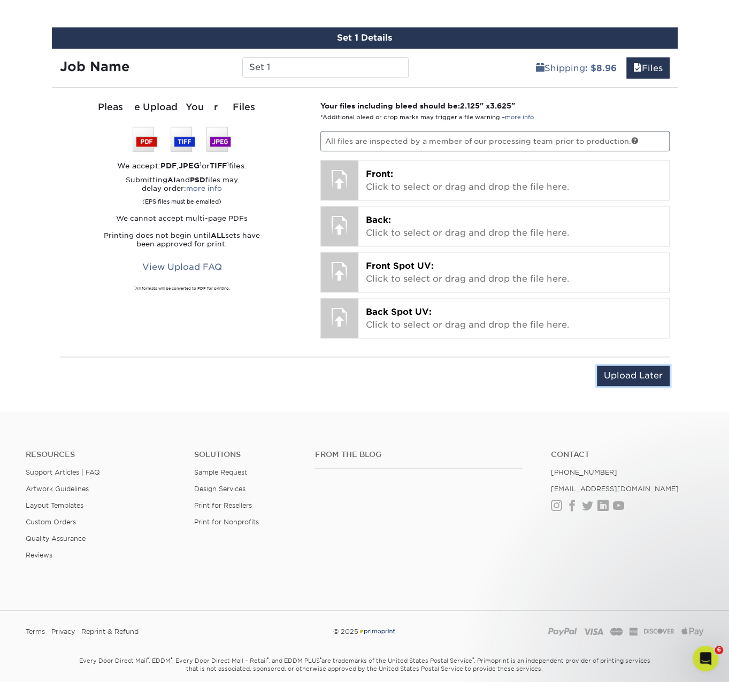
click at [638, 375] on input "Upload Later" at bounding box center [633, 376] width 73 height 20
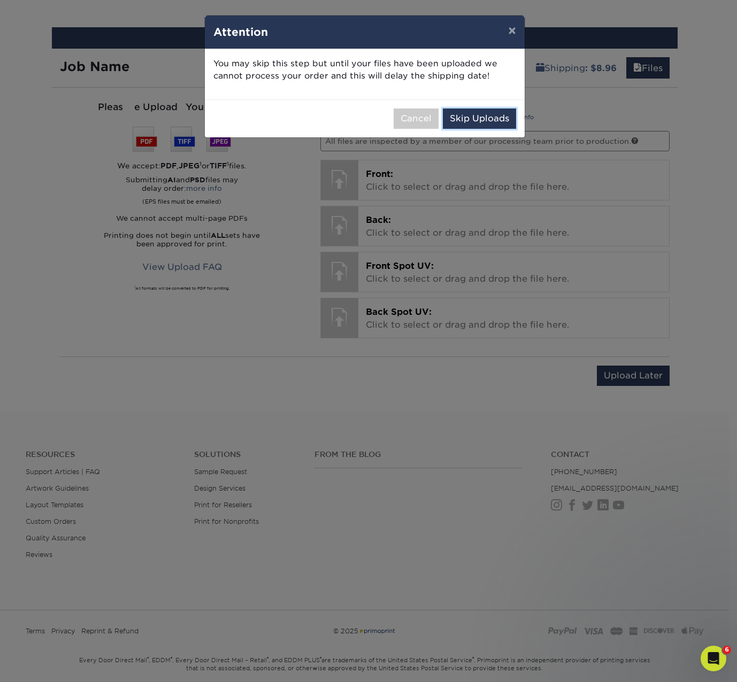
click at [496, 118] on button "Skip Uploads" at bounding box center [479, 119] width 73 height 20
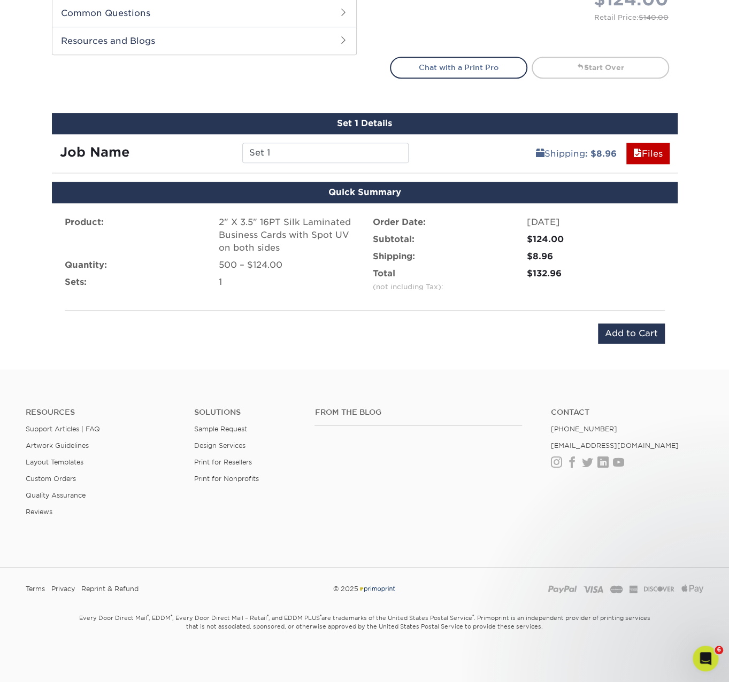
scroll to position [540, 0]
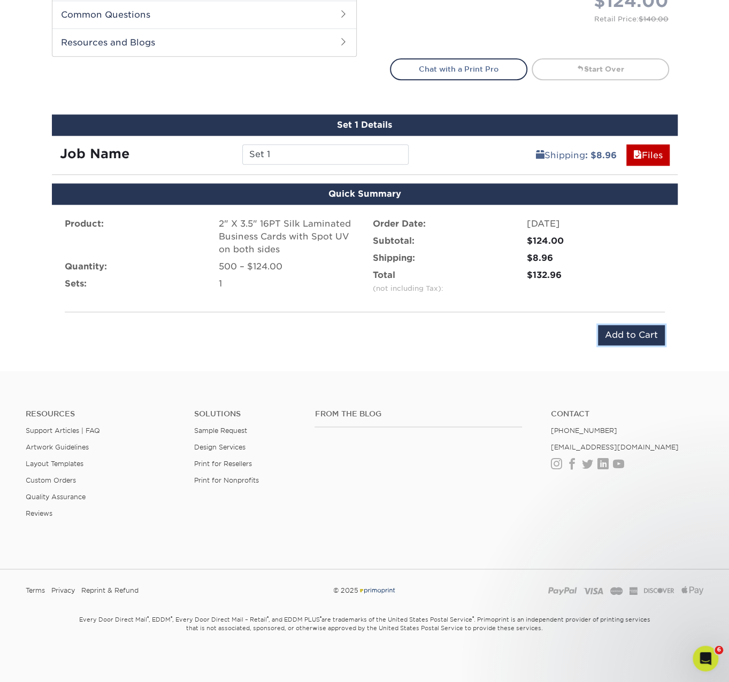
click at [633, 330] on input "Add to Cart" at bounding box center [631, 335] width 67 height 20
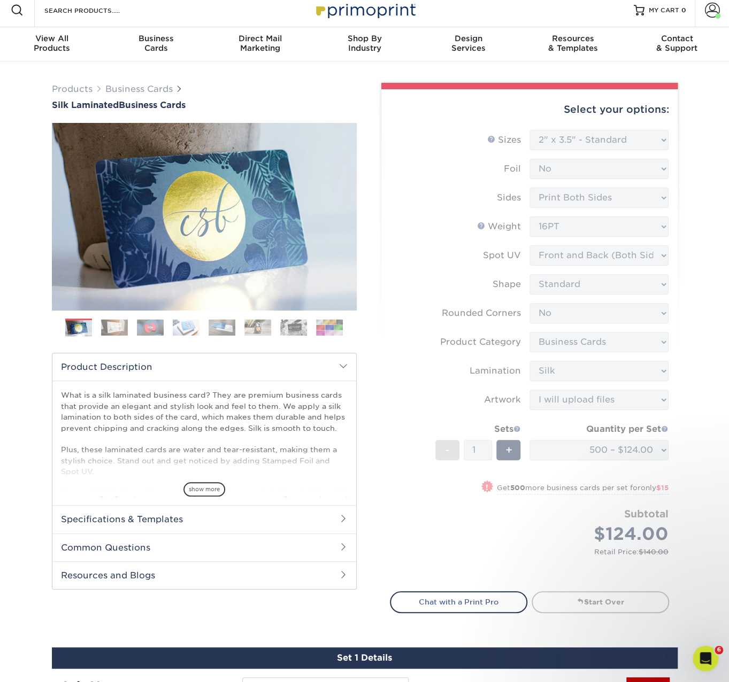
scroll to position [0, 0]
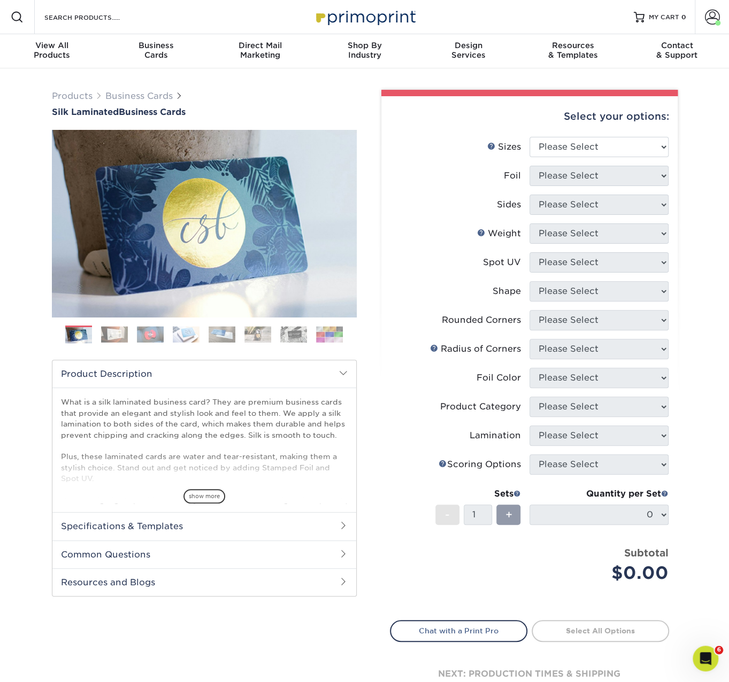
click at [711, 21] on span at bounding box center [712, 17] width 15 height 15
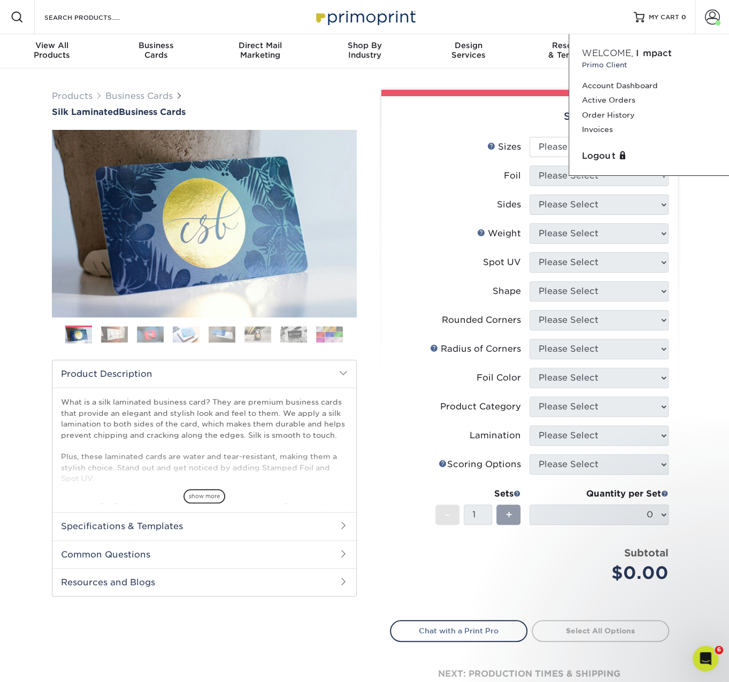
click at [610, 114] on link "Order History" at bounding box center [649, 115] width 134 height 14
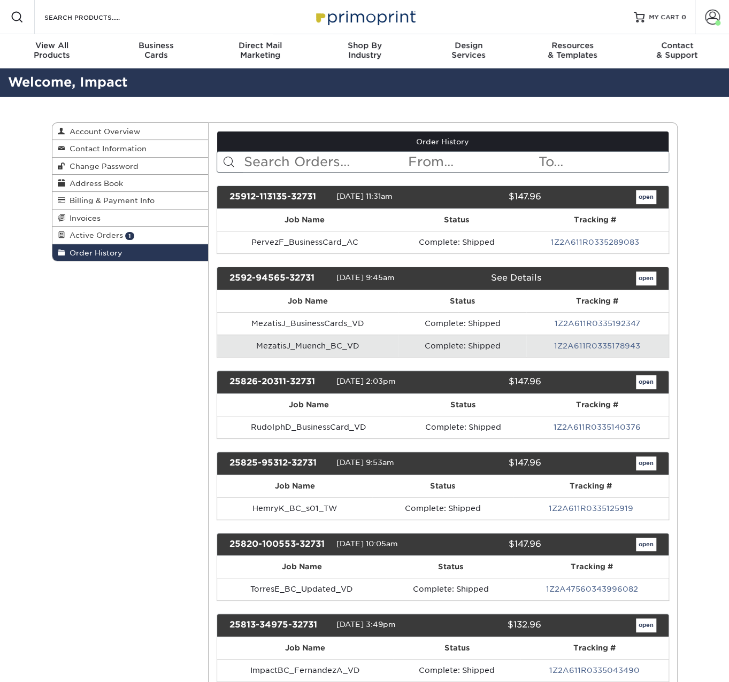
click at [369, 153] on input "text" at bounding box center [325, 162] width 164 height 20
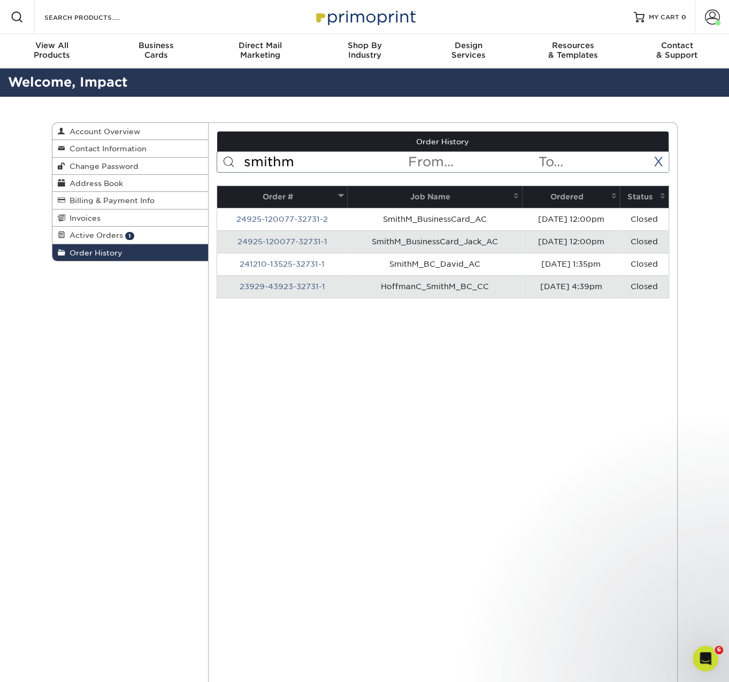
type input "smithm"
click at [300, 266] on link "241210-13525-32731-1" at bounding box center [281, 264] width 85 height 9
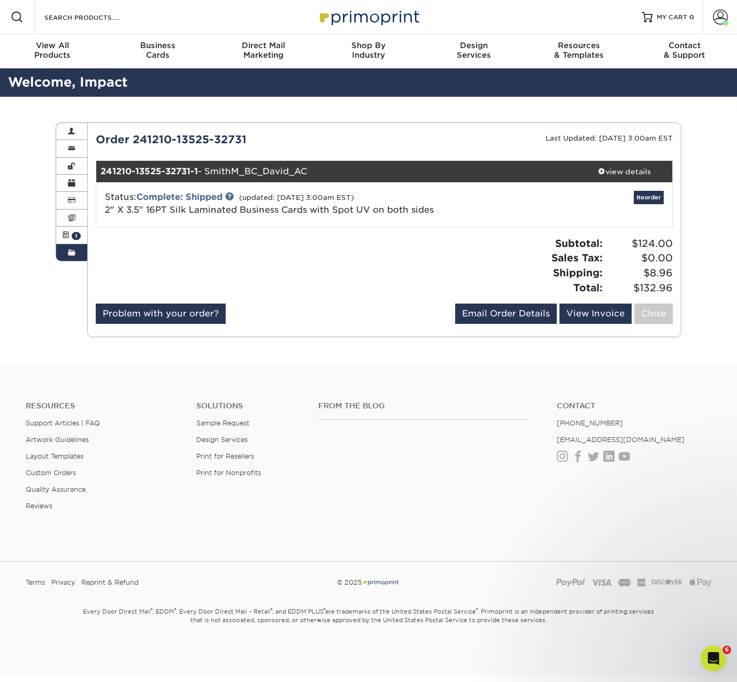
click at [644, 176] on link "view details" at bounding box center [624, 171] width 96 height 21
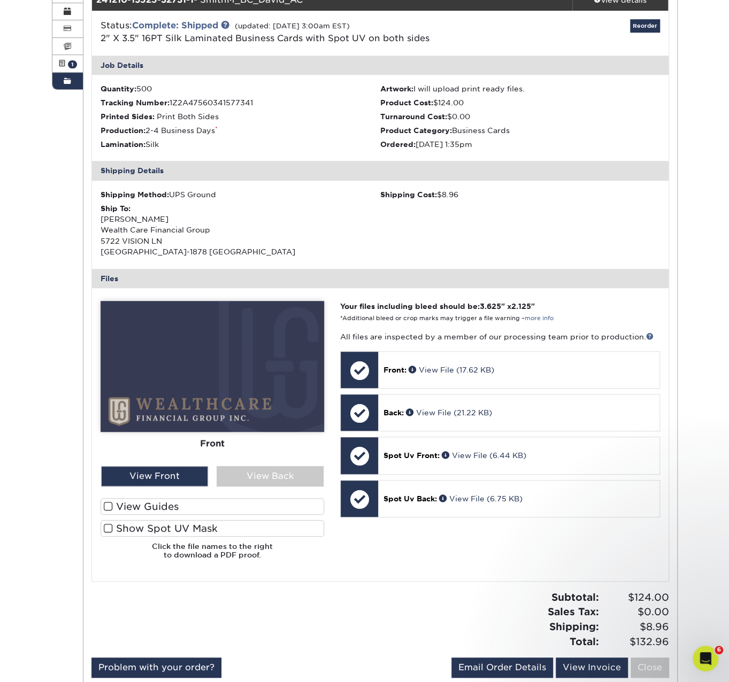
scroll to position [178, 0]
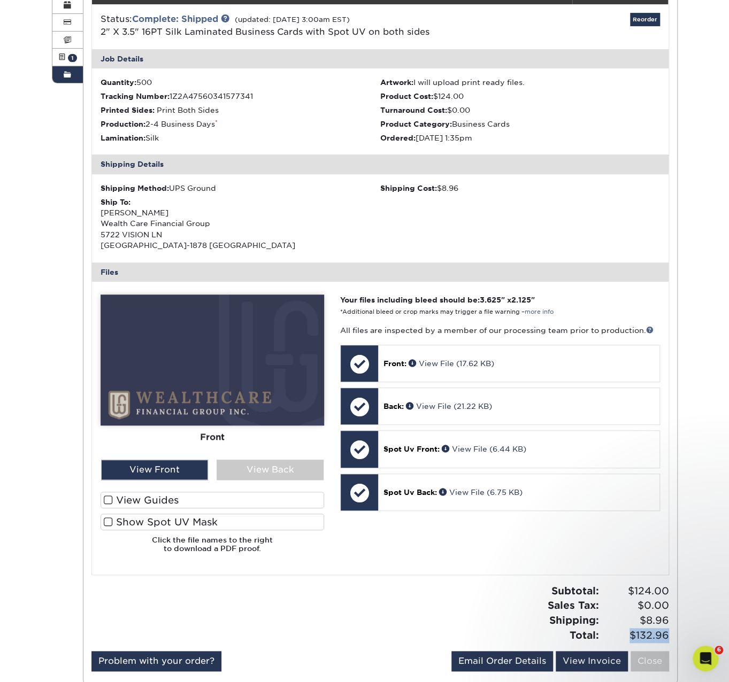
drag, startPoint x: 668, startPoint y: 632, endPoint x: 632, endPoint y: 632, distance: 36.3
click at [632, 632] on span "$132.96" at bounding box center [635, 635] width 67 height 15
copy span "$132.96"
drag, startPoint x: 455, startPoint y: 646, endPoint x: 399, endPoint y: 598, distance: 73.9
click at [455, 646] on div "Subtotal: $124.00 Sales Tax: $0.00 Shipping: $8.96 Total: $132.96" at bounding box center [379, 617] width 593 height 67
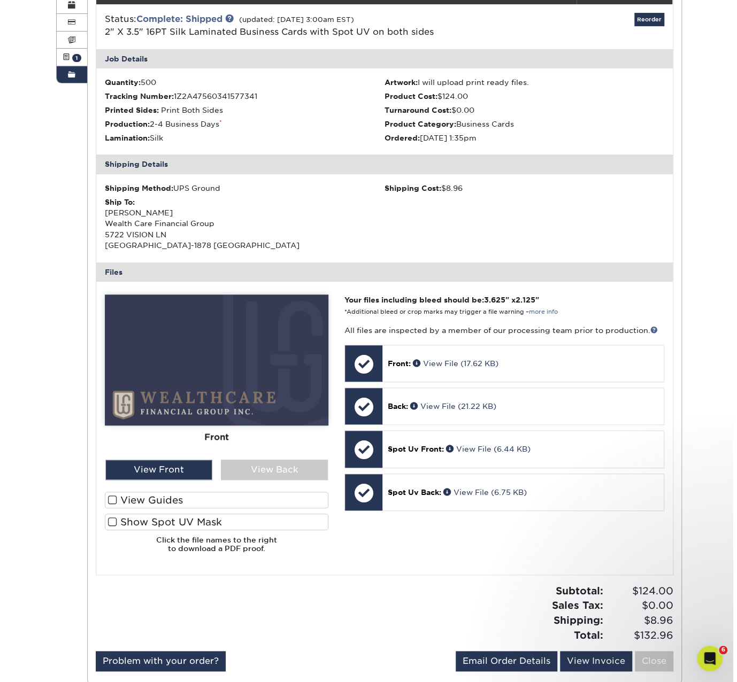
scroll to position [0, 0]
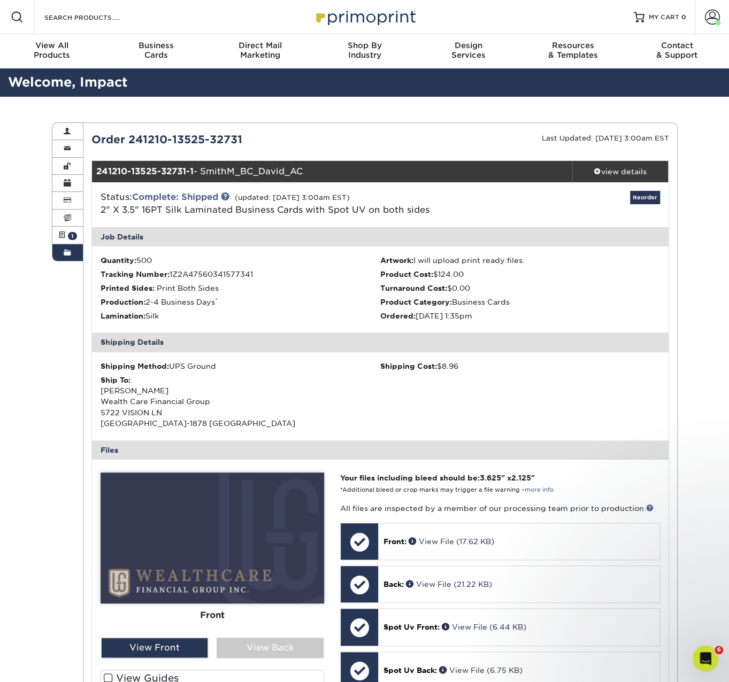
click at [194, 144] on div "Order 241210-13525-32731" at bounding box center [231, 139] width 297 height 16
click at [159, 171] on strong "241210-13525-32731-1" at bounding box center [144, 171] width 97 height 10
click at [178, 138] on div "Order 241210-13525-32731" at bounding box center [231, 139] width 297 height 16
click at [609, 170] on div "view details" at bounding box center [620, 171] width 96 height 11
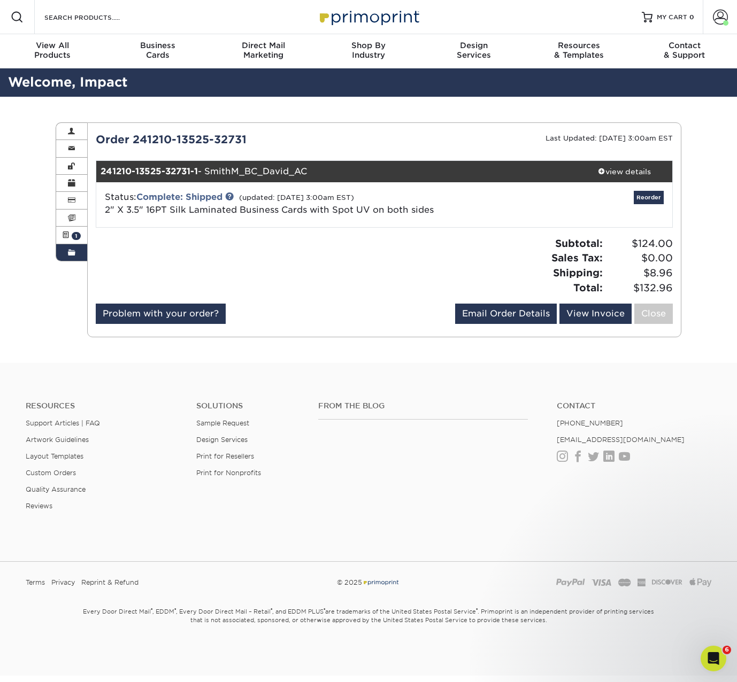
click at [526, 105] on div "Order History Account Overview Contact Information Change Password Address Book…" at bounding box center [368, 230] width 641 height 266
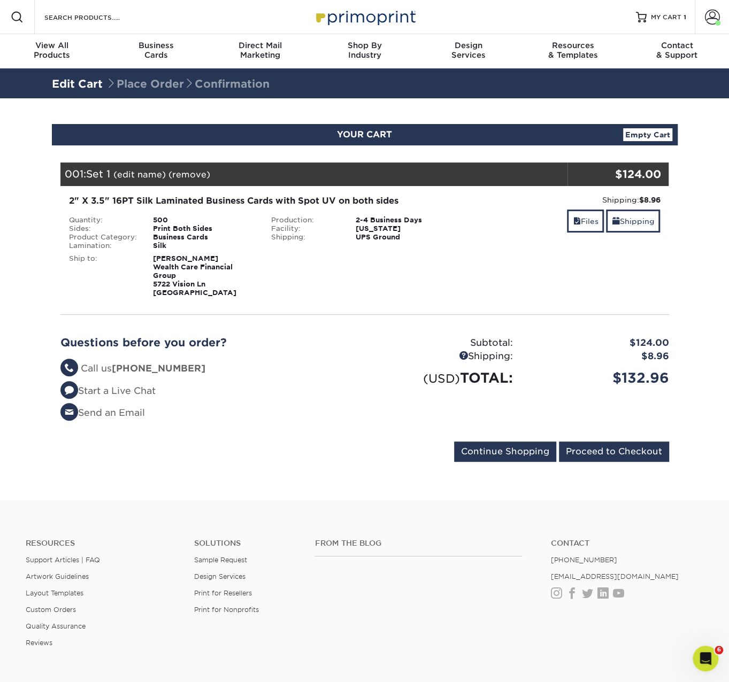
click at [640, 133] on link "Empty Cart" at bounding box center [647, 134] width 49 height 13
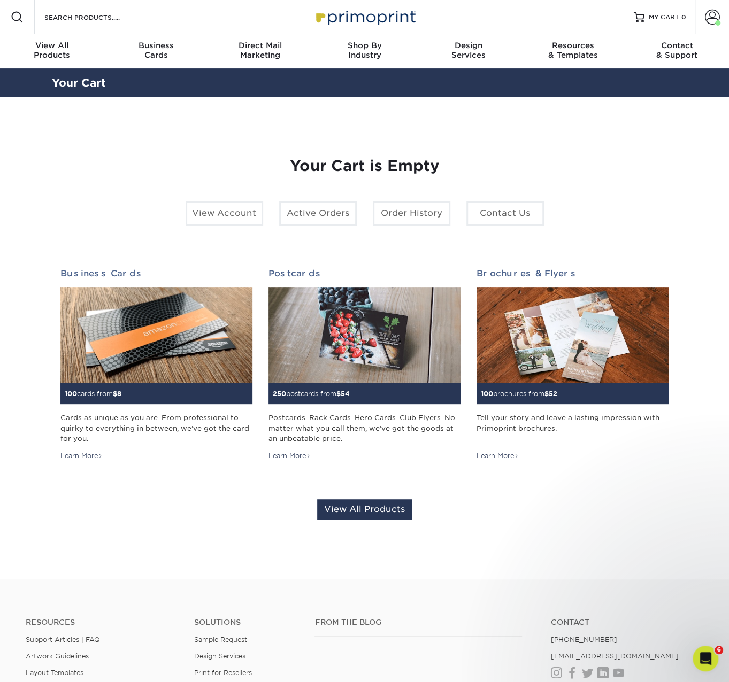
click at [604, 194] on div "Your Cart is Empty View Account Active Orders Order History Contact Us Business…" at bounding box center [364, 338] width 608 height 414
